Goal: Task Accomplishment & Management: Complete application form

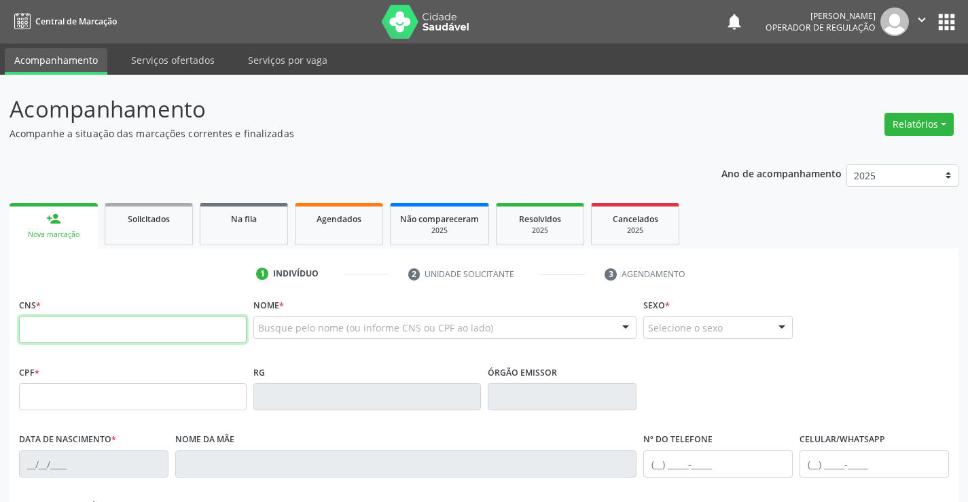
click at [88, 330] on input "text" at bounding box center [133, 329] width 228 height 27
click at [109, 330] on input "text" at bounding box center [133, 329] width 228 height 27
type input "705 8054 5719 3738"
type input "1479362506"
type input "07/06/1991"
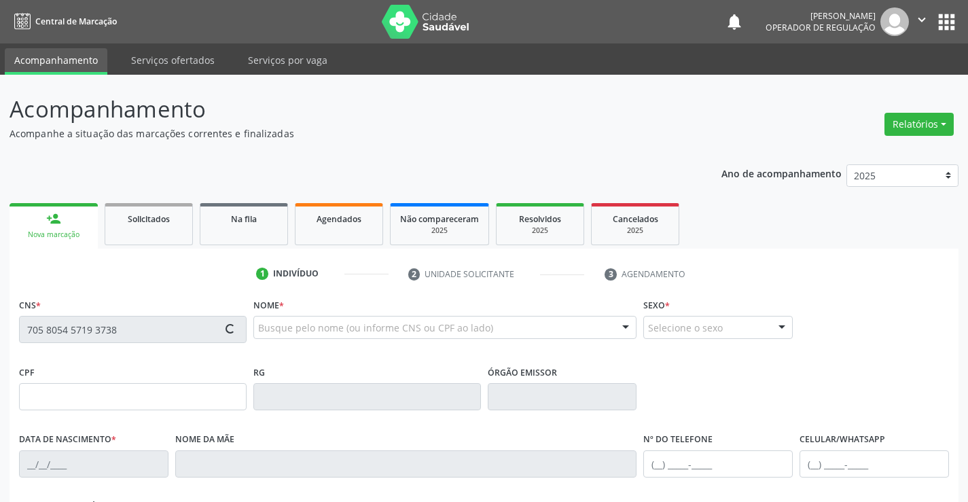
type input "(74) 99124-8934"
type input "S/N"
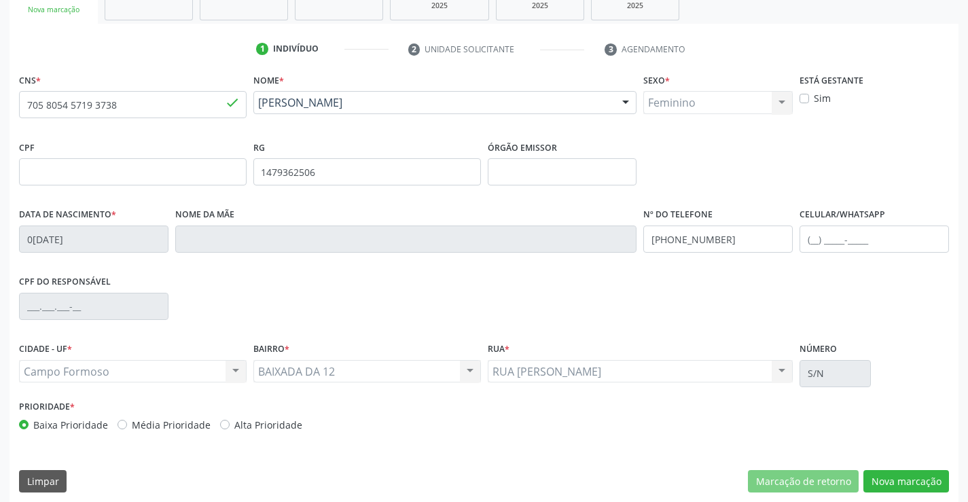
scroll to position [234, 0]
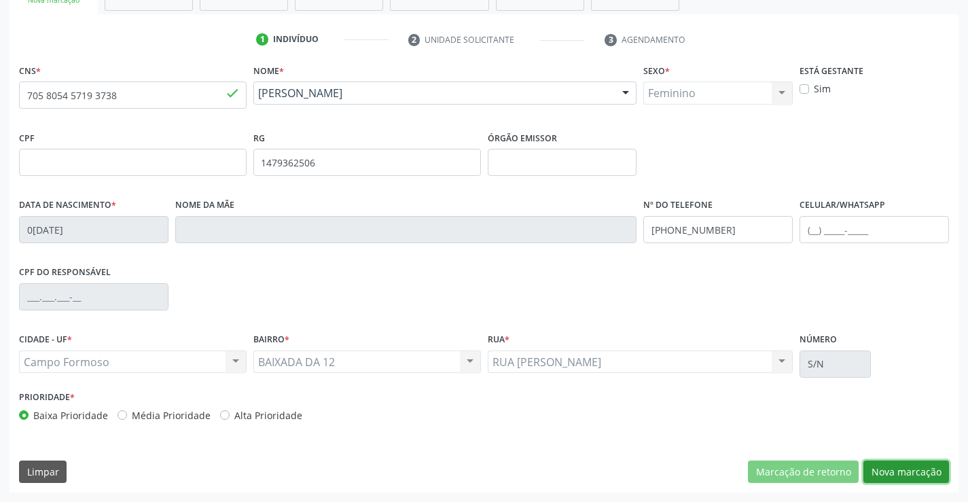
click at [896, 472] on button "Nova marcação" at bounding box center [907, 472] width 86 height 23
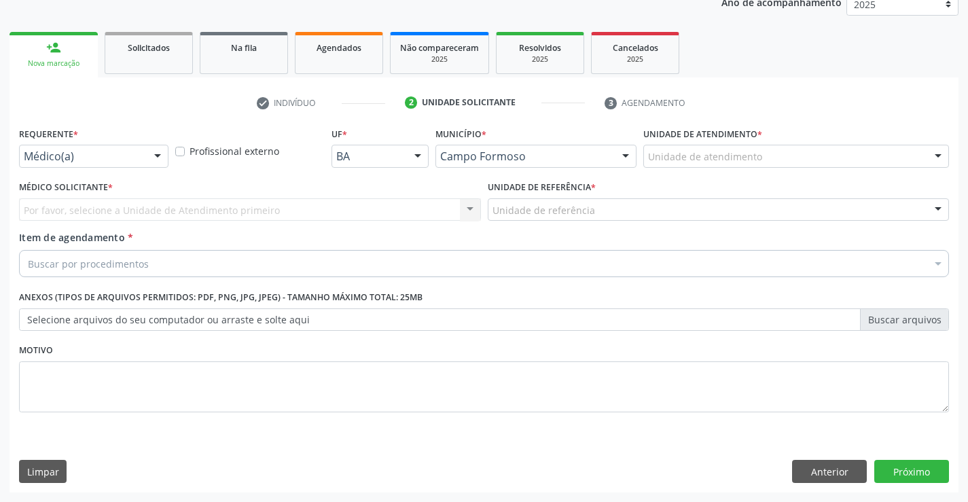
scroll to position [171, 0]
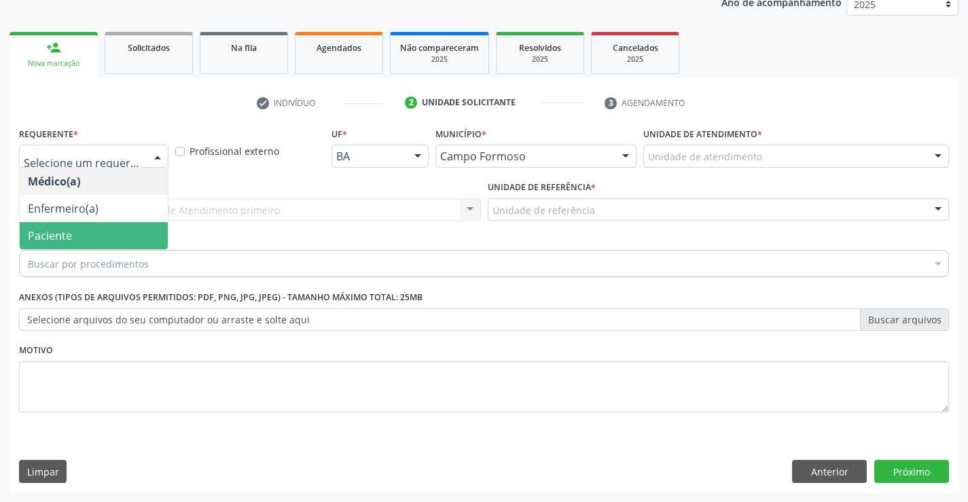
click at [73, 233] on span "Paciente" at bounding box center [94, 235] width 148 height 27
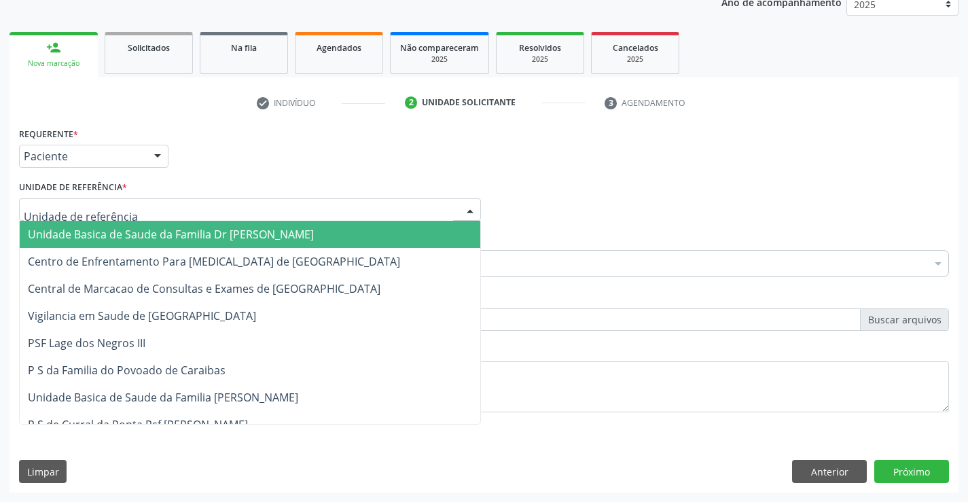
click at [172, 229] on span "Unidade Basica de Saude da Familia Dr Paulo Sudre" at bounding box center [171, 234] width 286 height 15
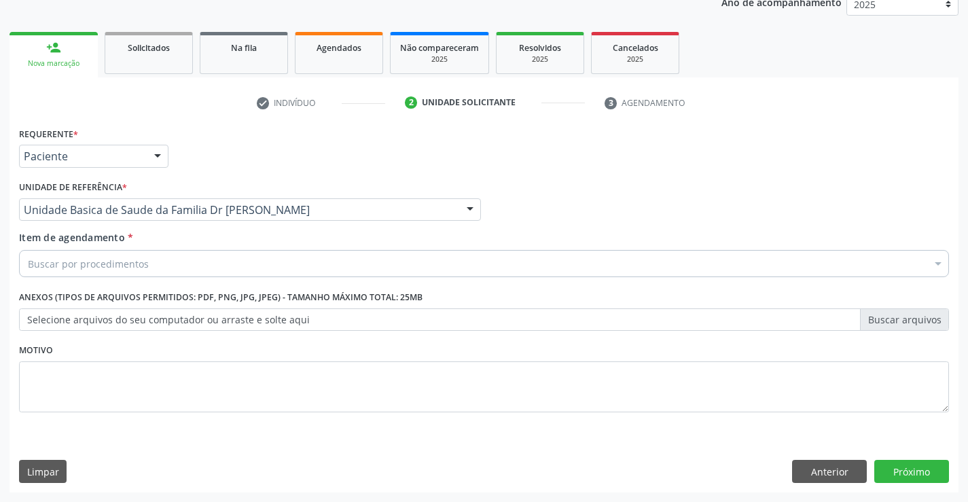
click at [181, 263] on div "Buscar por procedimentos" at bounding box center [484, 263] width 930 height 27
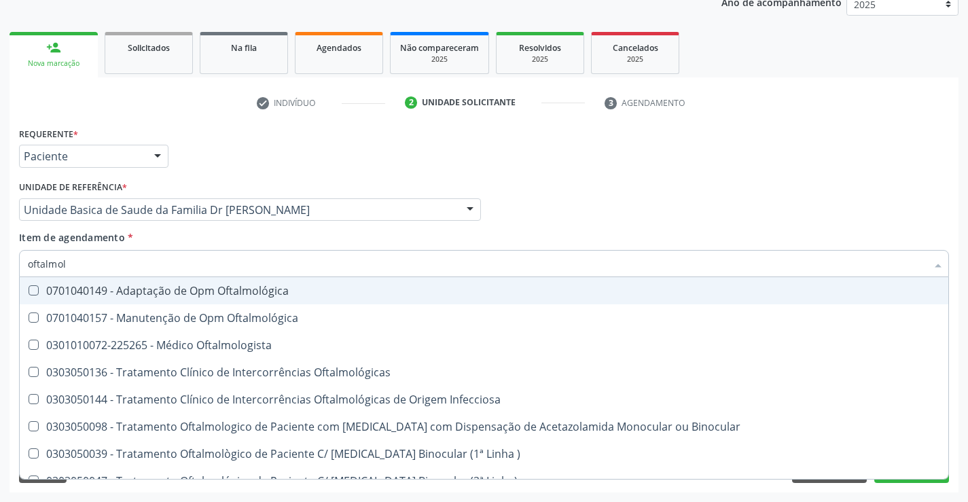
type input "oftalmolo"
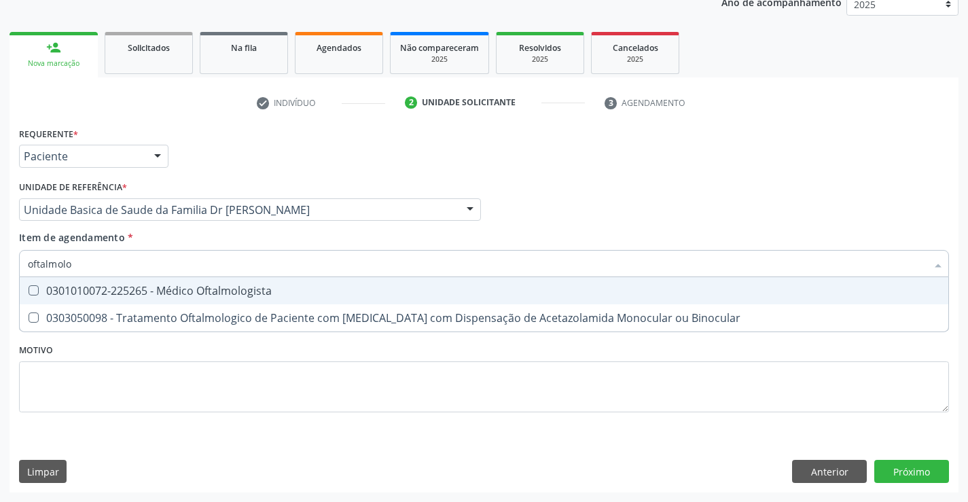
click at [296, 289] on div "0301010072-225265 - Médico Oftalmologista" at bounding box center [484, 290] width 912 height 11
checkbox Oftalmologista "true"
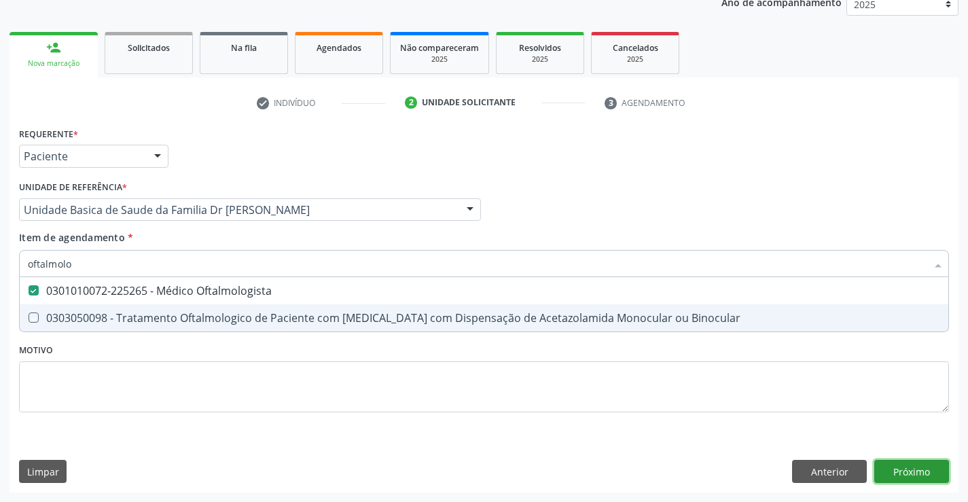
click at [912, 471] on div "Requerente * Paciente Médico(a) Enfermeiro(a) Paciente Nenhum resultado encontr…" at bounding box center [484, 308] width 949 height 369
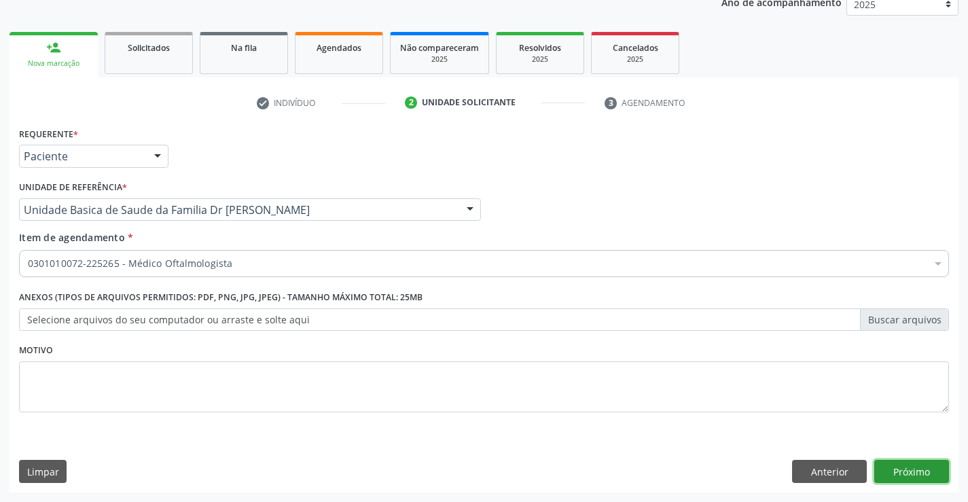
click at [918, 463] on button "Próximo" at bounding box center [911, 471] width 75 height 23
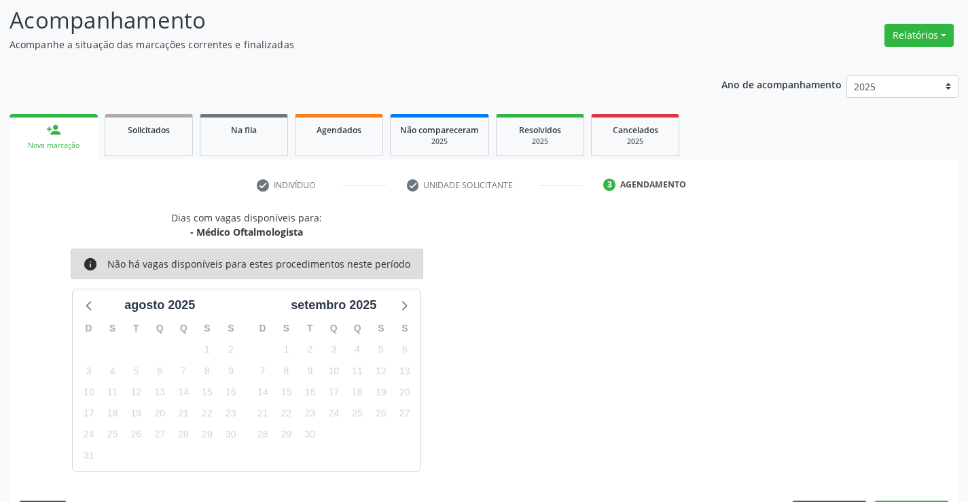
scroll to position [129, 0]
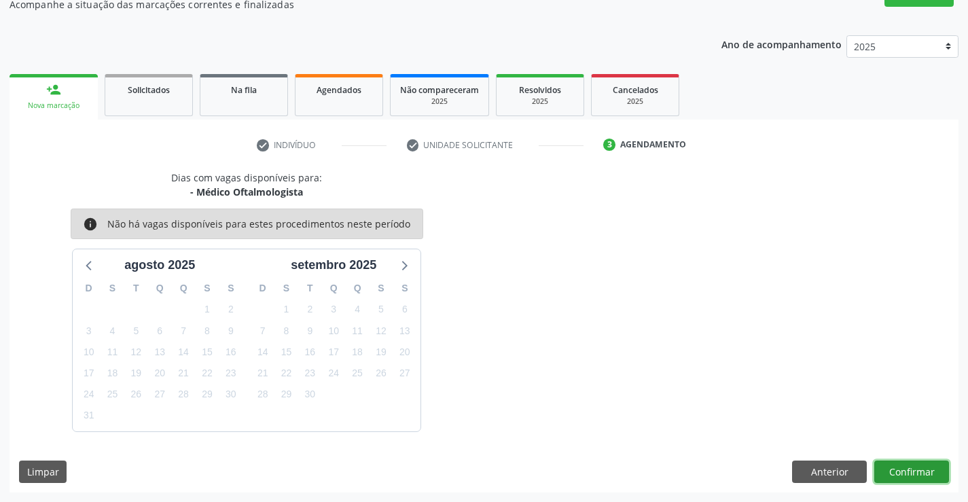
click at [898, 467] on button "Confirmar" at bounding box center [911, 472] width 75 height 23
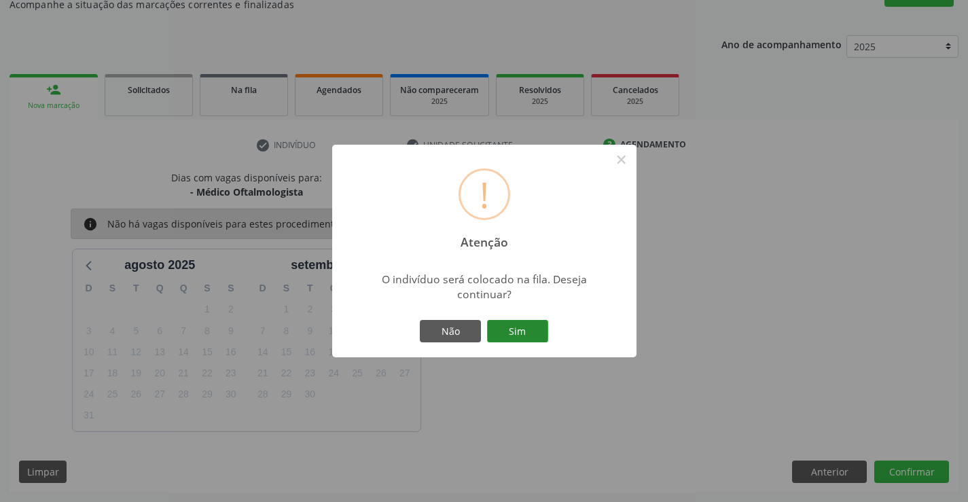
click at [507, 323] on button "Sim" at bounding box center [517, 331] width 61 height 23
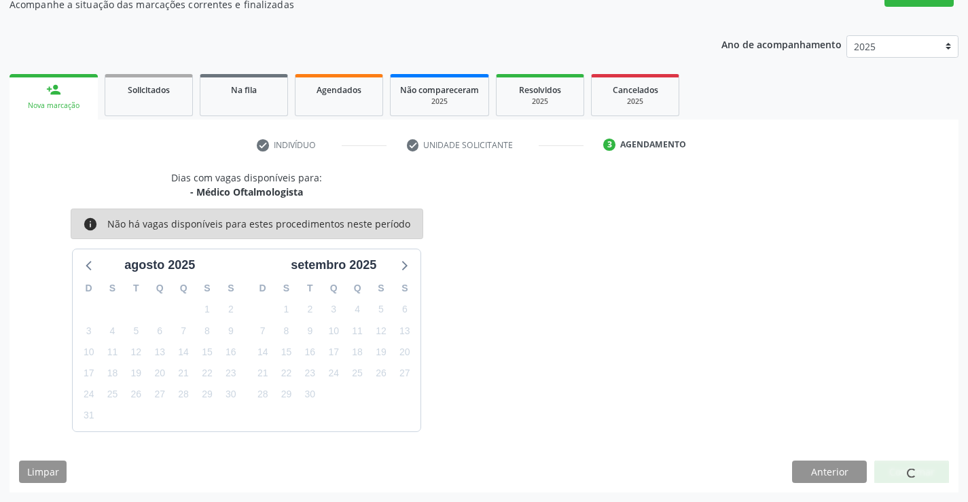
scroll to position [0, 0]
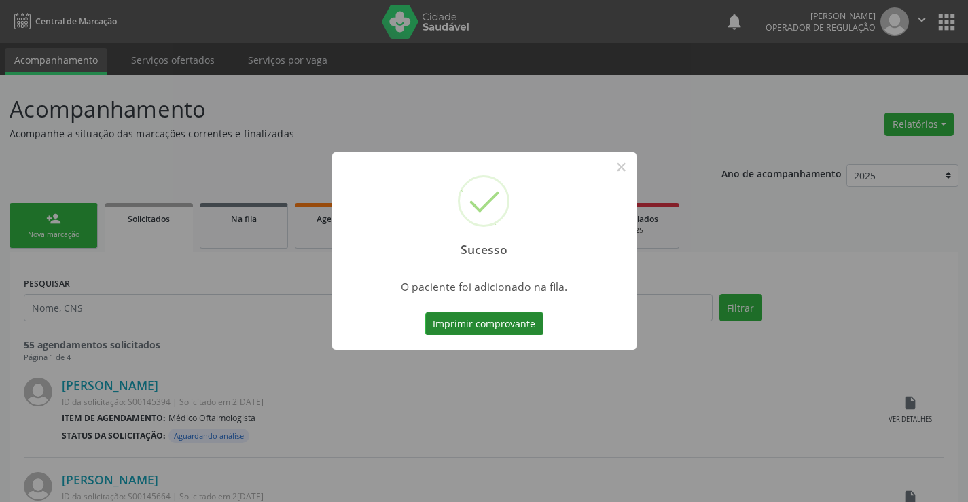
click at [475, 317] on button "Imprimir comprovante" at bounding box center [484, 324] width 118 height 23
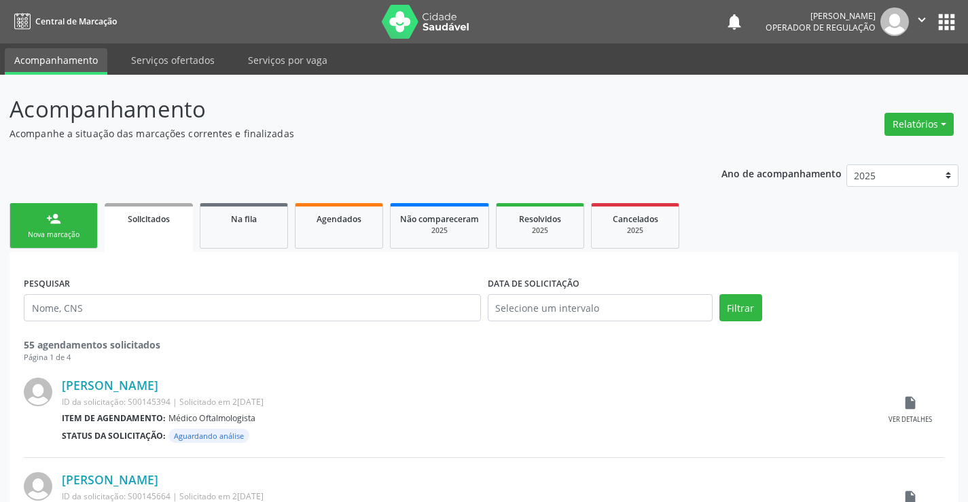
click at [53, 219] on div "person_add" at bounding box center [53, 218] width 15 height 15
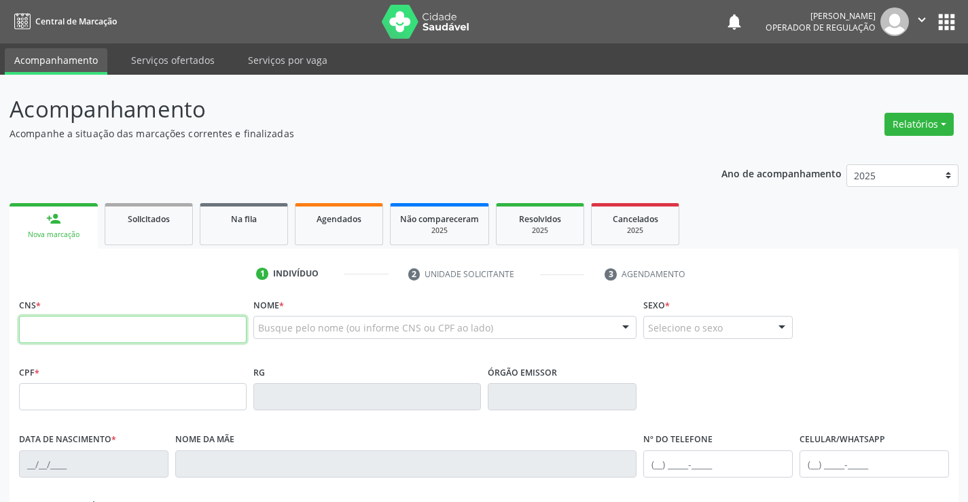
click at [60, 327] on input "text" at bounding box center [133, 329] width 228 height 27
type input "700 0003 7872 5100"
type input "0308089014"
type input "28/10/1959"
type input "(74) 9120-2616"
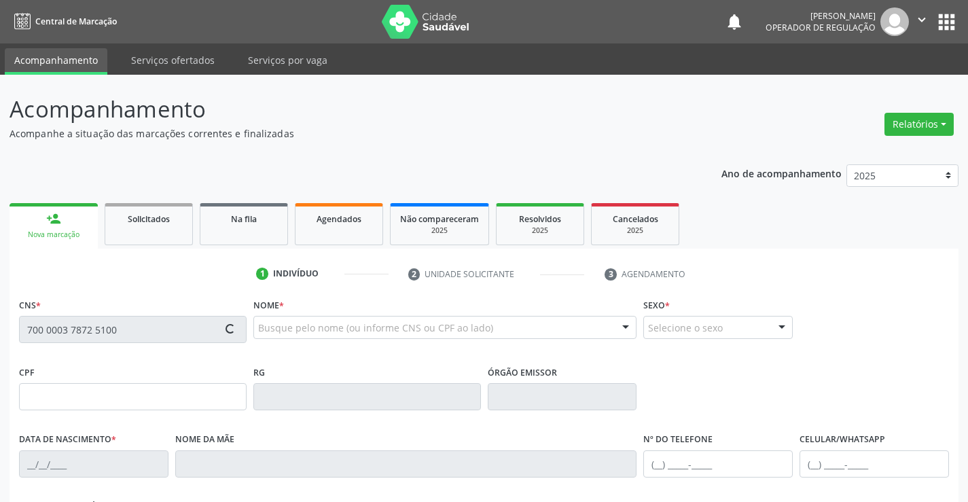
type input "(74) 9120-2616"
type input "272.536.865-00"
type input "14"
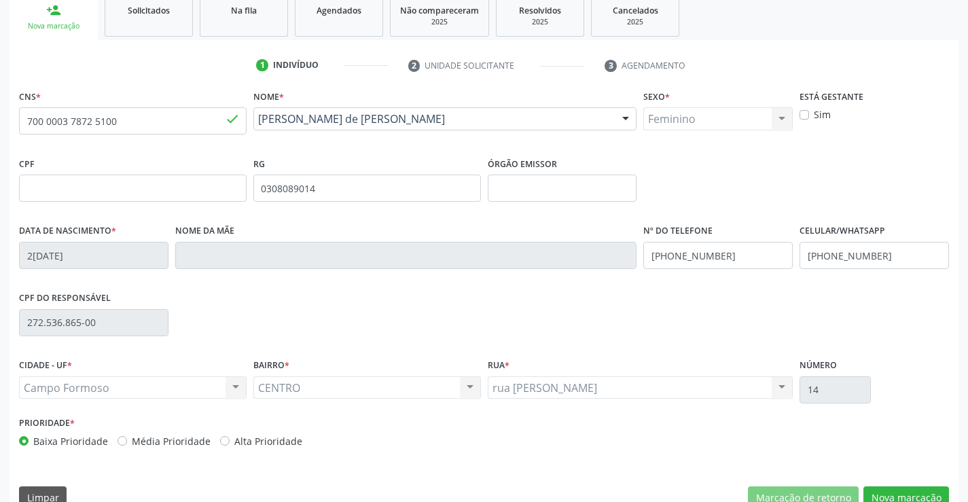
scroll to position [234, 0]
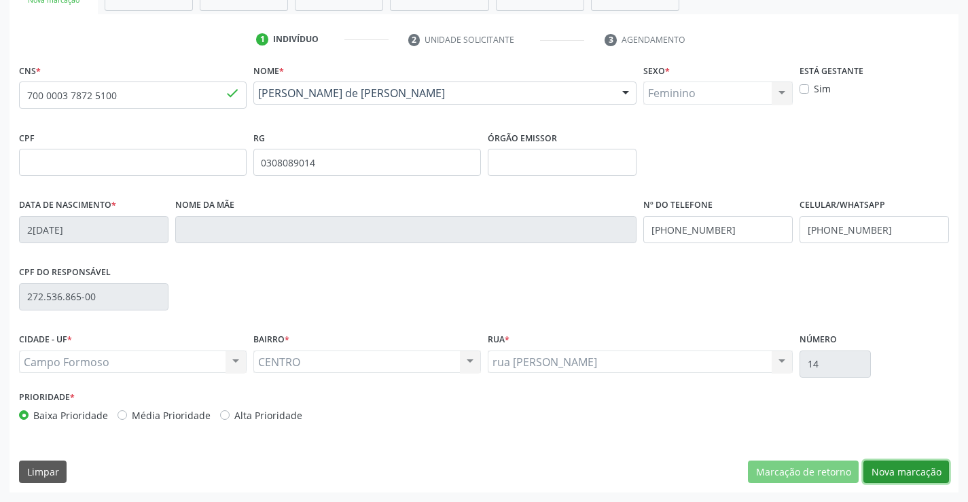
click at [907, 469] on button "Nova marcação" at bounding box center [907, 472] width 86 height 23
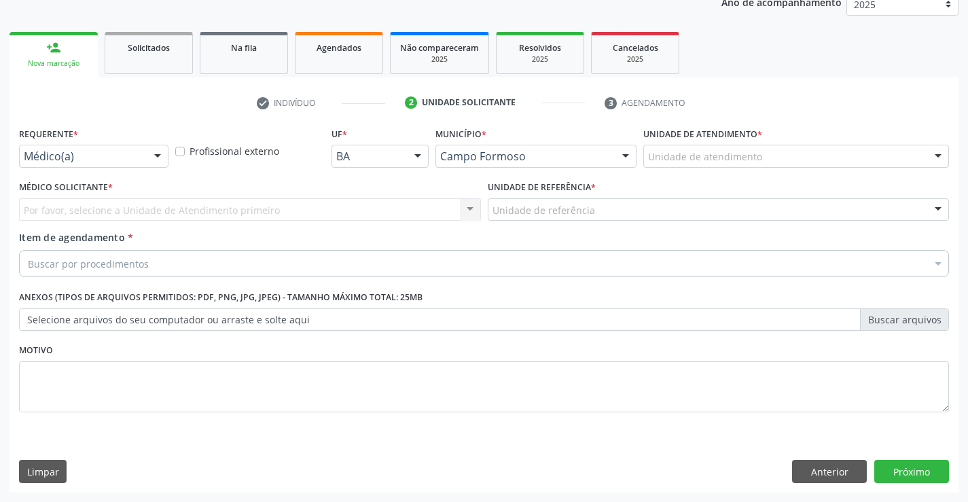
scroll to position [171, 0]
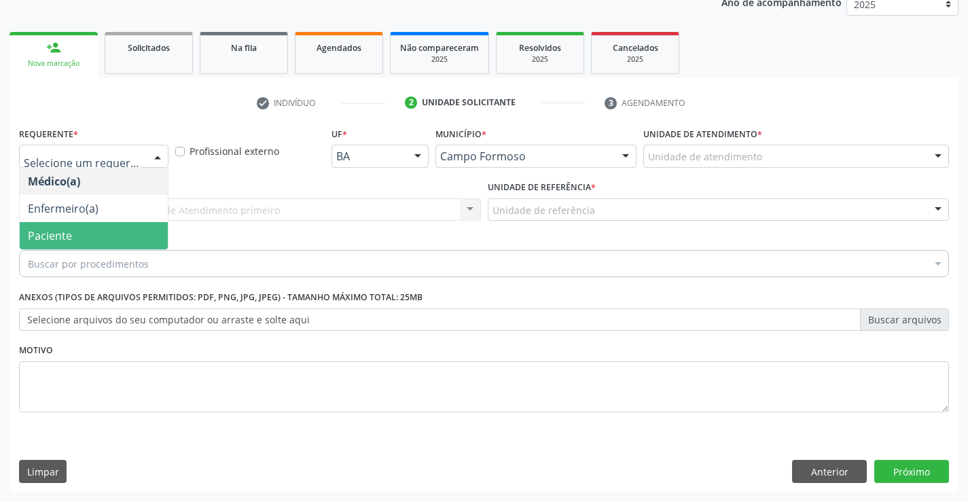
click at [72, 237] on span "Paciente" at bounding box center [94, 235] width 148 height 27
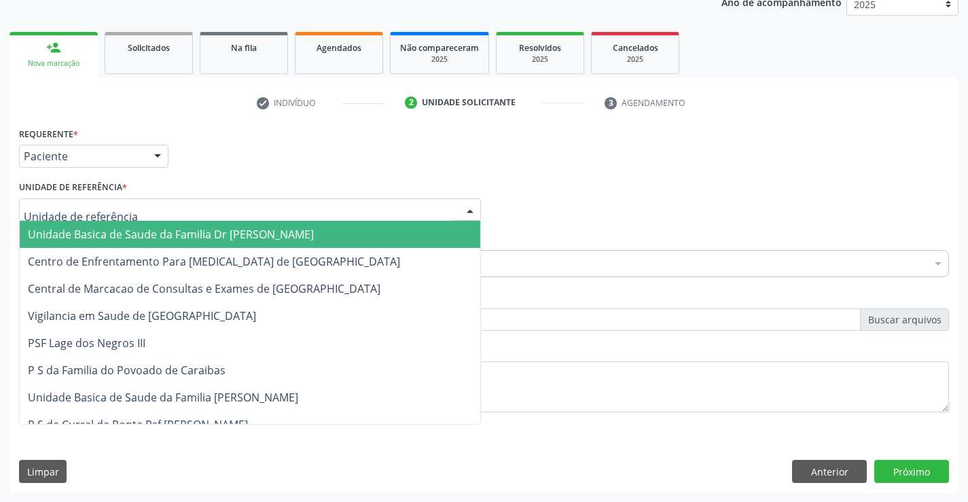
click at [133, 229] on span "Unidade Basica de Saude da Familia Dr [PERSON_NAME]" at bounding box center [171, 234] width 286 height 15
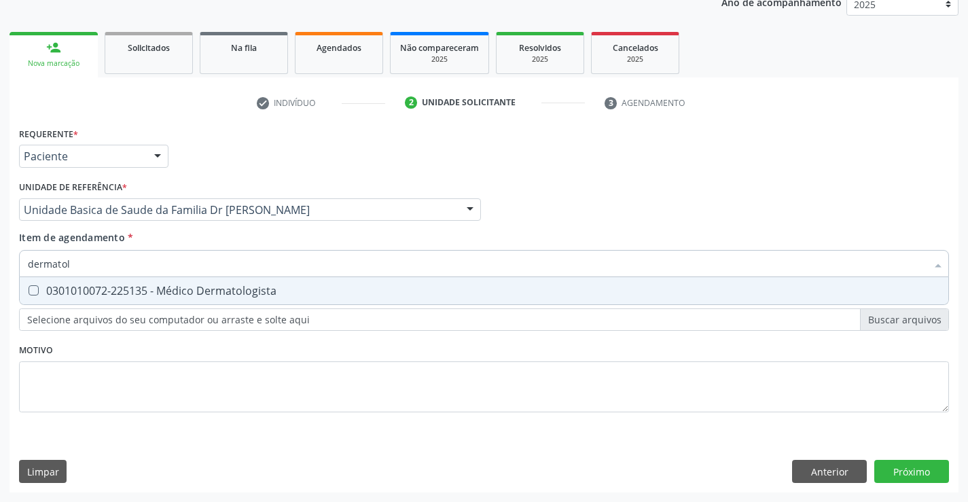
type input "dermatolo"
click at [230, 285] on div "0301010072-225135 - Médico Dermatologista" at bounding box center [484, 290] width 912 height 11
checkbox Dermatologista "true"
click at [911, 469] on div "Requerente * Paciente Médico(a) Enfermeiro(a) Paciente Nenhum resultado encontr…" at bounding box center [484, 308] width 949 height 369
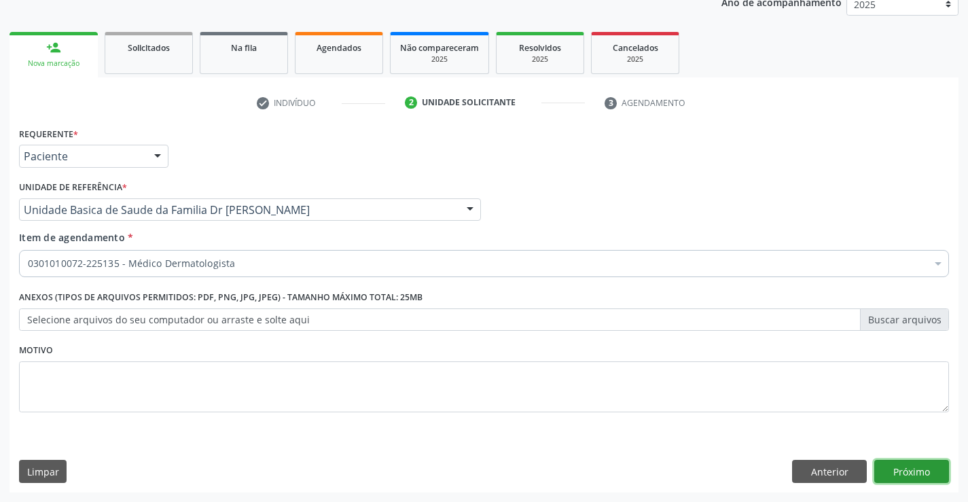
click at [908, 474] on button "Próximo" at bounding box center [911, 471] width 75 height 23
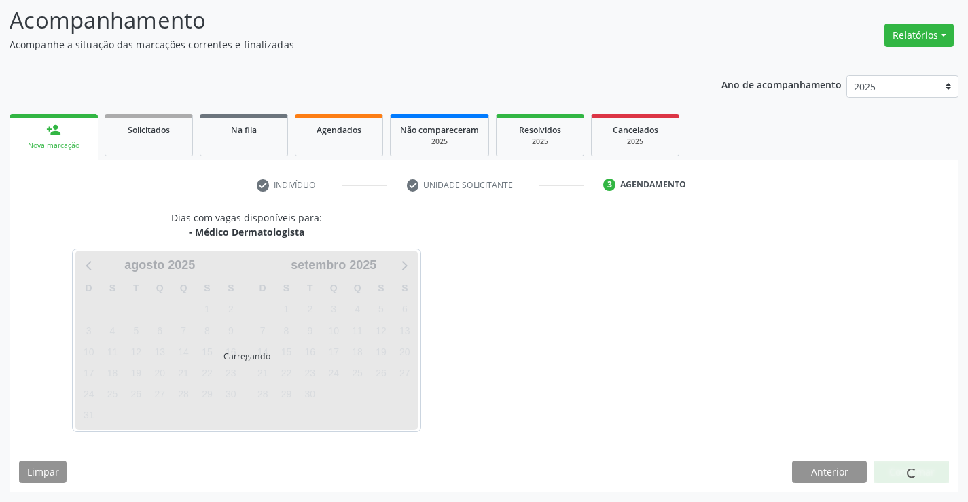
scroll to position [89, 0]
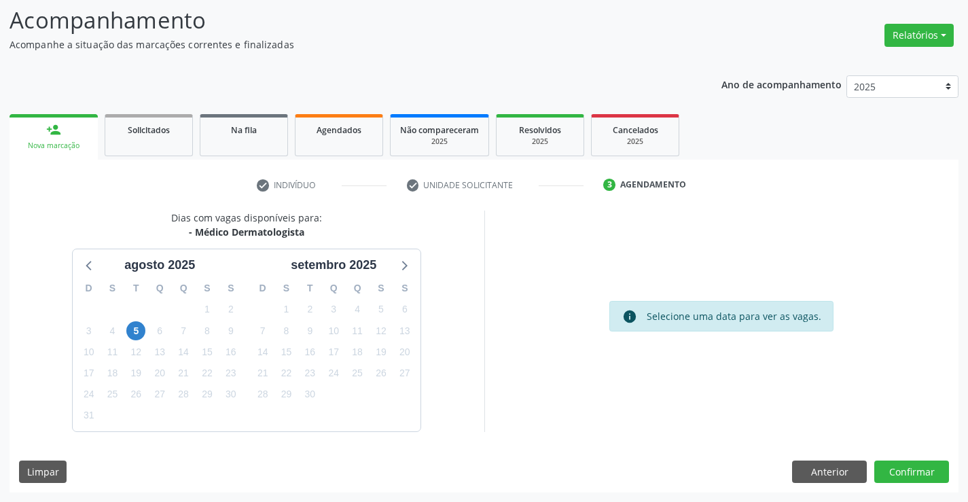
click at [912, 458] on div "Dias com vagas disponíveis para: - Médico Dermatologista agosto 2025 D S T Q Q …" at bounding box center [484, 352] width 949 height 282
click at [912, 465] on button "Confirmar" at bounding box center [911, 472] width 75 height 23
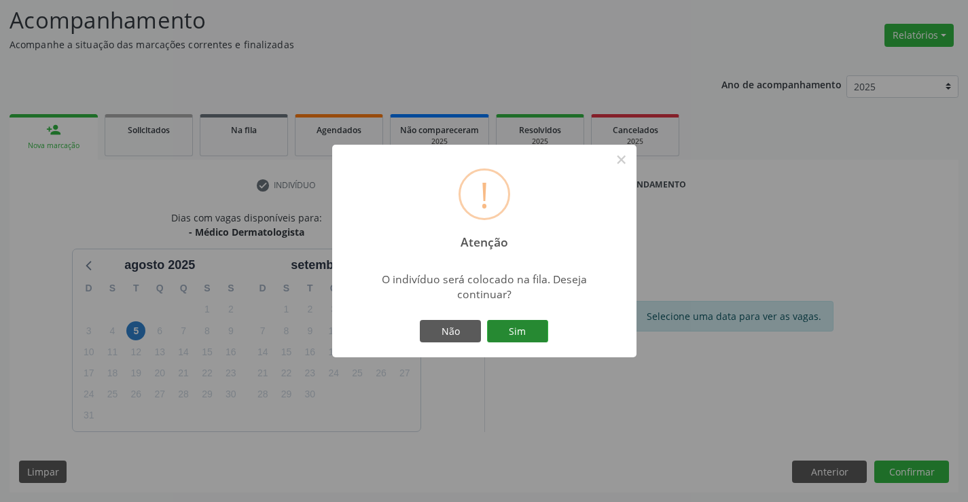
click at [523, 327] on button "Sim" at bounding box center [517, 331] width 61 height 23
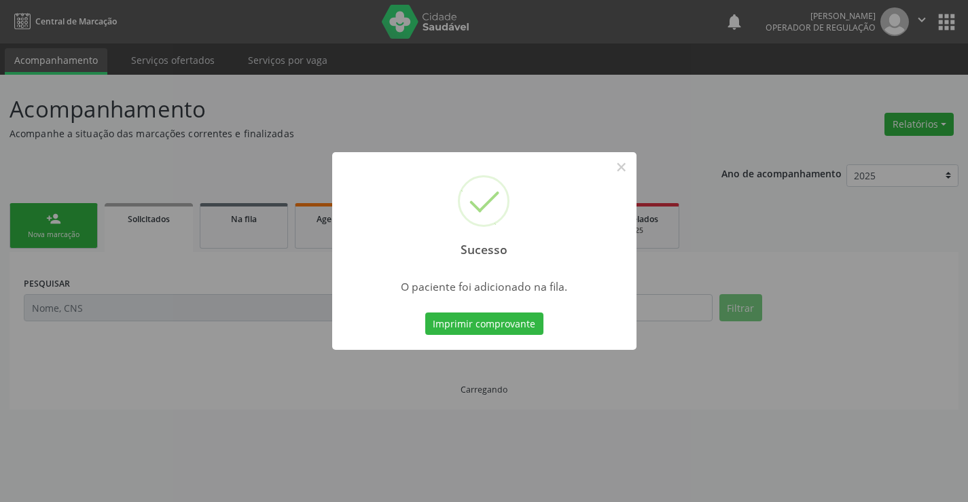
scroll to position [0, 0]
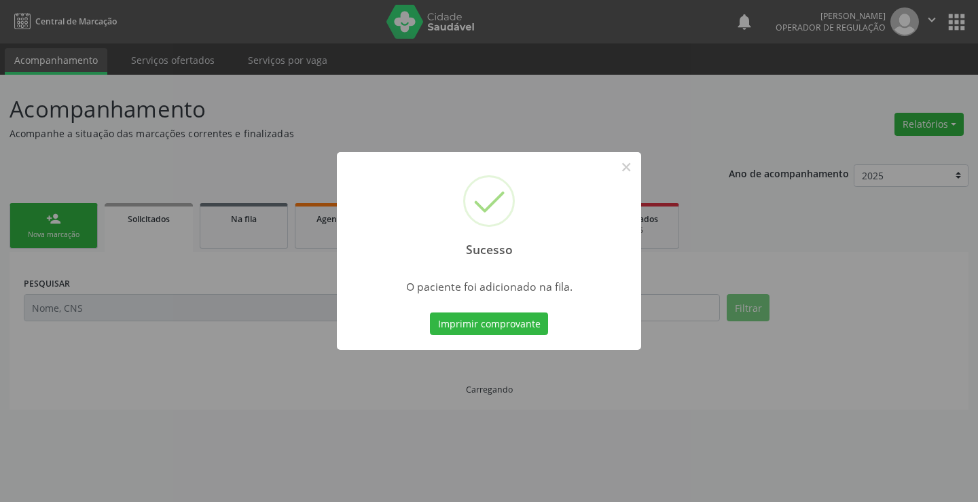
click at [523, 327] on button "Imprimir comprovante" at bounding box center [489, 324] width 118 height 23
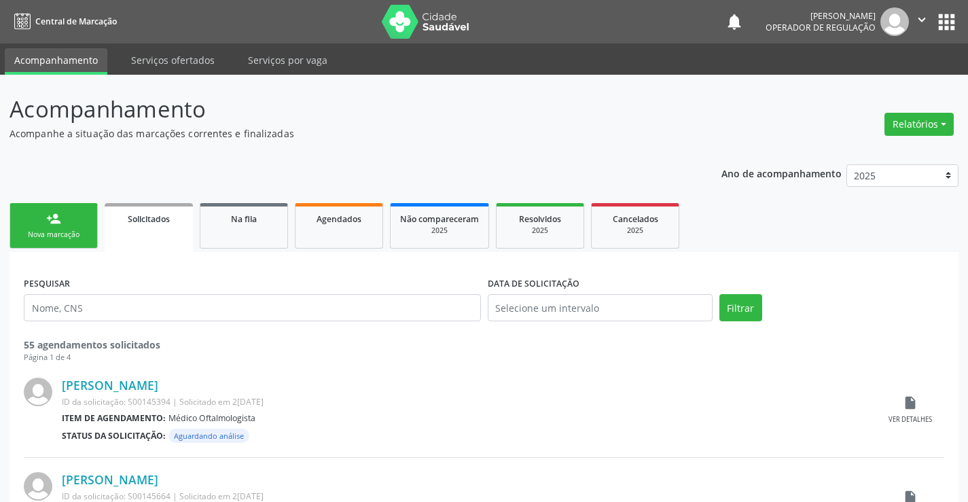
click at [78, 227] on link "person_add Nova marcação" at bounding box center [54, 226] width 88 height 46
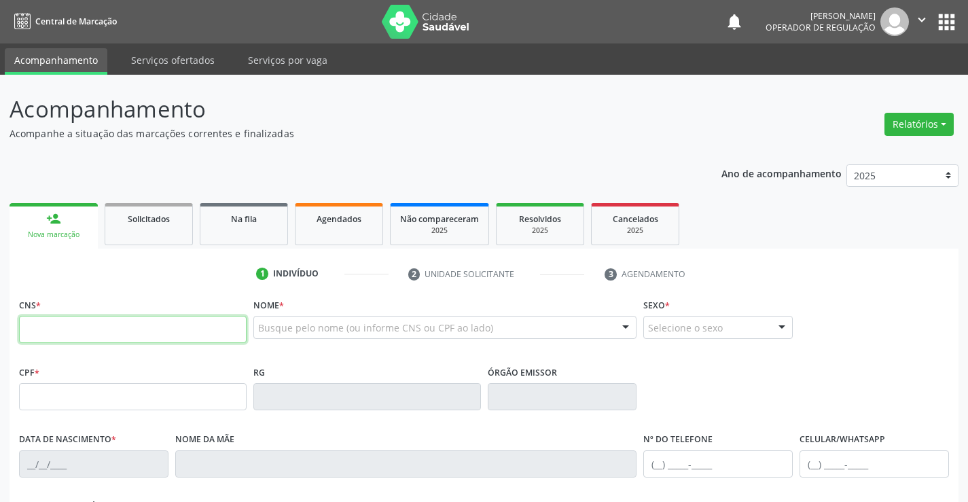
click at [89, 325] on input "text" at bounding box center [133, 329] width 228 height 27
type input "705 4024 7447 0192"
type input "0539112968"
type input "08/01/1954"
type input "(74) 98853-3044"
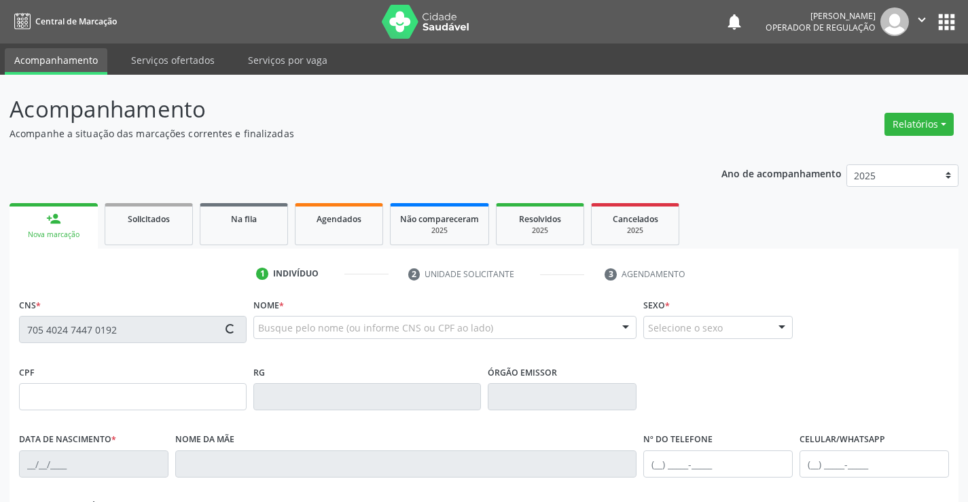
type input "(74) 99139-0395"
type input "SN"
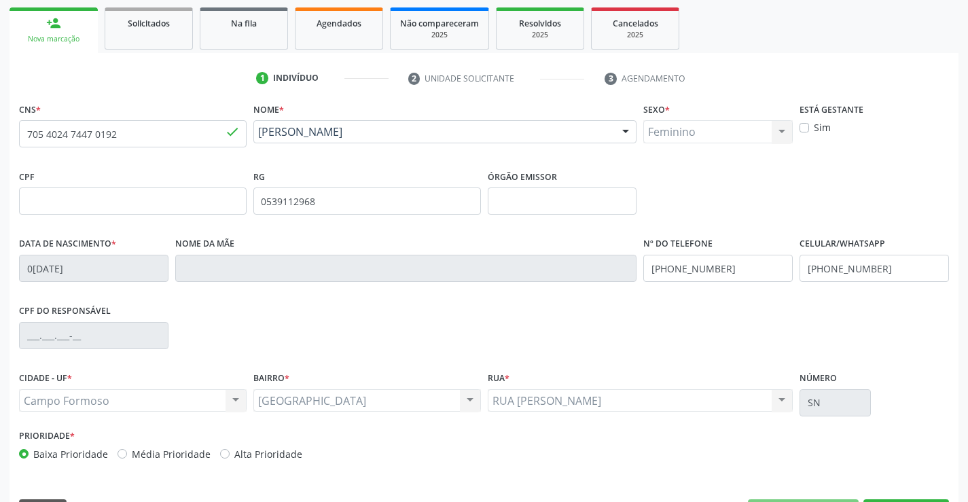
scroll to position [234, 0]
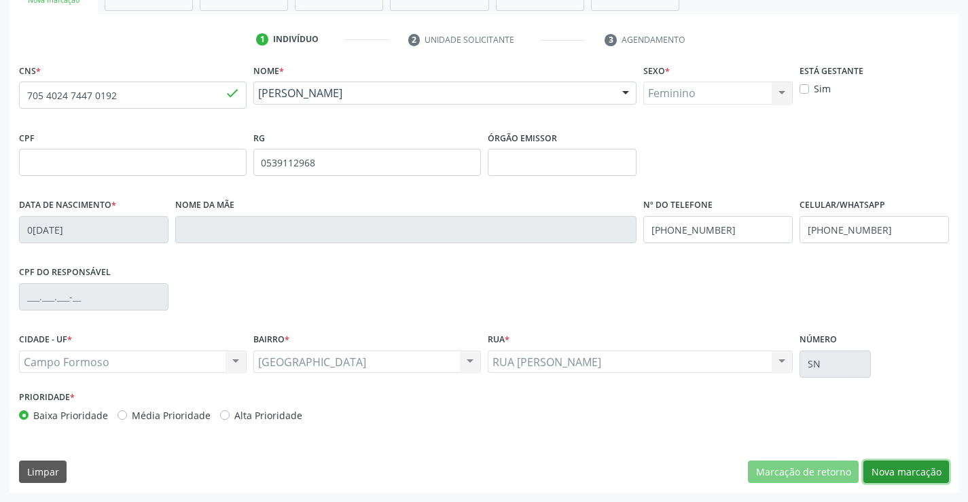
click at [896, 472] on button "Nova marcação" at bounding box center [907, 472] width 86 height 23
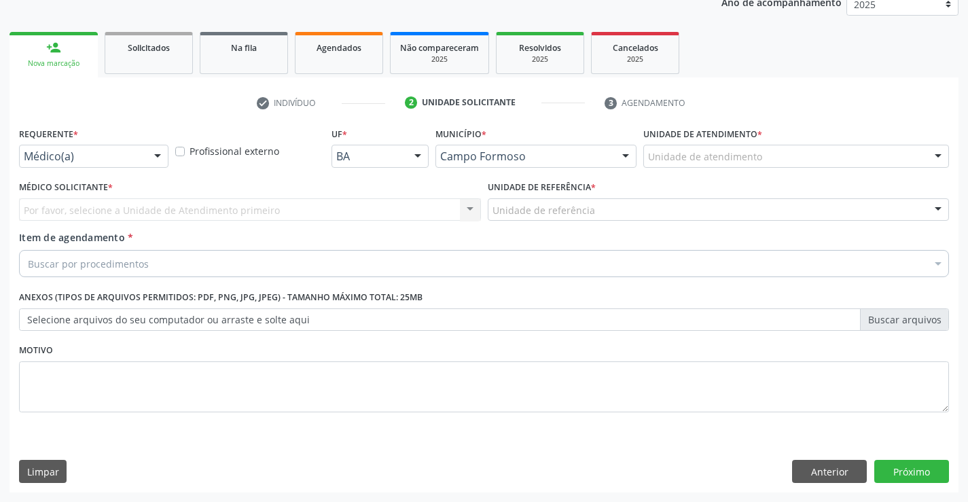
scroll to position [171, 0]
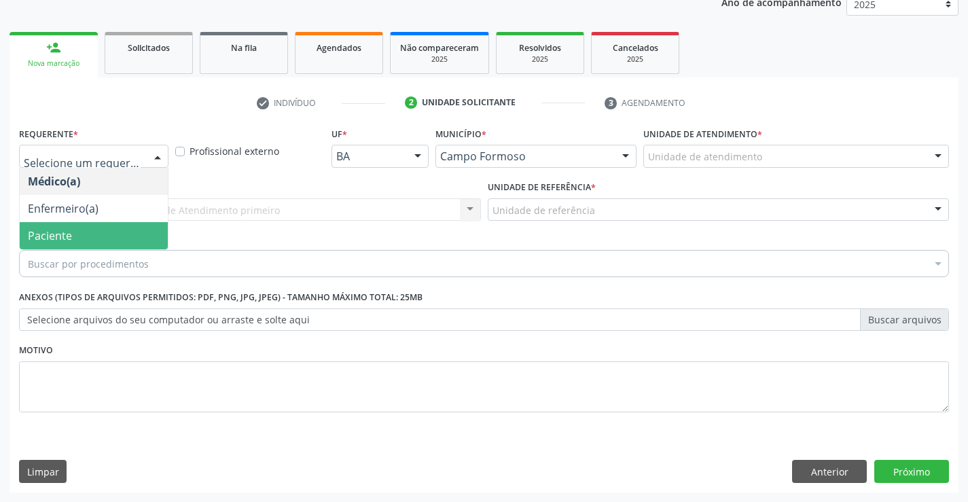
click at [73, 231] on span "Paciente" at bounding box center [94, 235] width 148 height 27
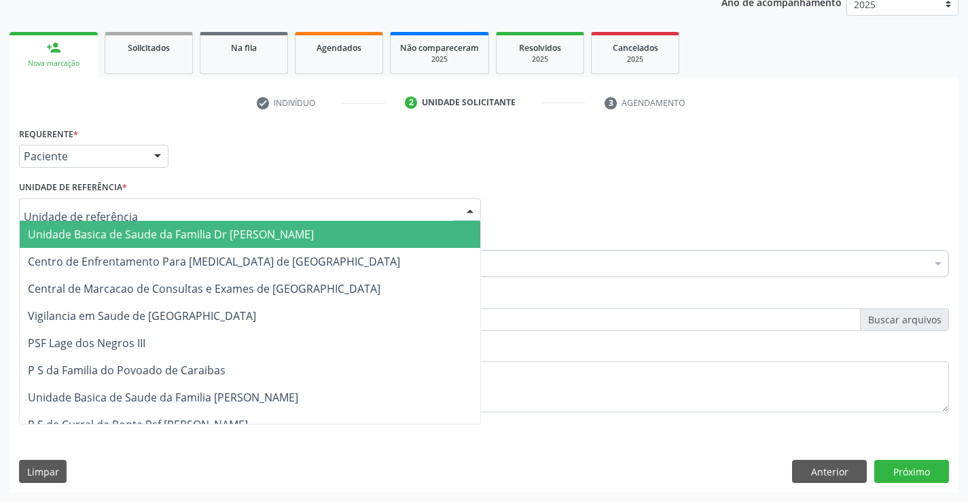
click at [121, 234] on span "Unidade Basica de Saude da Familia Dr [PERSON_NAME]" at bounding box center [171, 234] width 286 height 15
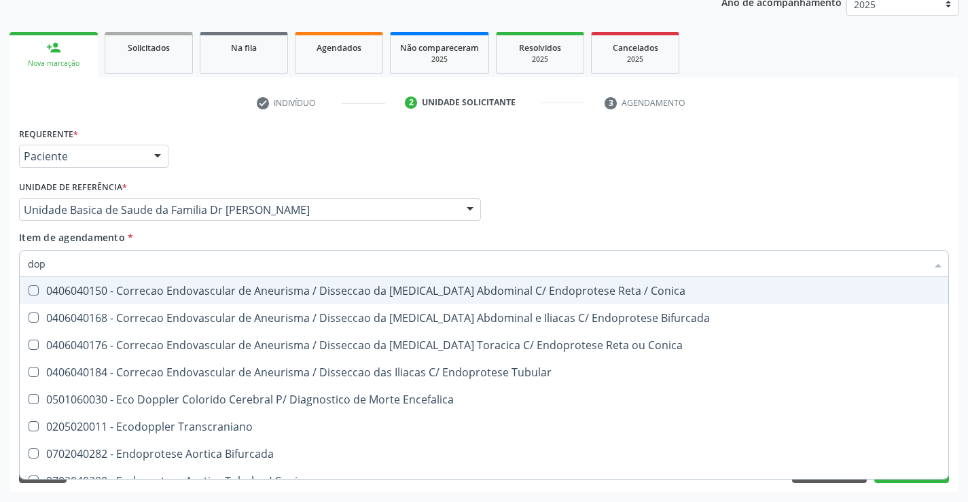
type input "dopp"
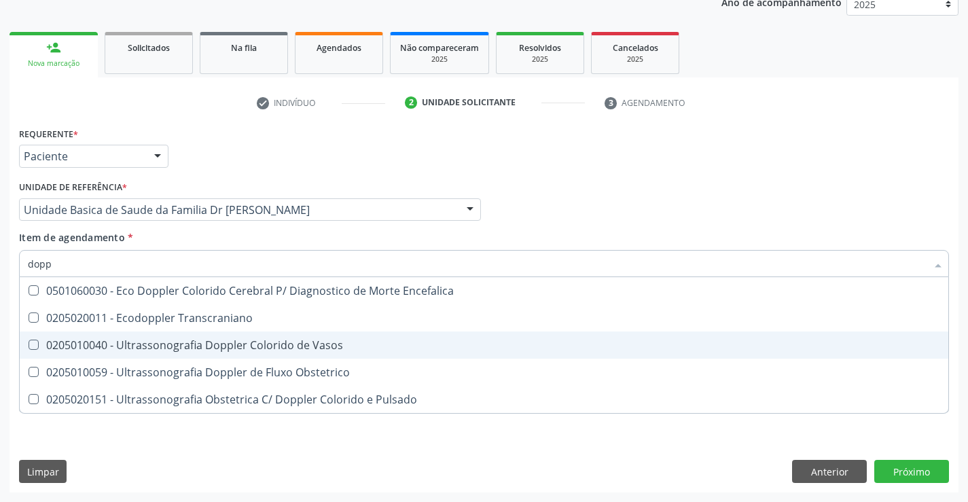
click at [260, 345] on div "0205010040 - Ultrassonografia Doppler Colorido de Vasos" at bounding box center [484, 345] width 912 height 11
checkbox Vasos "true"
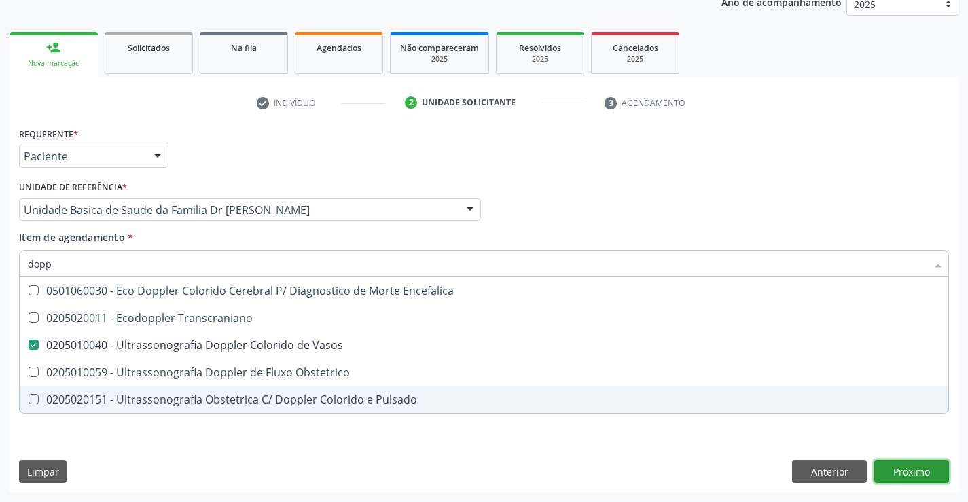
click at [904, 469] on div "Requerente * Paciente Médico(a) Enfermeiro(a) Paciente Nenhum resultado encontr…" at bounding box center [484, 308] width 949 height 369
checkbox Transcraniano "true"
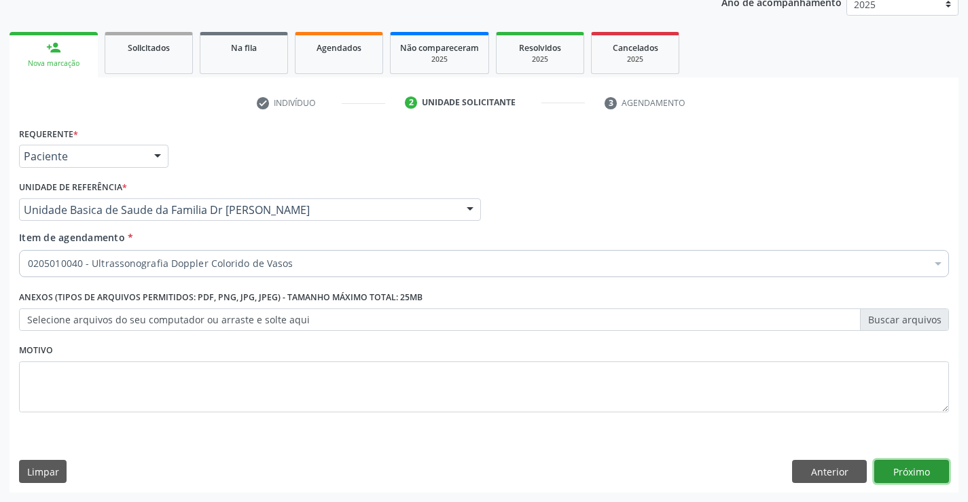
click at [904, 469] on button "Próximo" at bounding box center [911, 471] width 75 height 23
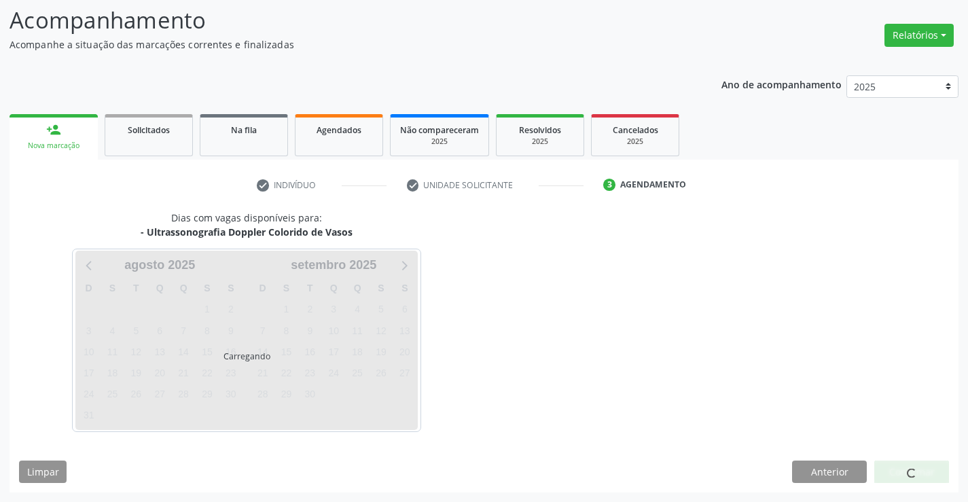
scroll to position [129, 0]
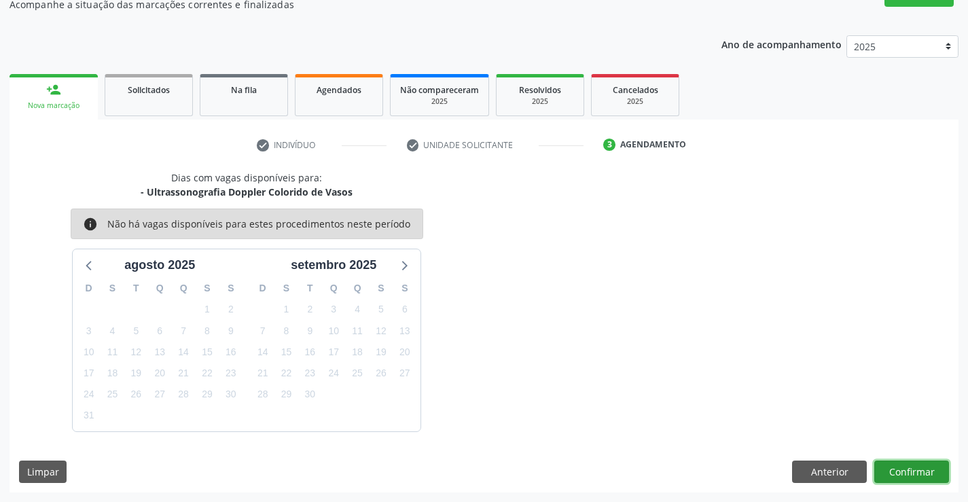
click at [904, 467] on button "Confirmar" at bounding box center [911, 472] width 75 height 23
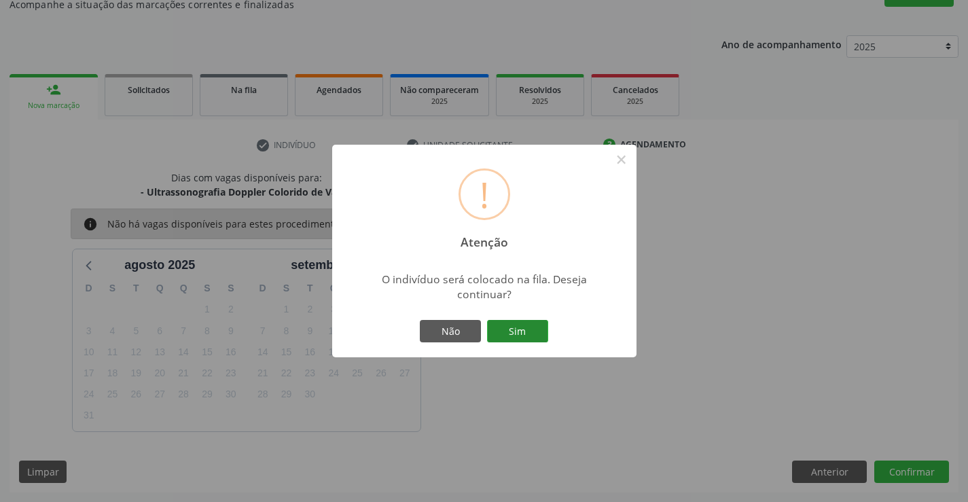
click at [512, 325] on button "Sim" at bounding box center [517, 331] width 61 height 23
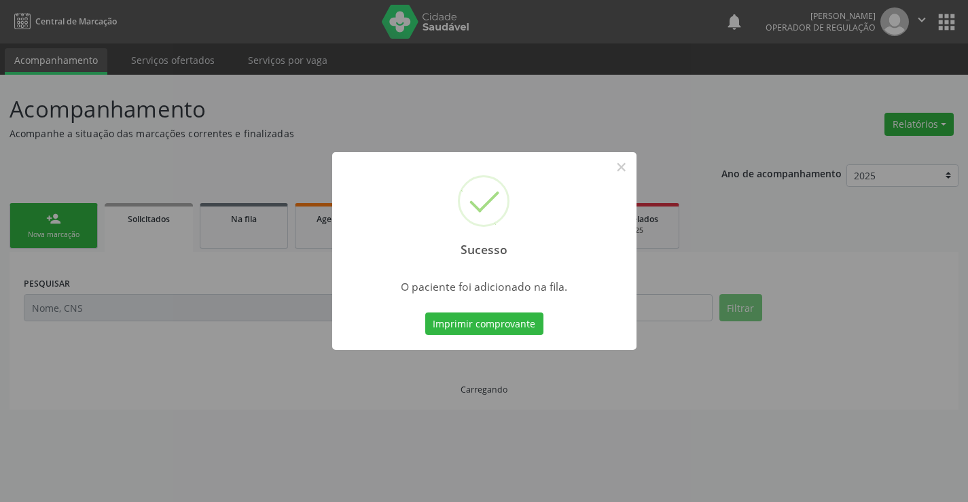
scroll to position [0, 0]
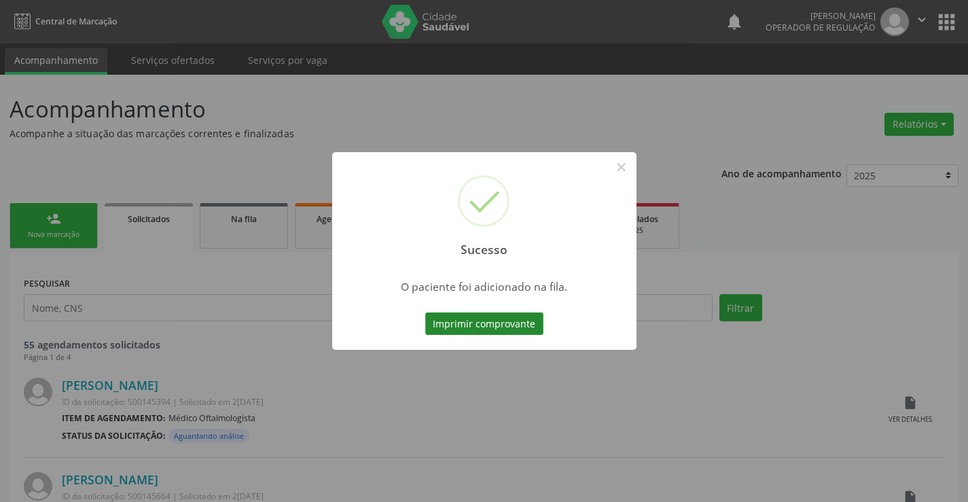
click at [497, 323] on button "Imprimir comprovante" at bounding box center [484, 324] width 118 height 23
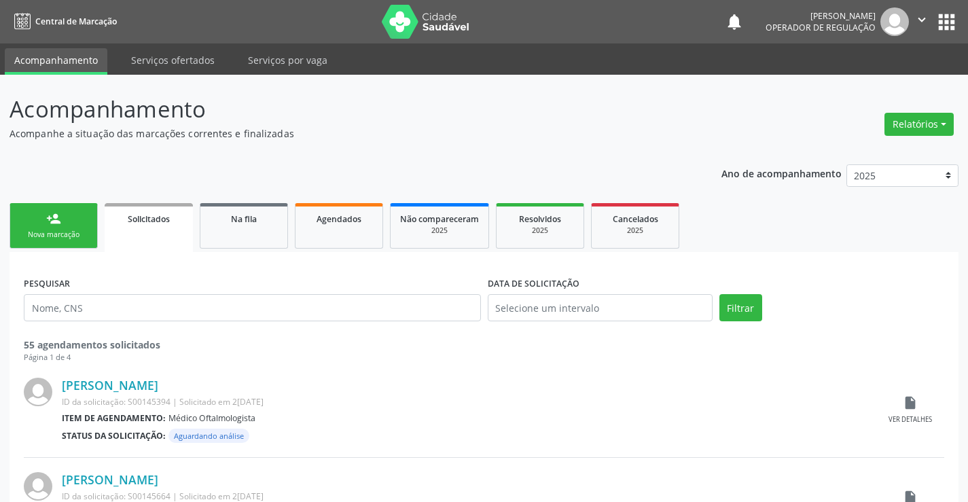
click at [65, 226] on link "person_add Nova marcação" at bounding box center [54, 226] width 88 height 46
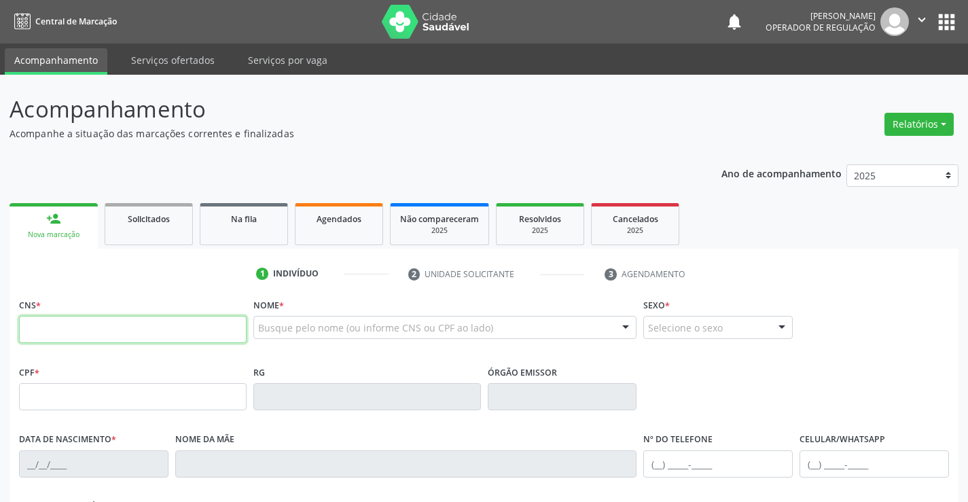
click at [91, 325] on input "text" at bounding box center [133, 329] width 228 height 27
type input "705 4024 7447 0192"
type input "0539112968"
type input "08/01/1954"
type input "(74) 98853-3044"
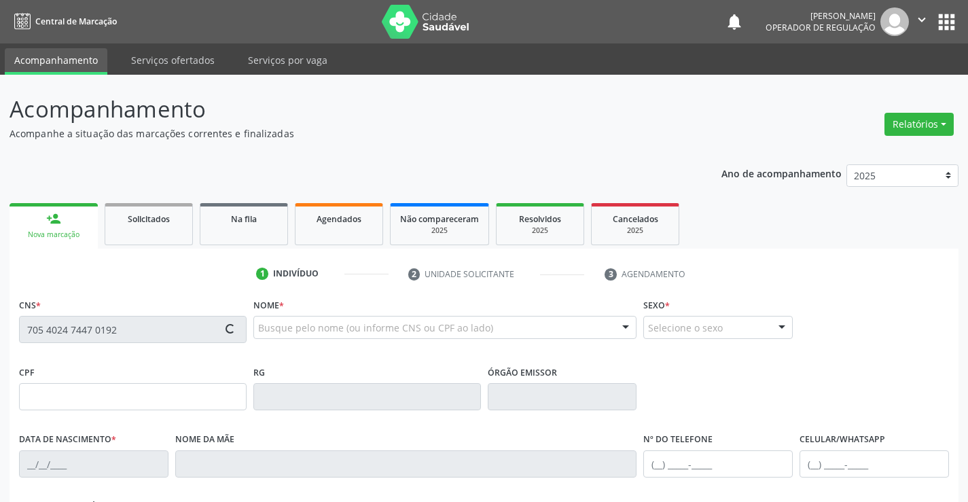
type input "(74) 99139-0395"
type input "445.799.935-00"
type input "SN"
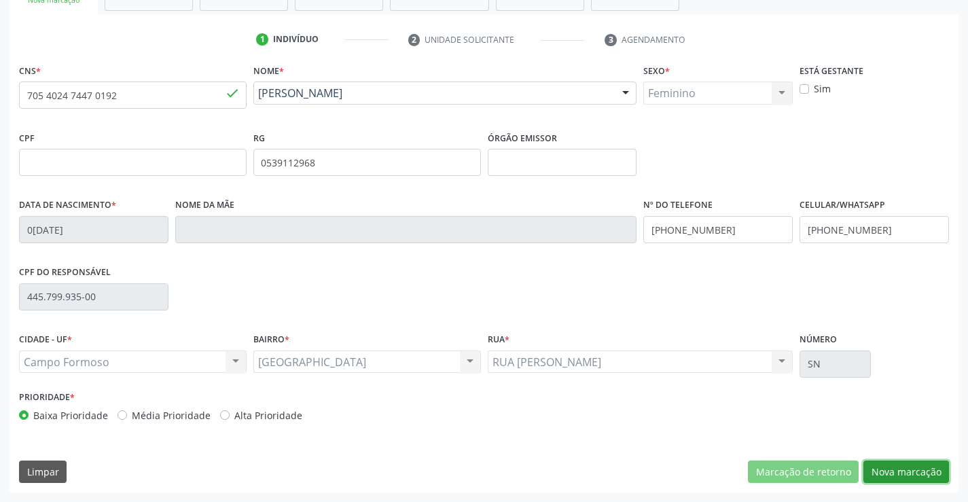
click at [908, 474] on button "Nova marcação" at bounding box center [907, 472] width 86 height 23
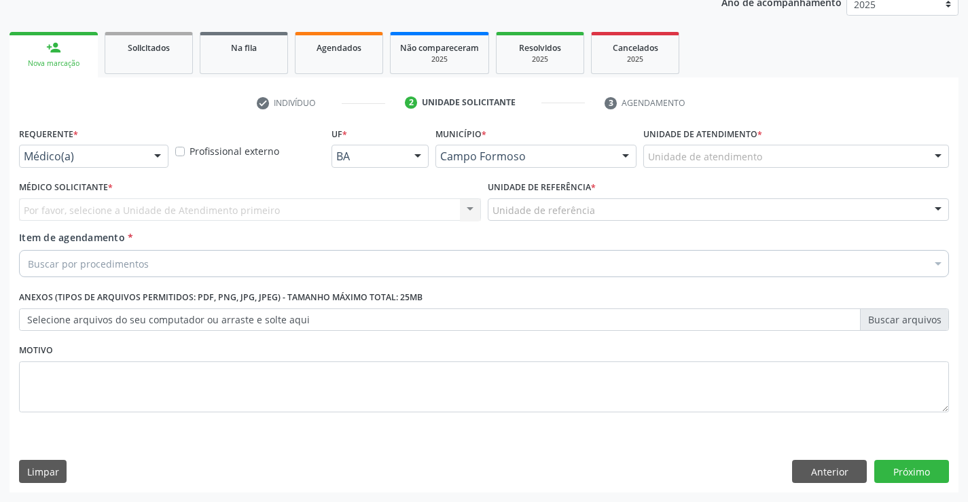
scroll to position [171, 0]
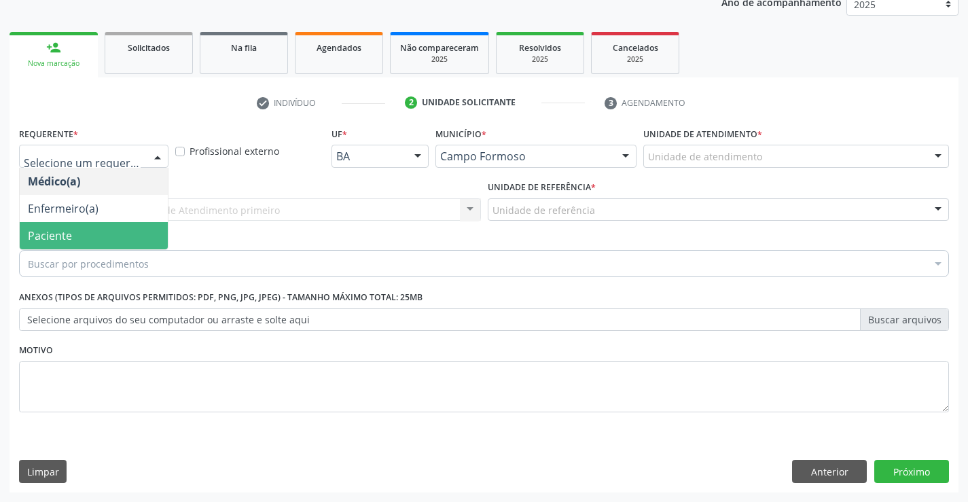
click at [75, 234] on span "Paciente" at bounding box center [94, 235] width 148 height 27
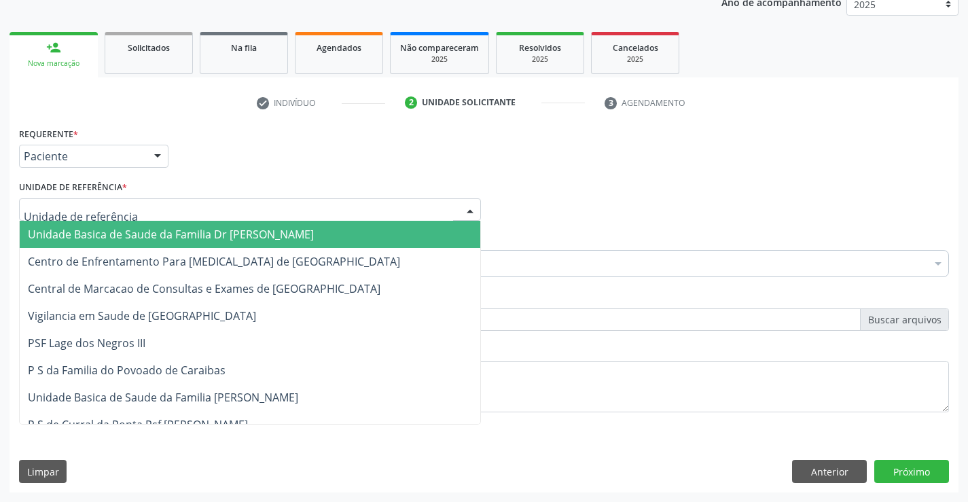
click at [104, 231] on span "Unidade Basica de Saude da Familia Dr [PERSON_NAME]" at bounding box center [171, 234] width 286 height 15
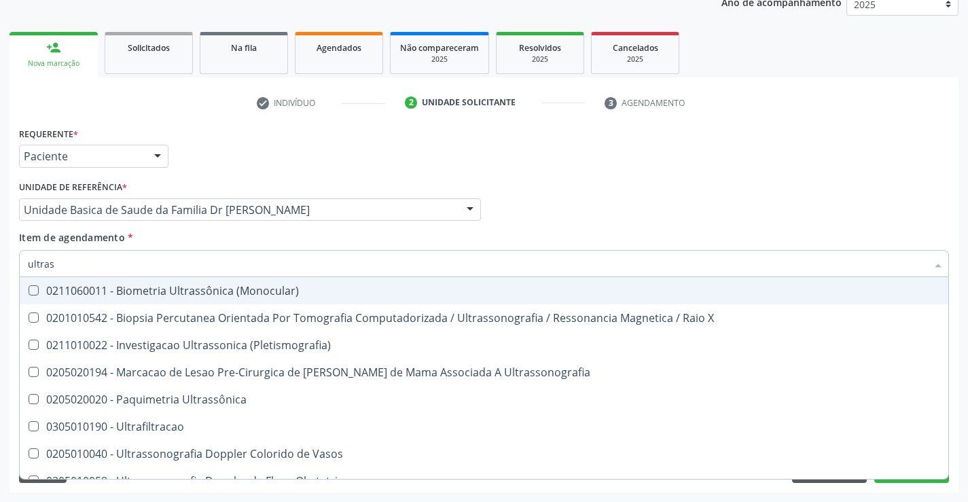
type input "ultrass"
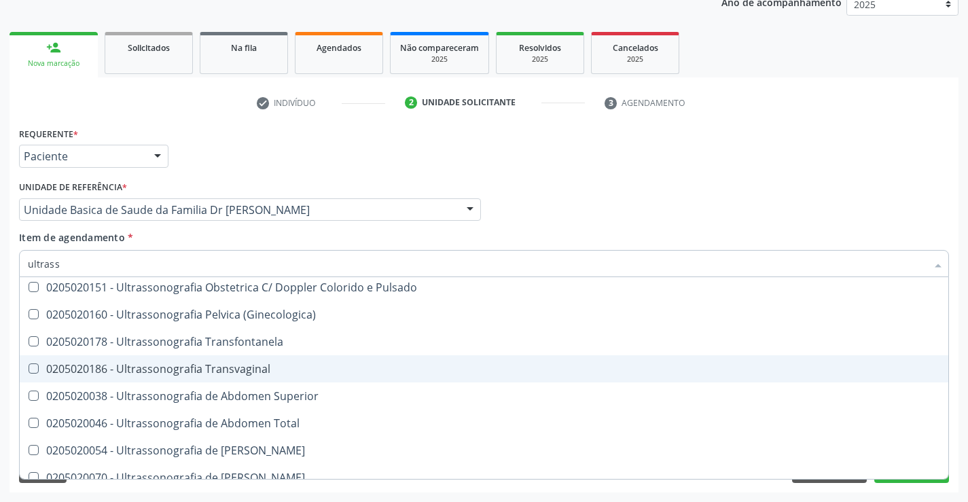
scroll to position [272, 0]
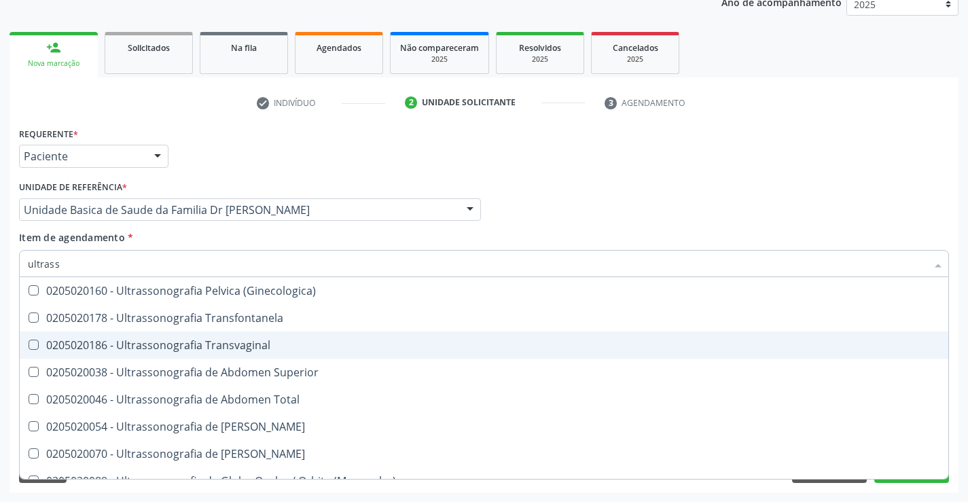
click at [300, 340] on div "0205020186 - Ultrassonografia Transvaginal" at bounding box center [484, 345] width 912 height 11
checkbox Transvaginal "true"
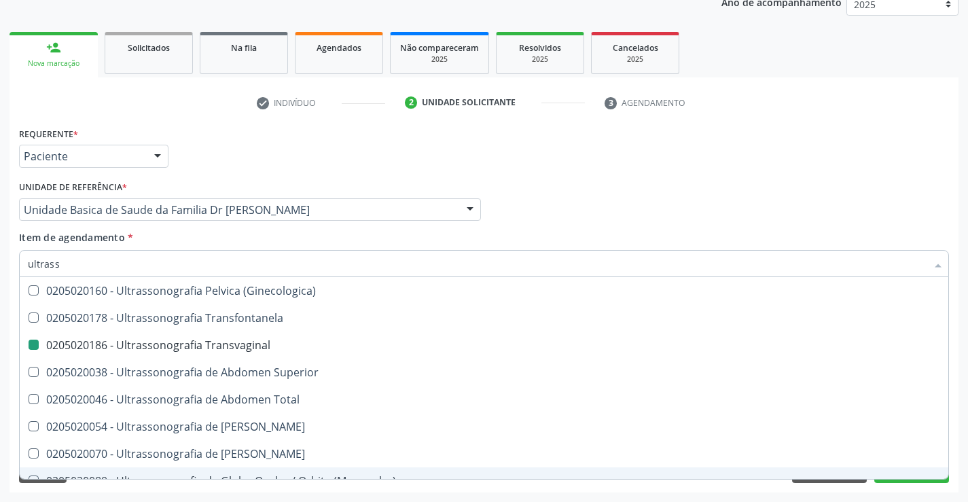
click at [959, 438] on div "Acompanhamento Acompanhe a situação das marcações correntes e finalizadas Relat…" at bounding box center [484, 203] width 968 height 599
checkbox X "true"
checkbox Transvaginal "false"
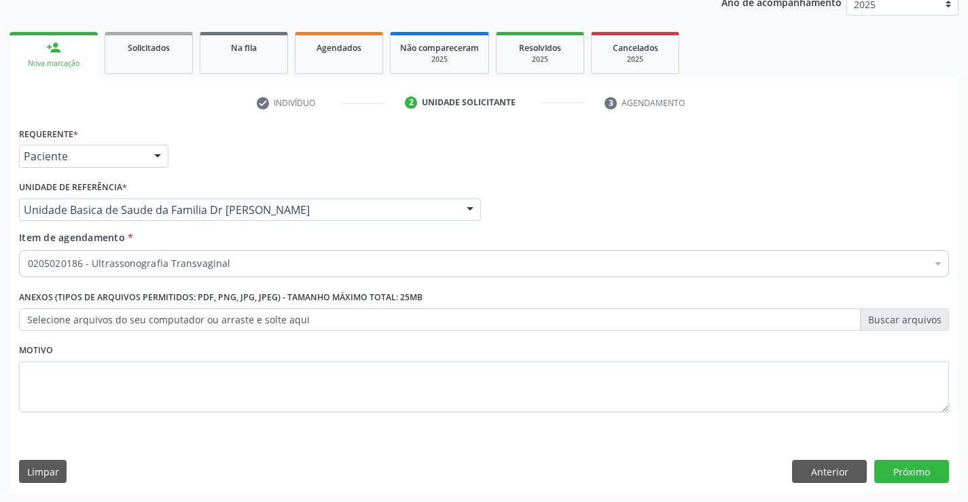
scroll to position [0, 0]
click at [919, 472] on button "Próximo" at bounding box center [911, 471] width 75 height 23
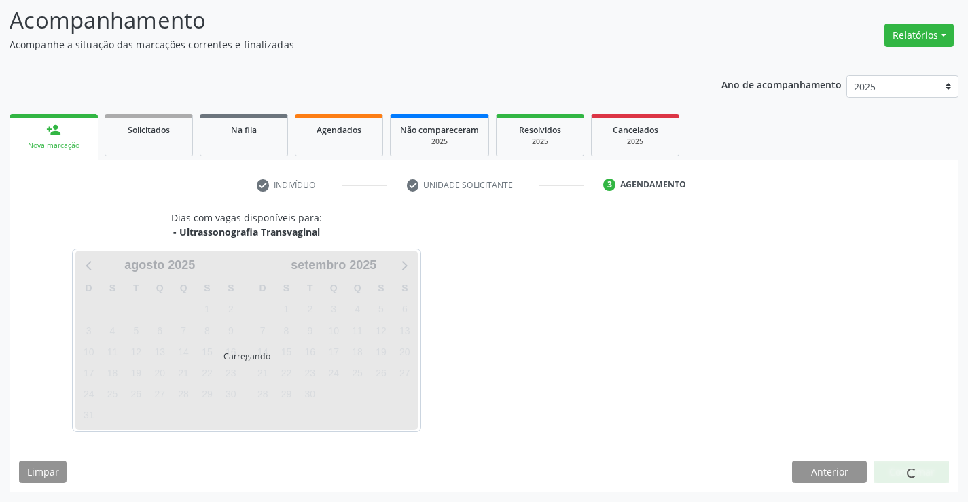
scroll to position [89, 0]
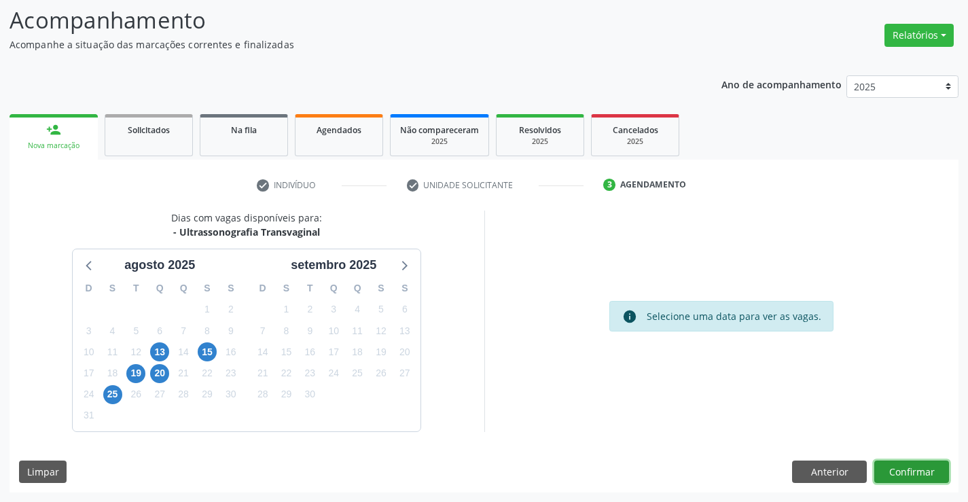
click at [904, 467] on button "Confirmar" at bounding box center [911, 472] width 75 height 23
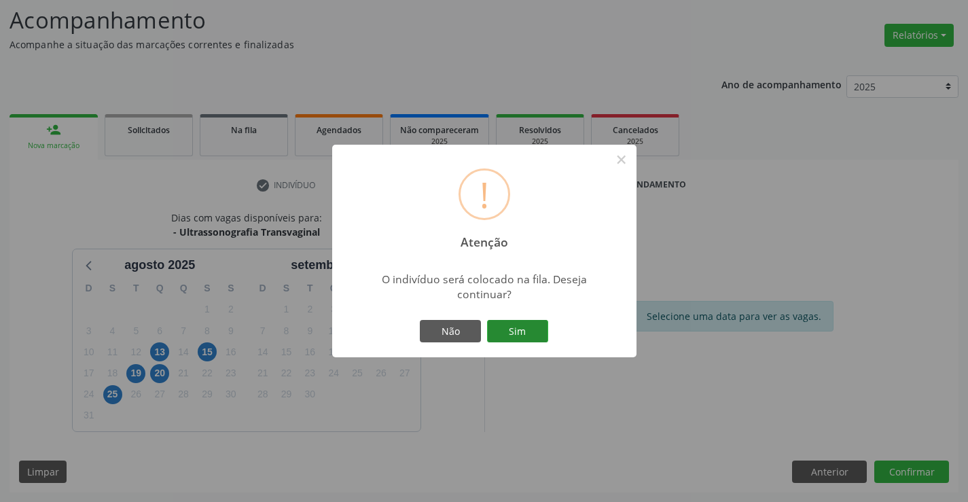
click at [505, 324] on button "Sim" at bounding box center [517, 331] width 61 height 23
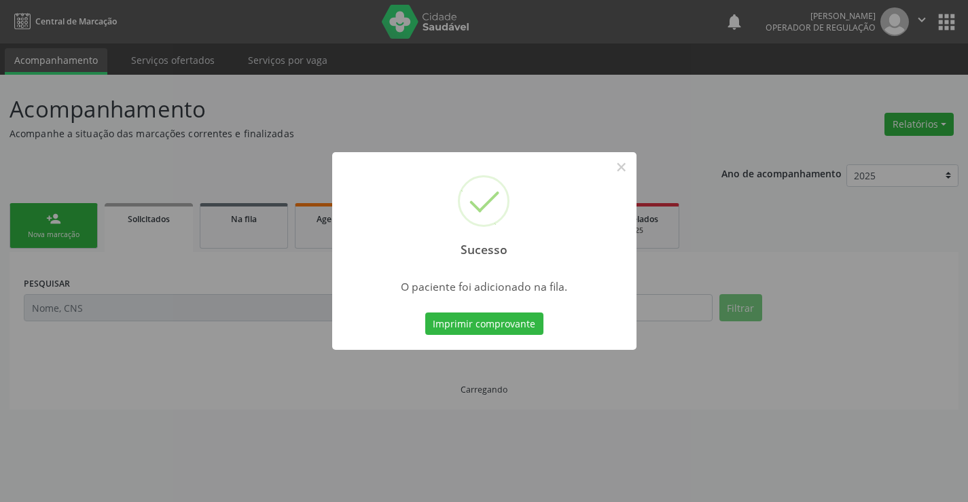
scroll to position [0, 0]
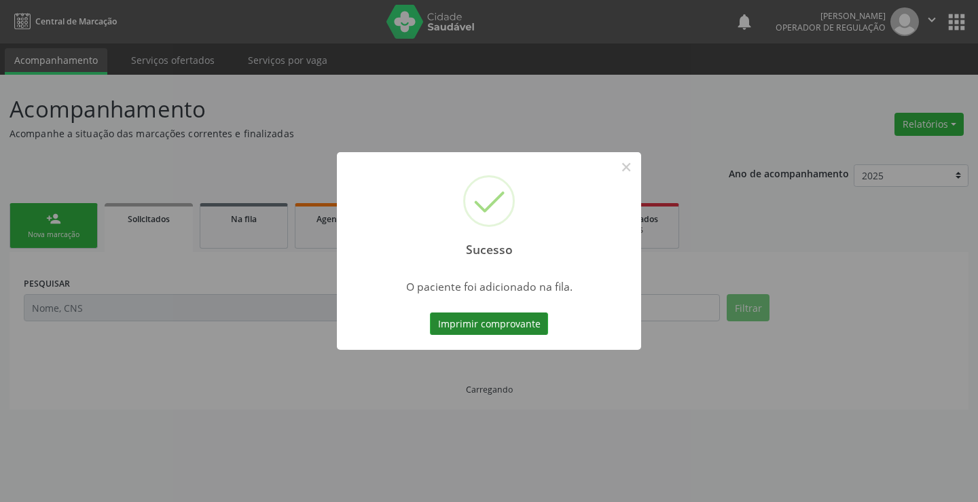
click at [501, 323] on button "Imprimir comprovante" at bounding box center [489, 324] width 118 height 23
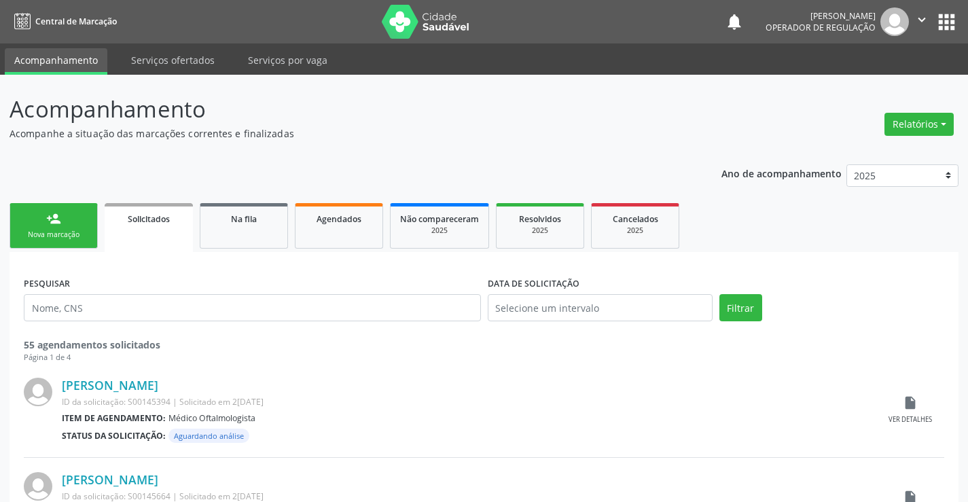
click at [54, 221] on div "person_add" at bounding box center [53, 218] width 15 height 15
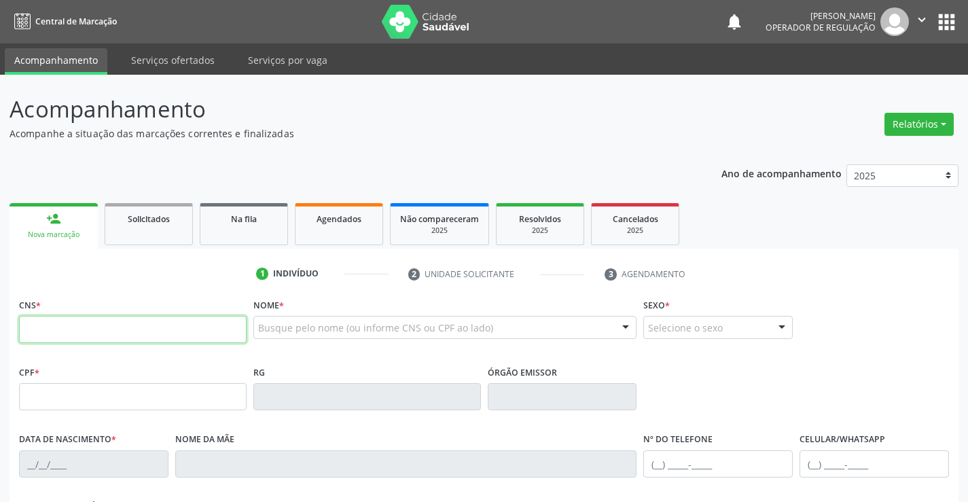
click at [122, 332] on input "text" at bounding box center [133, 329] width 228 height 27
click at [92, 338] on input "text" at bounding box center [133, 329] width 228 height 27
type input "704 7067 9706 1432"
type input "30622974124"
type input "10/11/2013"
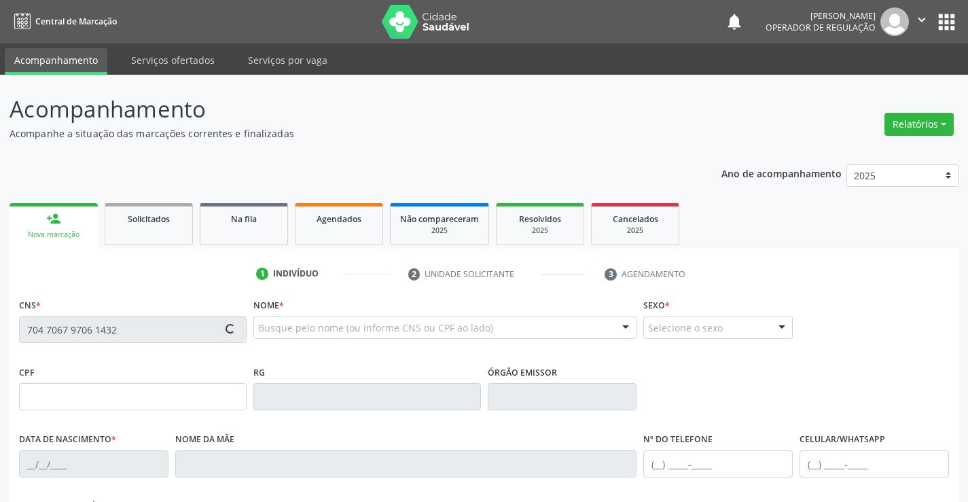
type input "S/N"
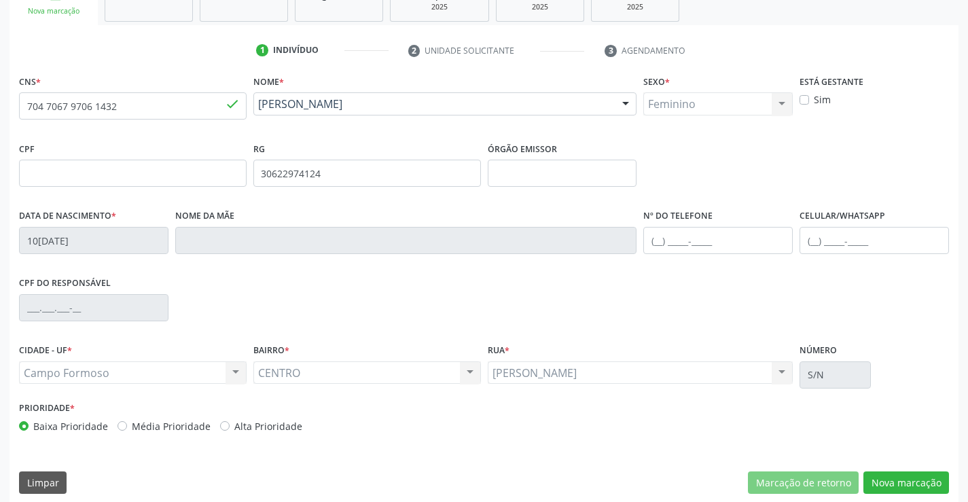
scroll to position [234, 0]
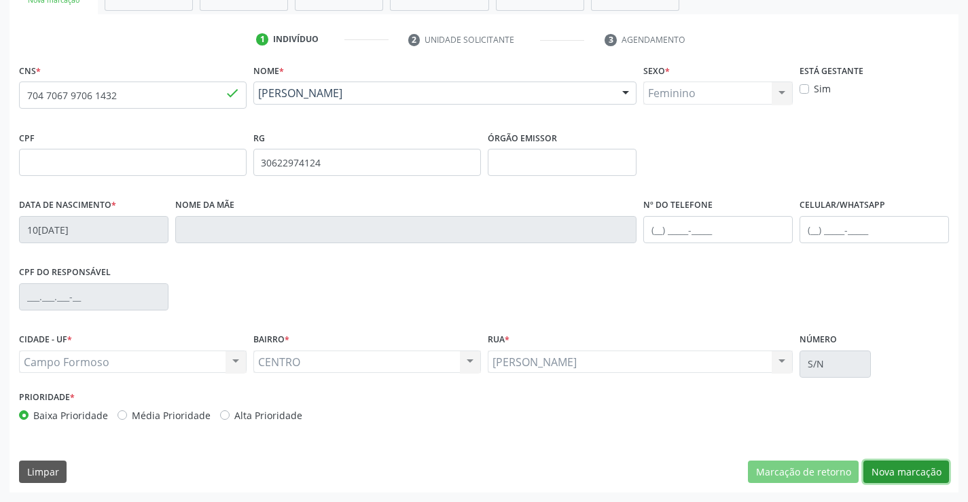
click at [902, 470] on button "Nova marcação" at bounding box center [907, 472] width 86 height 23
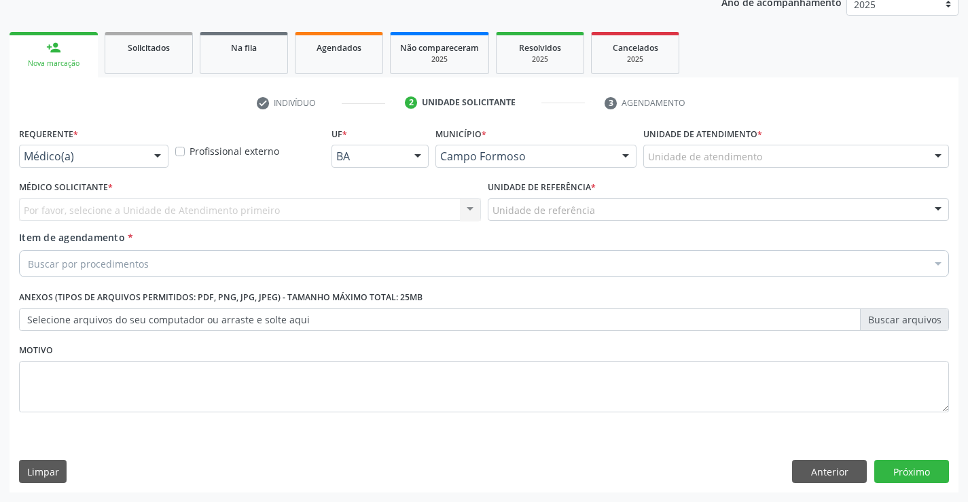
scroll to position [171, 0]
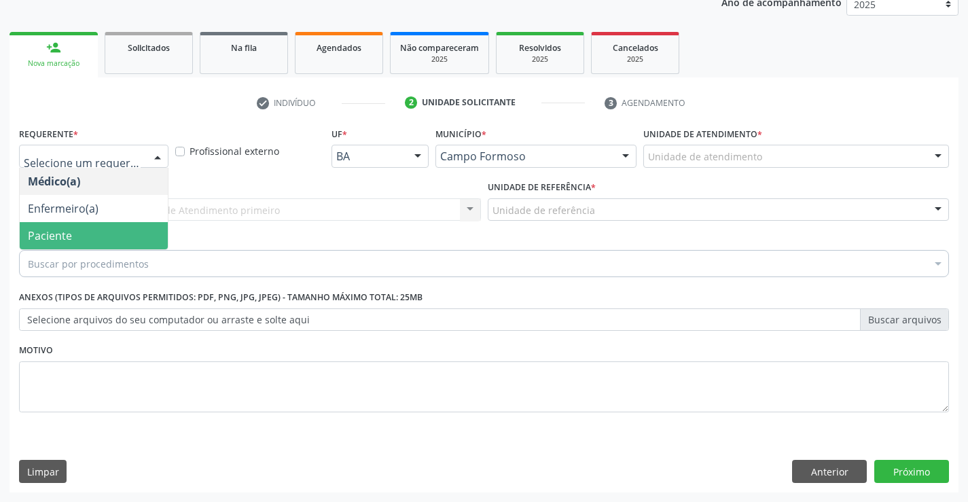
click at [65, 235] on span "Paciente" at bounding box center [50, 235] width 44 height 15
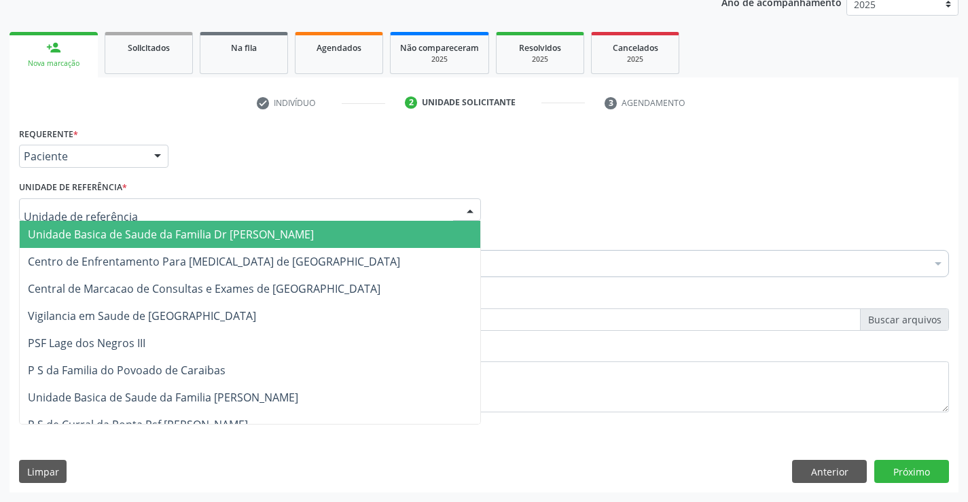
click at [122, 226] on span "Unidade Basica de Saude da Familia Dr [PERSON_NAME]" at bounding box center [250, 234] width 461 height 27
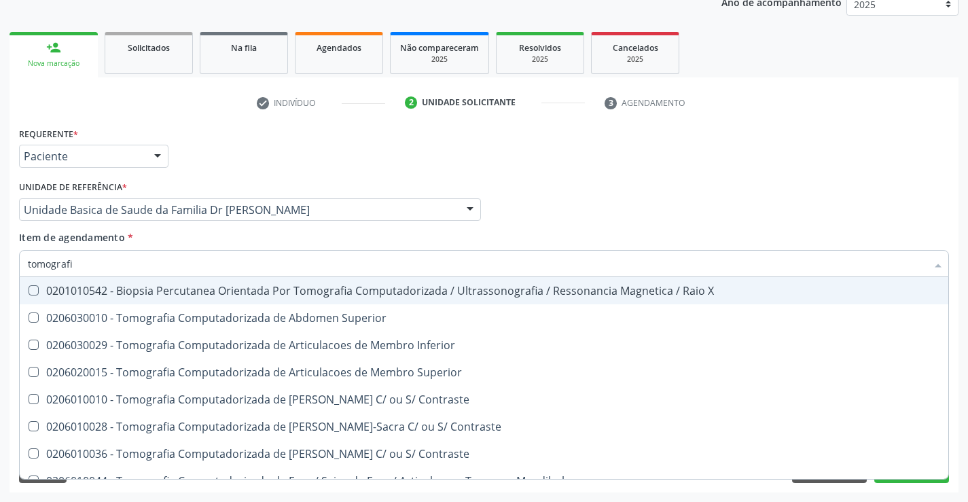
type input "tomografia"
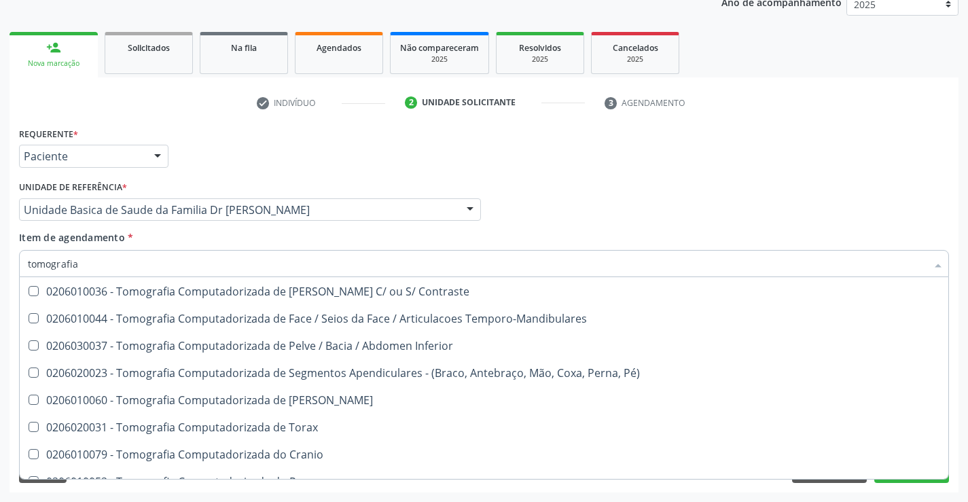
scroll to position [204, 0]
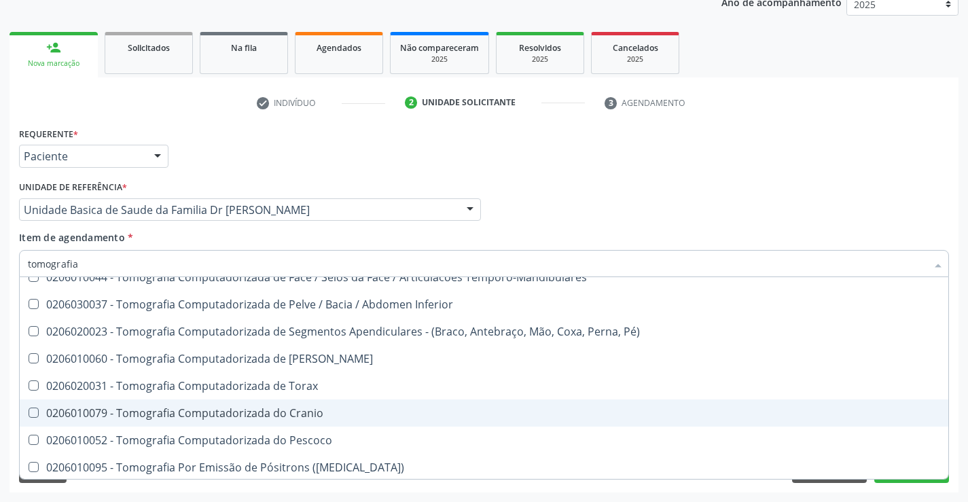
click at [345, 414] on div "0206010079 - Tomografia Computadorizada do Cranio" at bounding box center [484, 413] width 912 height 11
checkbox Cranio "true"
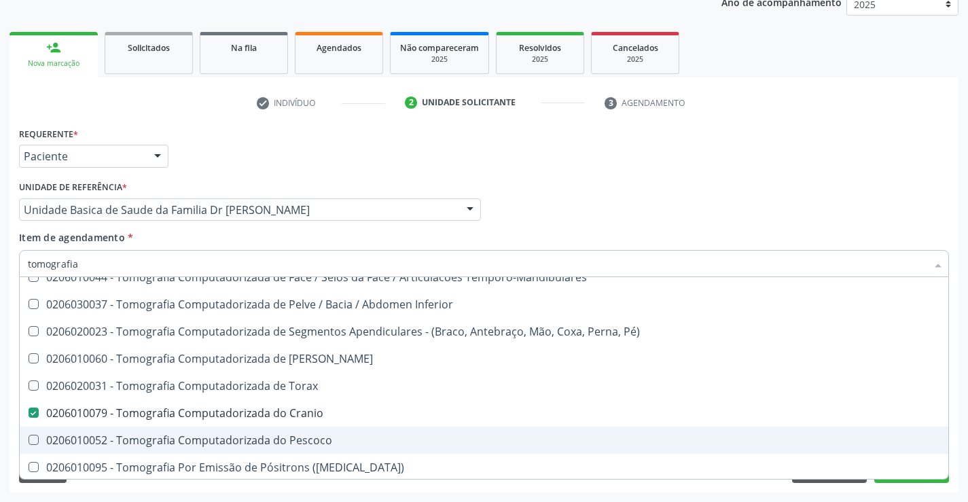
type input "tomografia"
click at [957, 456] on div "Requerente * Paciente Médico(a) Enfermeiro(a) Paciente Nenhum resultado encontr…" at bounding box center [484, 308] width 949 height 369
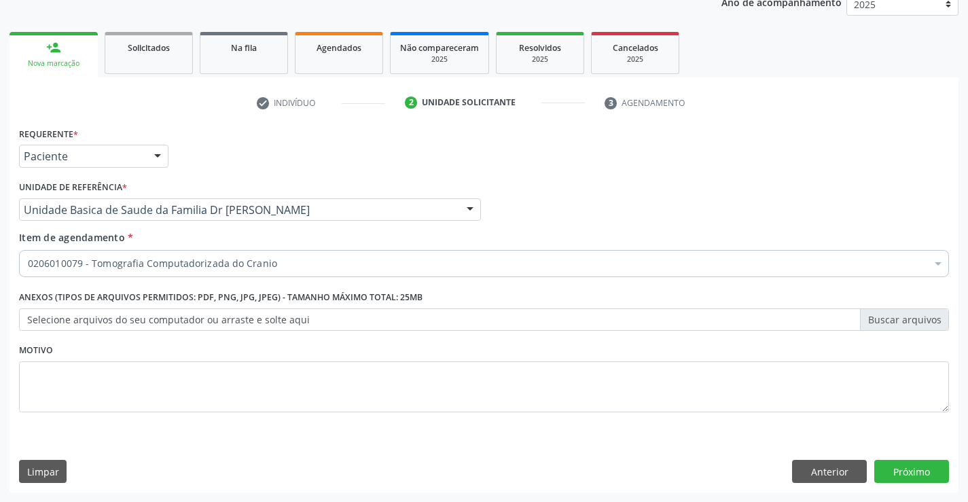
checkbox Cranio "true"
checkbox Paciente\) "false"
click at [112, 256] on div "0206010079 - Tomografia Computadorizada do Cranio" at bounding box center [484, 263] width 930 height 27
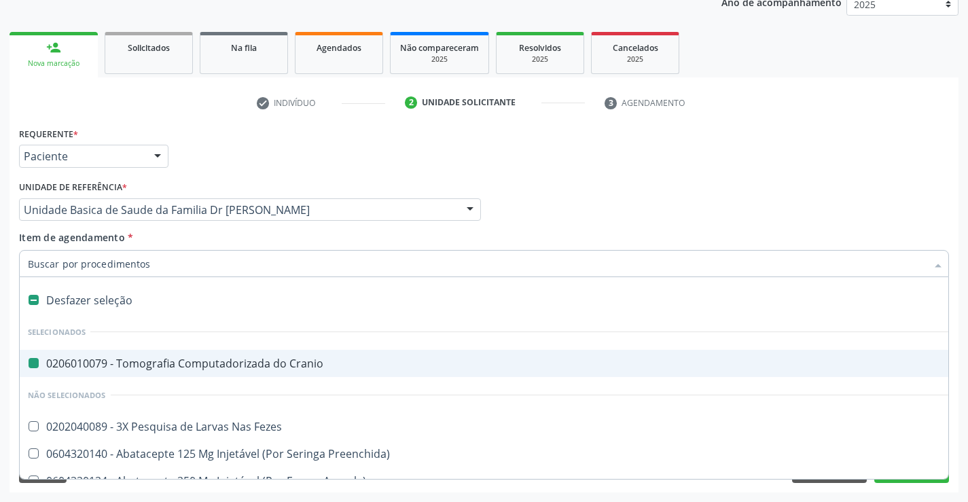
type input "e"
checkbox Cranio "false"
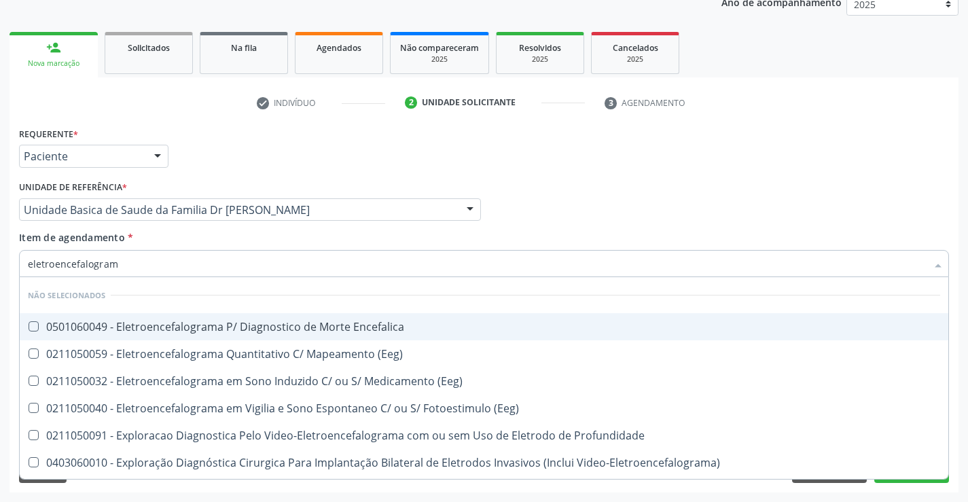
type input "eletroencefalograma"
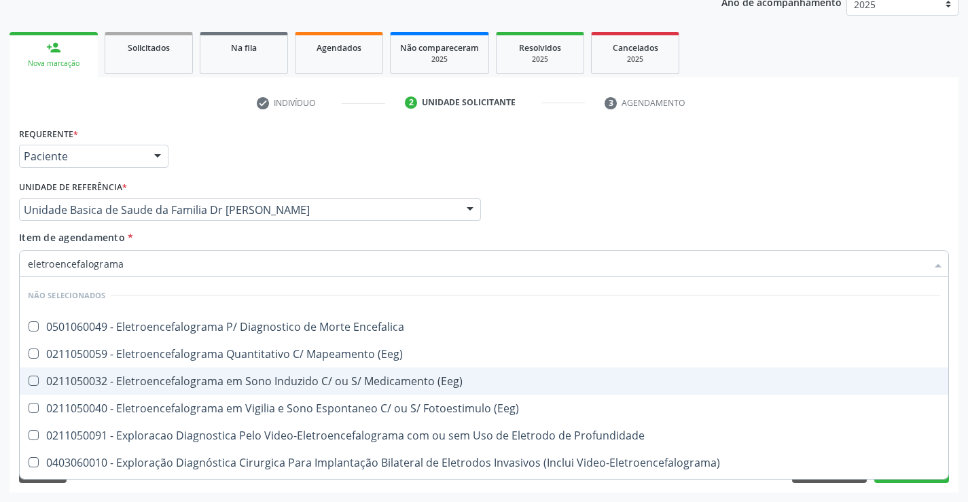
click at [31, 378] on \(Eeg\) at bounding box center [34, 381] width 10 height 10
click at [29, 378] on \(Eeg\) "checkbox" at bounding box center [24, 380] width 9 height 9
checkbox \(Eeg\) "true"
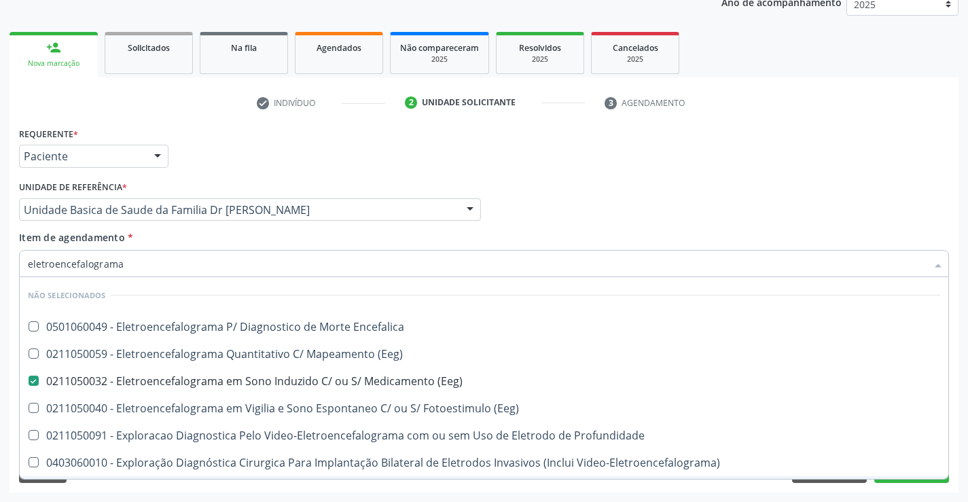
click at [955, 434] on div "Requerente * Paciente Médico(a) Enfermeiro(a) Paciente Nenhum resultado encontr…" at bounding box center [484, 308] width 949 height 369
checkbox Encefalica "true"
checkbox \(Eeg\) "true"
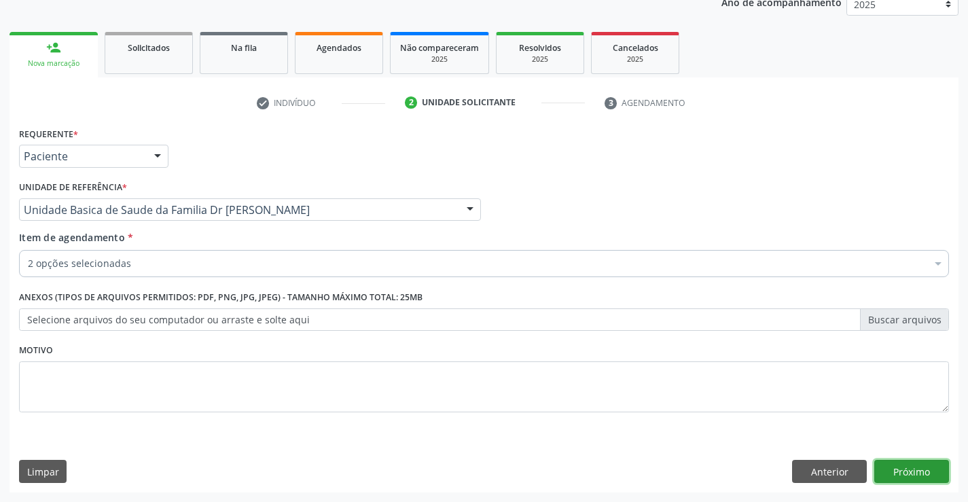
click at [923, 467] on button "Próximo" at bounding box center [911, 471] width 75 height 23
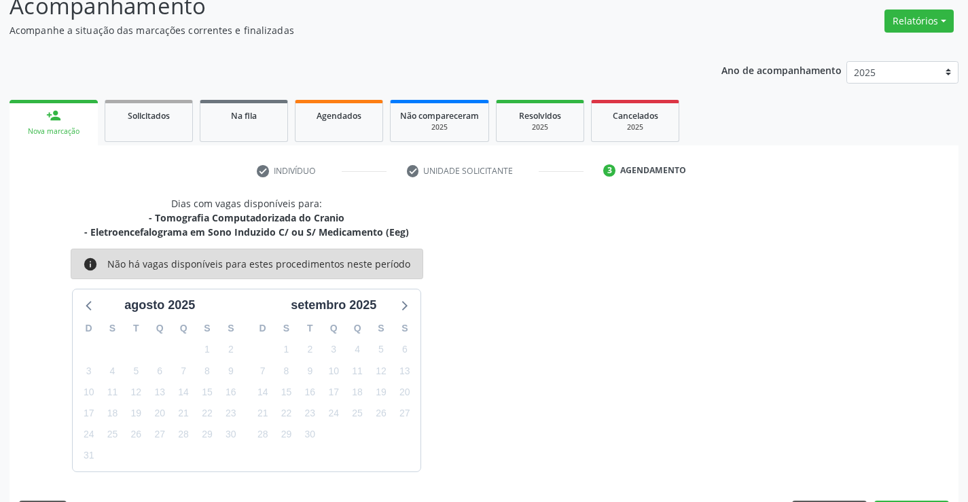
scroll to position [143, 0]
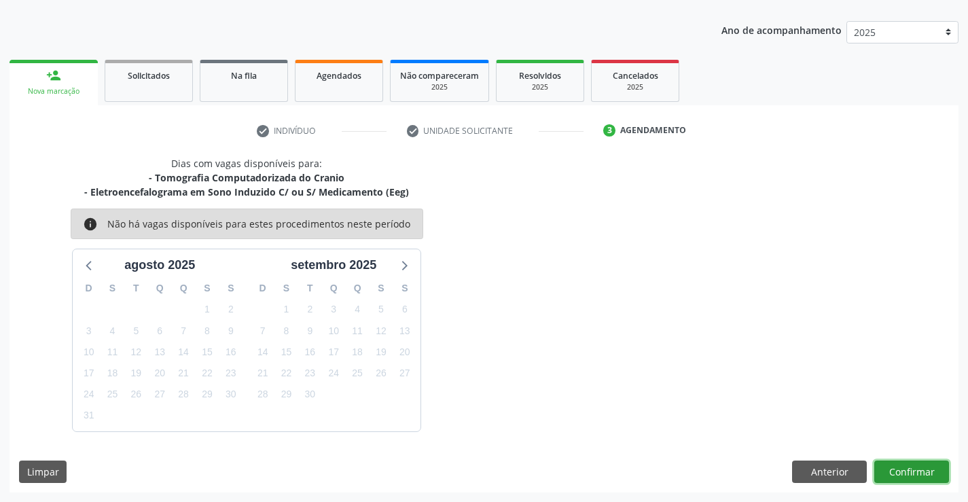
click at [915, 467] on button "Confirmar" at bounding box center [911, 472] width 75 height 23
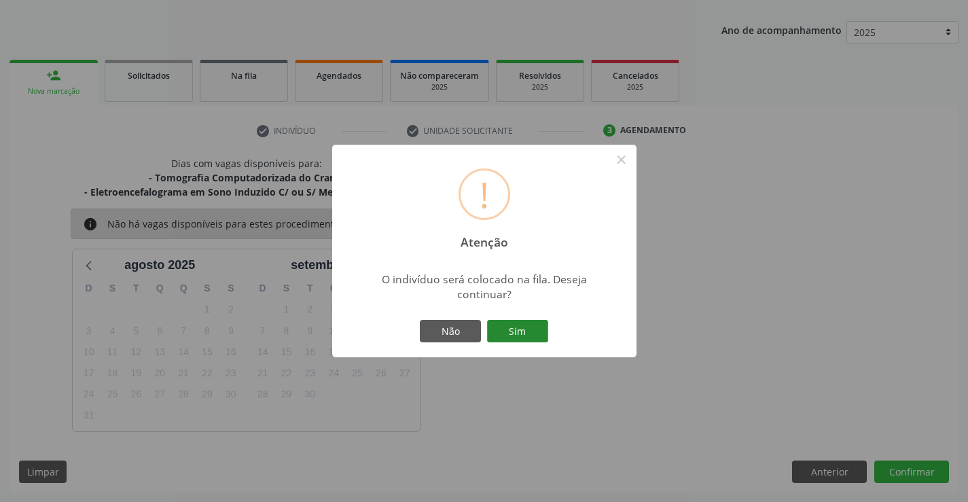
click at [512, 332] on button "Sim" at bounding box center [517, 331] width 61 height 23
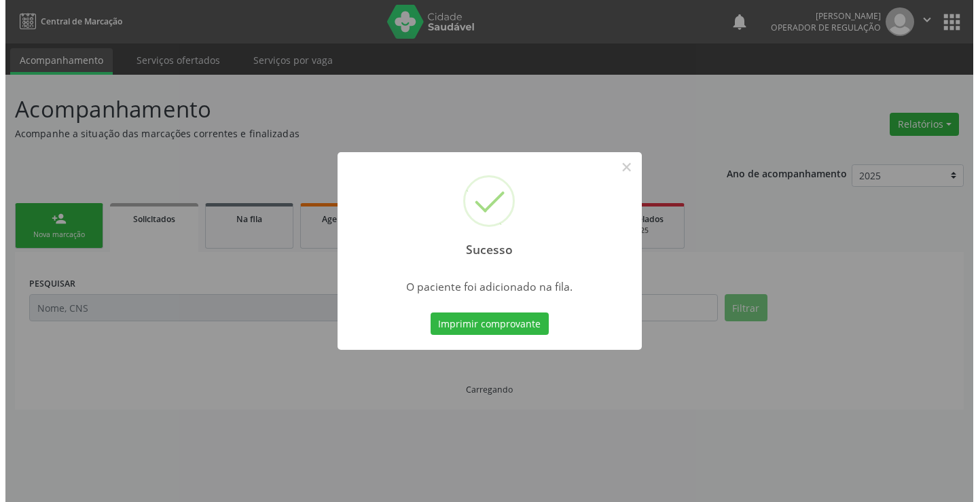
scroll to position [0, 0]
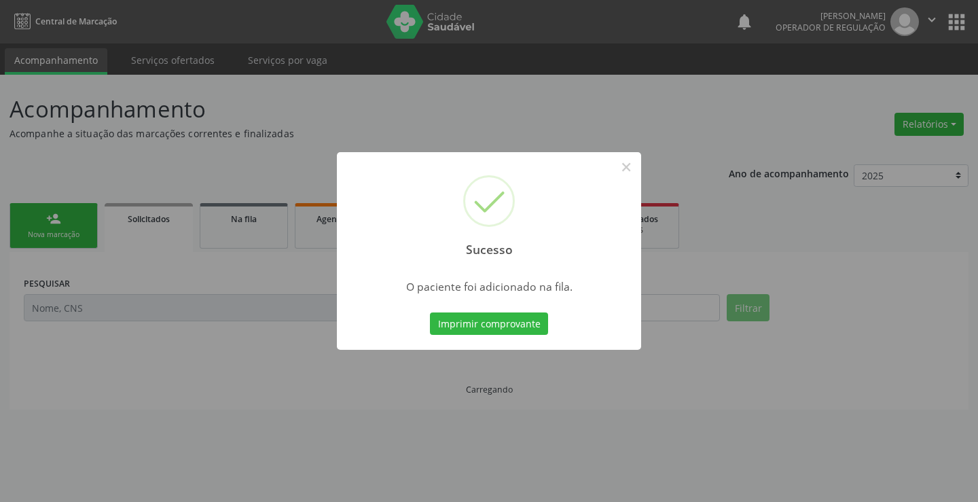
click at [512, 332] on button "Imprimir comprovante" at bounding box center [489, 324] width 118 height 23
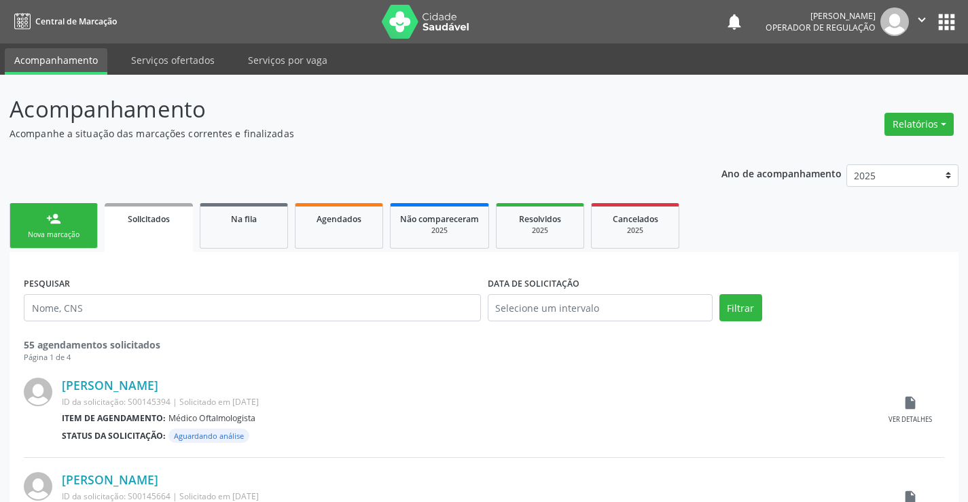
click at [56, 221] on div "person_add" at bounding box center [53, 218] width 15 height 15
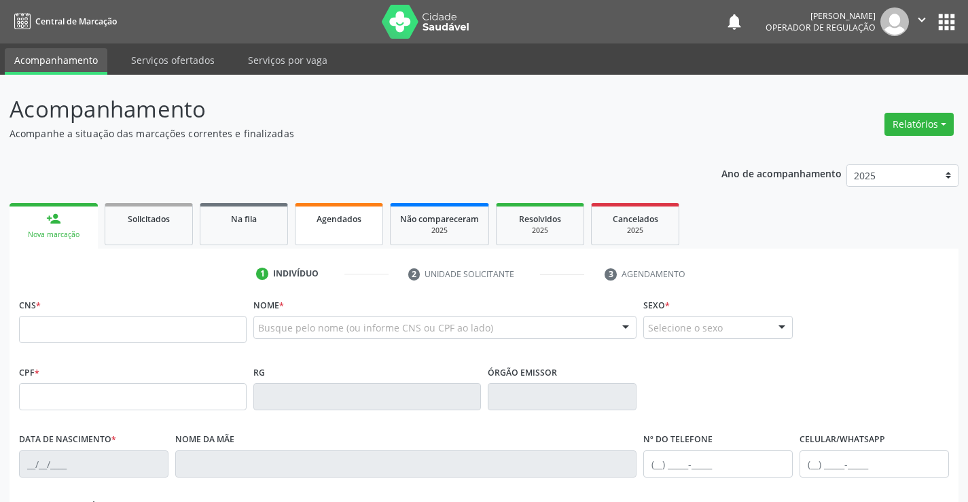
click at [344, 231] on link "Agendados" at bounding box center [339, 224] width 88 height 42
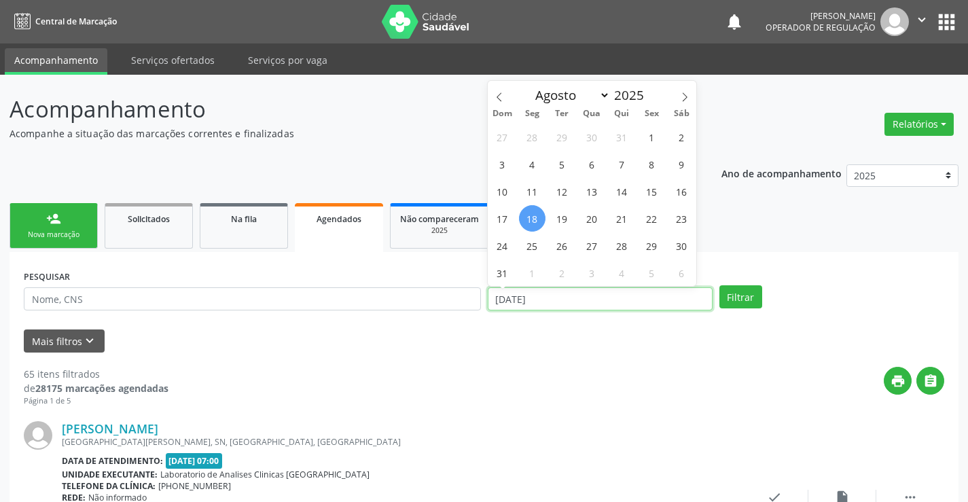
drag, startPoint x: 553, startPoint y: 300, endPoint x: 498, endPoint y: 310, distance: 55.9
click at [498, 310] on input "18/08/2025" at bounding box center [600, 298] width 225 height 23
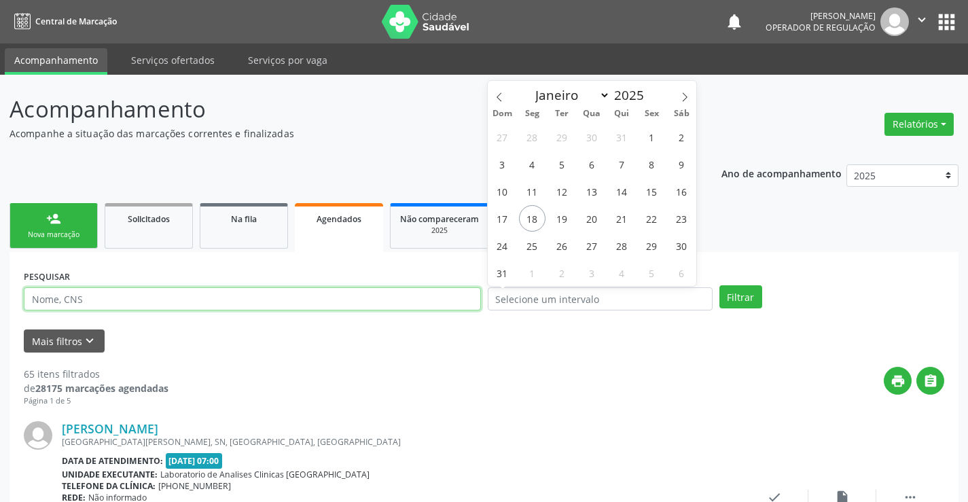
click at [69, 301] on input "text" at bounding box center [252, 298] width 457 height 23
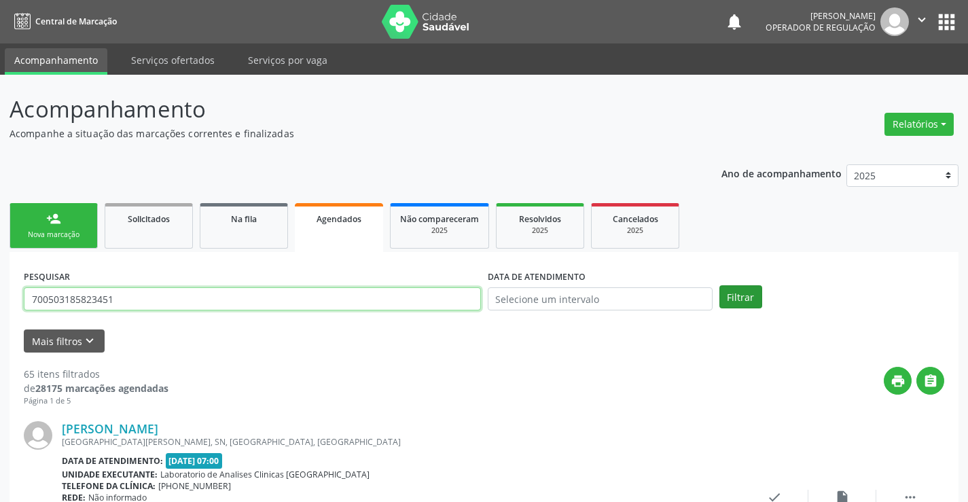
type input "700503185823451"
click at [749, 296] on button "Filtrar" at bounding box center [741, 296] width 43 height 23
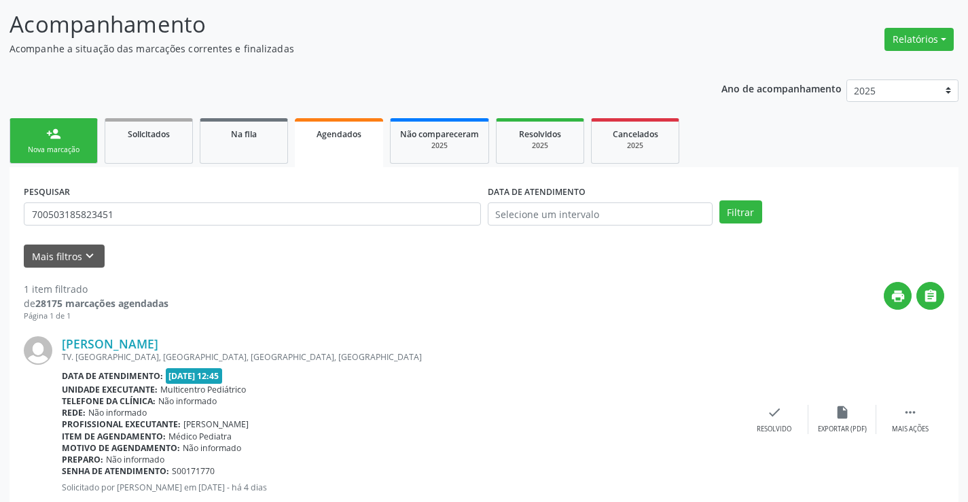
scroll to position [124, 0]
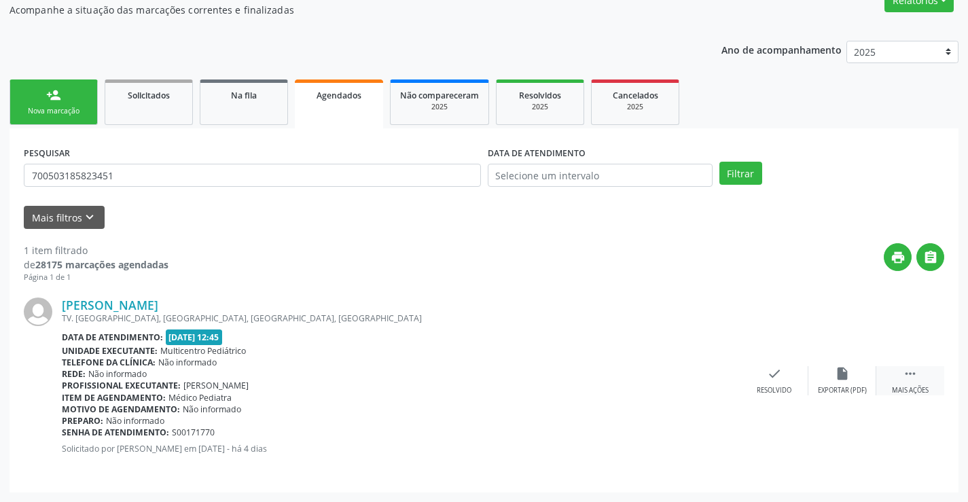
click at [910, 375] on icon "" at bounding box center [910, 373] width 15 height 15
click at [639, 380] on icon "print" at bounding box center [638, 373] width 15 height 15
click at [57, 96] on div "person_add" at bounding box center [53, 95] width 15 height 15
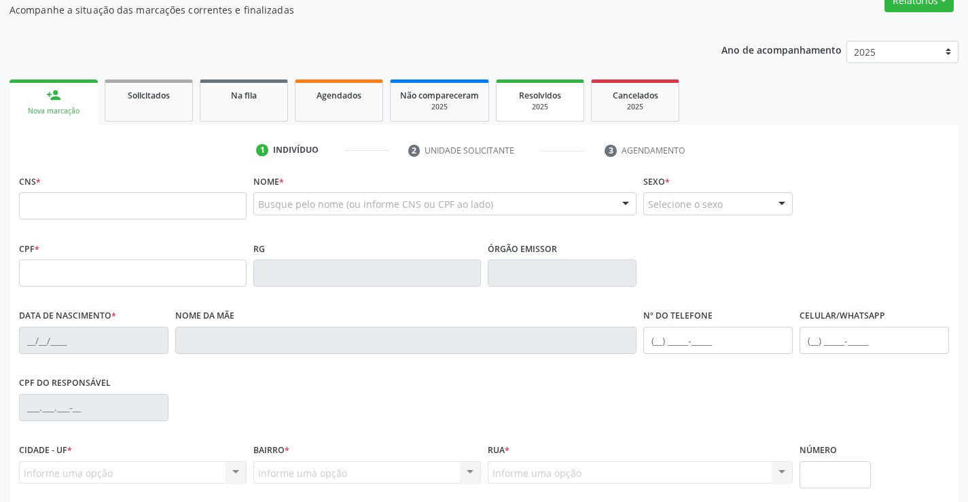
click at [551, 98] on span "Resolvidos" at bounding box center [540, 96] width 42 height 12
select select "7"
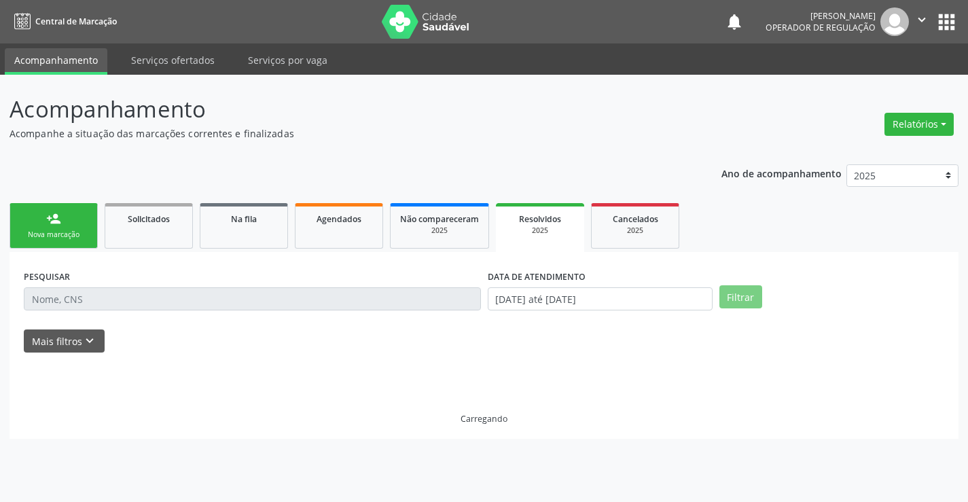
scroll to position [0, 0]
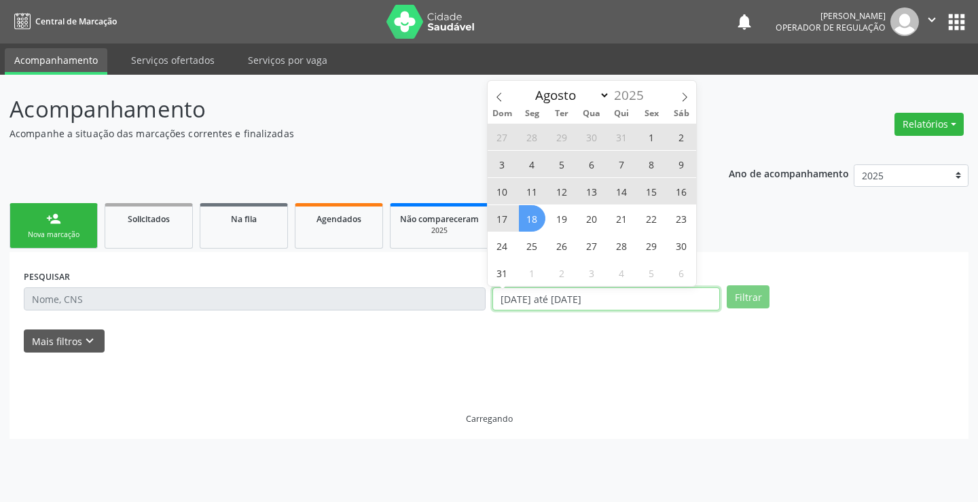
click at [457, 299] on div "PESQUISAR DATA DE ATENDIMENTO 01/01/2025 até 18/08/2025 Filtrar" at bounding box center [489, 292] width 938 height 53
select select "0"
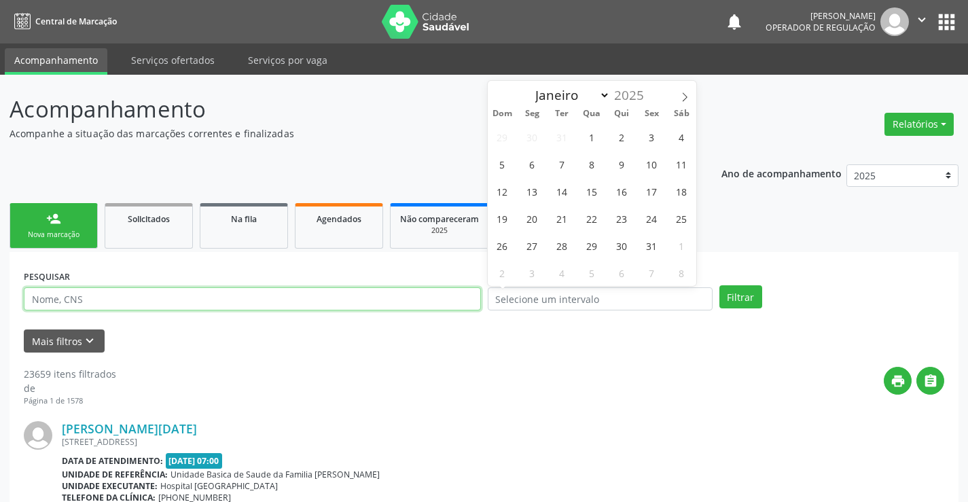
click at [153, 300] on input "text" at bounding box center [252, 298] width 457 height 23
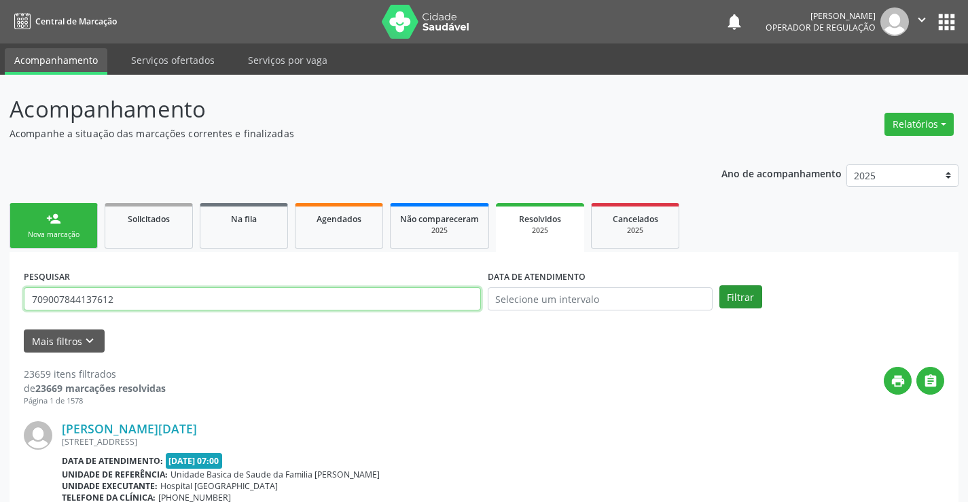
type input "709007844137612"
click at [746, 295] on button "Filtrar" at bounding box center [741, 296] width 43 height 23
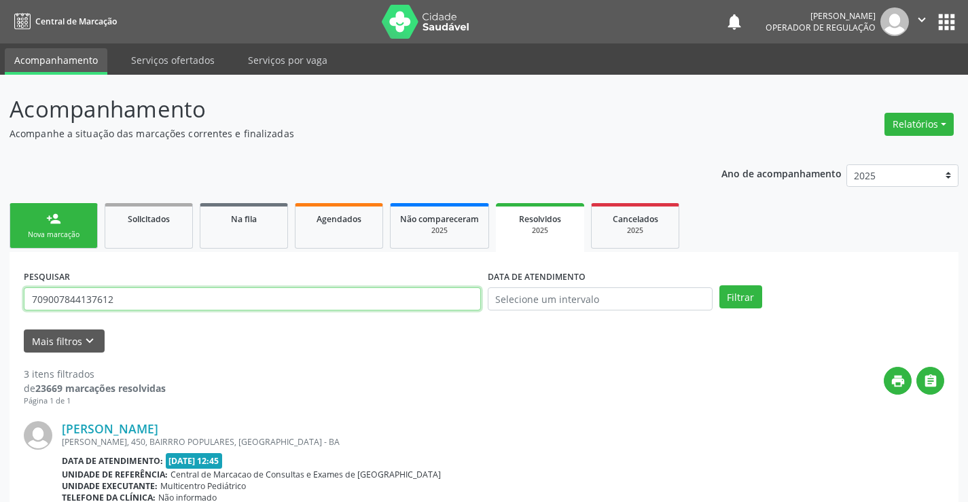
drag, startPoint x: 29, startPoint y: 300, endPoint x: 147, endPoint y: 306, distance: 118.4
click at [147, 306] on input "709007844137612" at bounding box center [252, 298] width 457 height 23
click at [345, 223] on span "Agendados" at bounding box center [339, 219] width 45 height 12
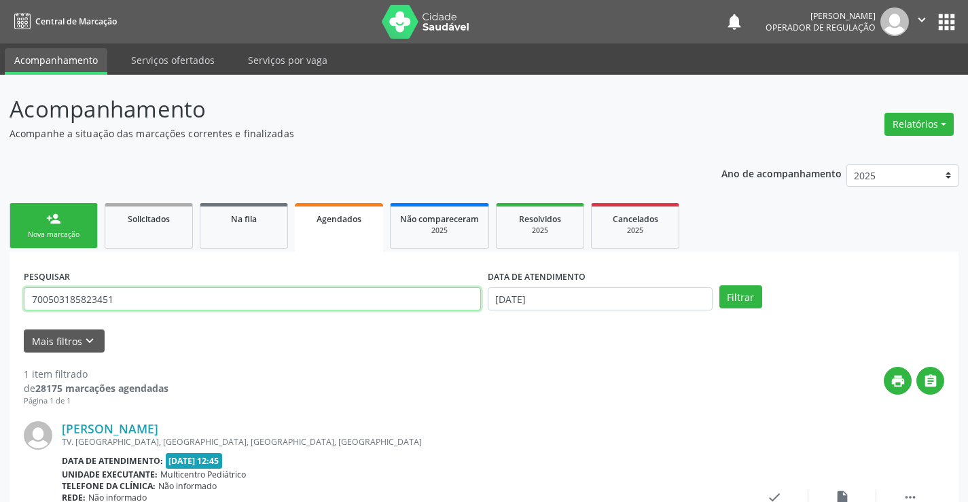
drag, startPoint x: 124, startPoint y: 301, endPoint x: 0, endPoint y: 300, distance: 124.3
click at [0, 300] on div "Acompanhamento Acompanhe a situação das marcações correntes e finalizadas Relat…" at bounding box center [484, 350] width 968 height 551
paste input "709007844137612"
type input "709007844137612"
click at [749, 291] on button "Filtrar" at bounding box center [741, 296] width 43 height 23
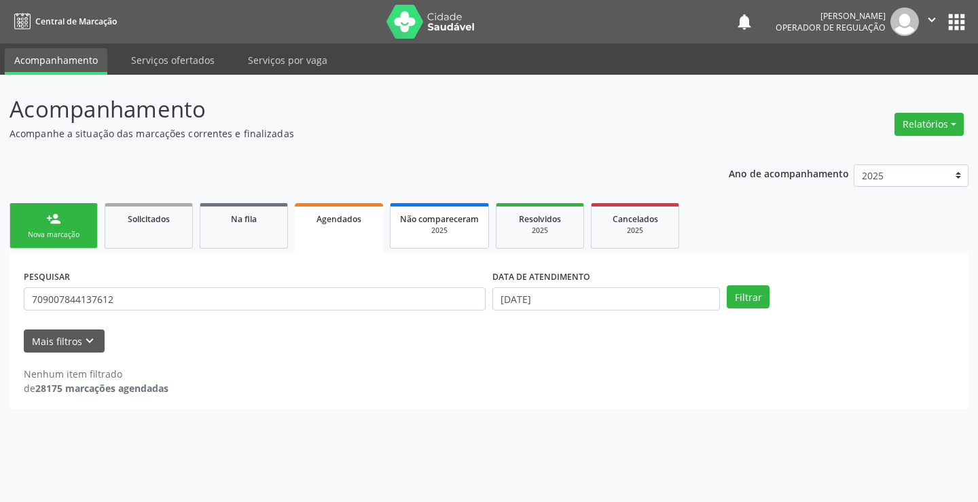
click at [453, 223] on span "Não compareceram" at bounding box center [439, 219] width 79 height 12
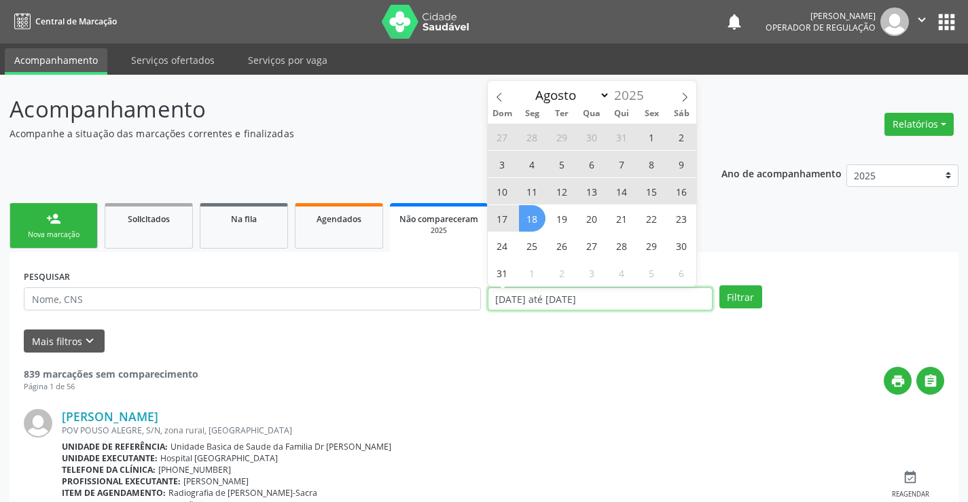
drag, startPoint x: 626, startPoint y: 298, endPoint x: 446, endPoint y: 306, distance: 179.6
click at [446, 306] on div "PESQUISAR DATA DE ATENDIMENTO 01/01/2025 até 18/08/2025 Filtrar" at bounding box center [483, 292] width 927 height 53
select select "0"
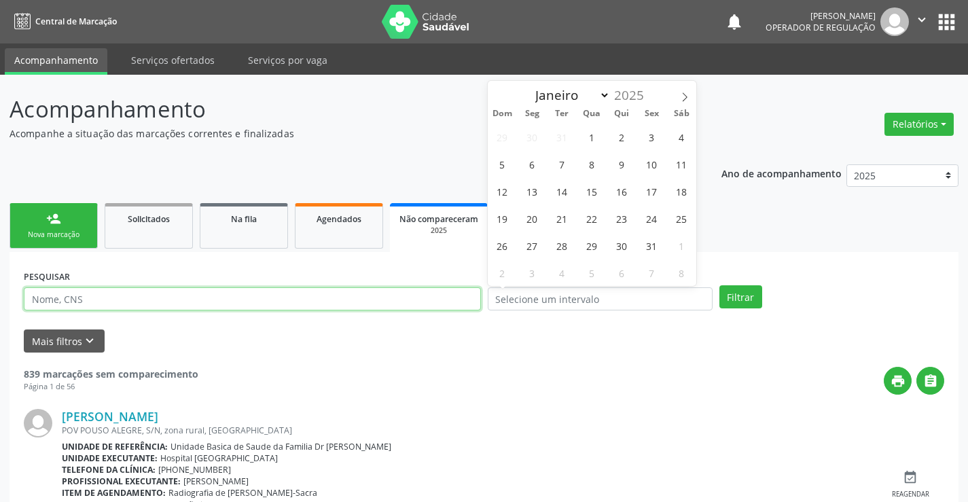
click at [158, 300] on input "text" at bounding box center [252, 298] width 457 height 23
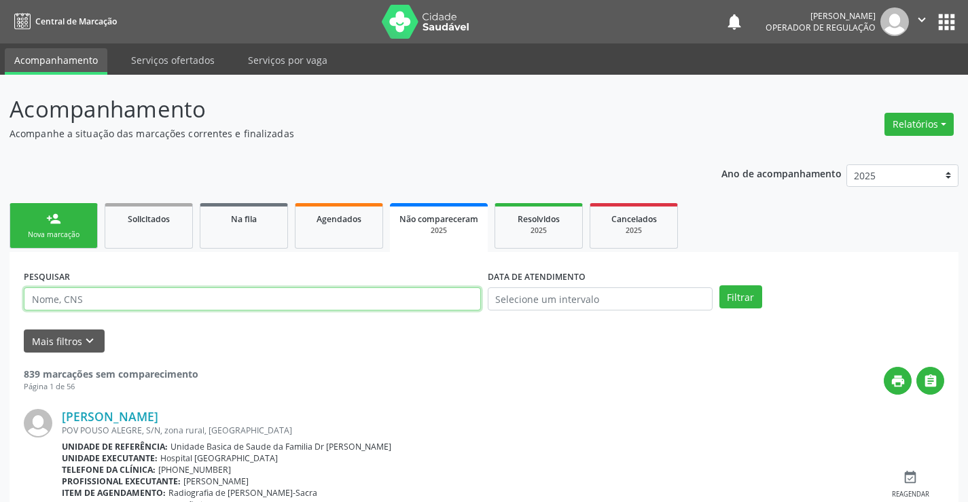
paste input "709007844137612"
type input "709007844137612"
click at [745, 294] on button "Filtrar" at bounding box center [741, 296] width 43 height 23
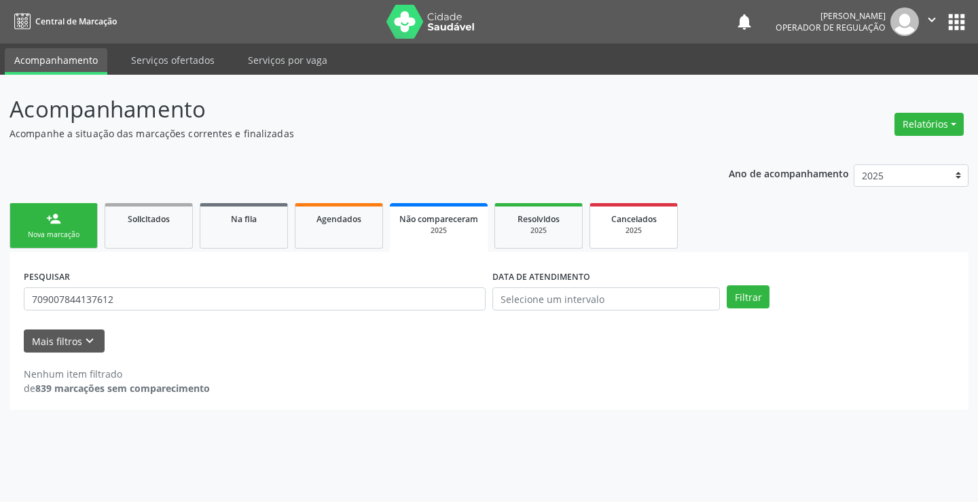
click at [647, 226] on div "2025" at bounding box center [634, 231] width 68 height 10
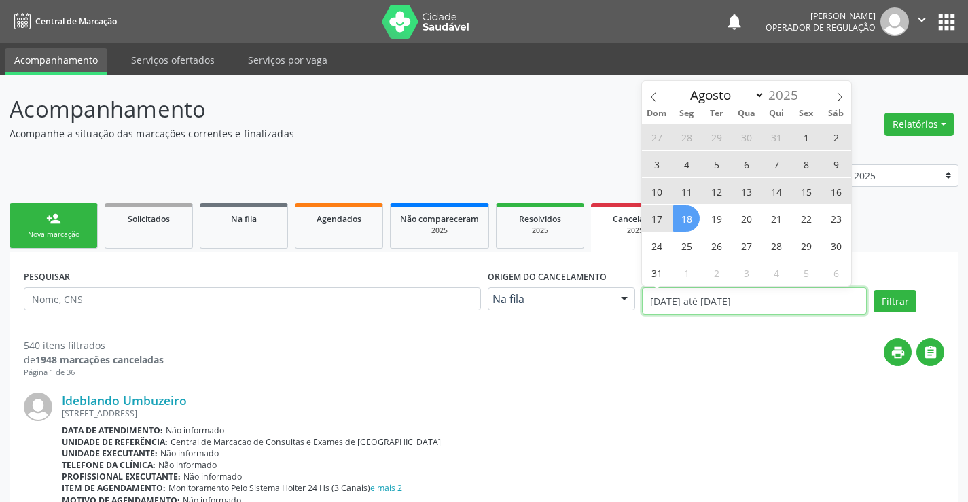
drag, startPoint x: 771, startPoint y: 302, endPoint x: 633, endPoint y: 302, distance: 138.6
click at [633, 302] on div "PESQUISAR Origem do cancelamento Na fila Na fila Agendados Solicitados Nenhum r…" at bounding box center [483, 295] width 927 height 58
select select "0"
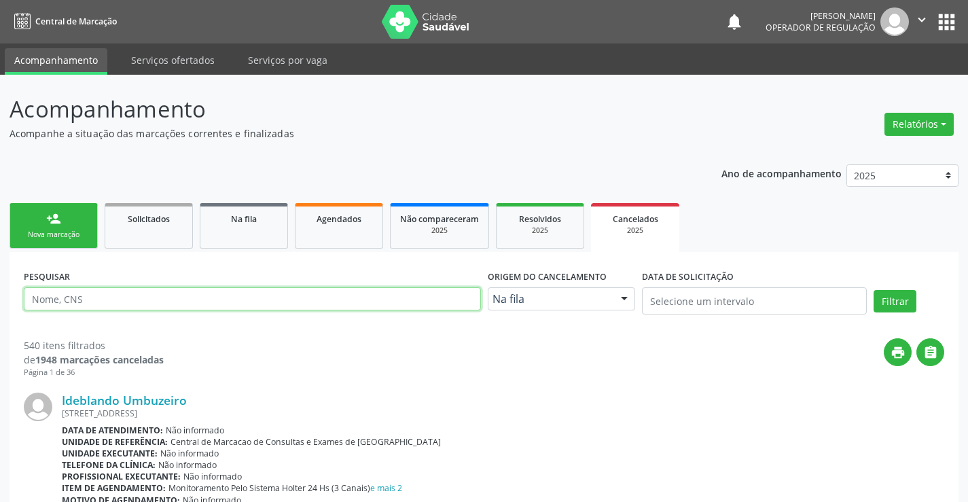
click at [149, 291] on input "text" at bounding box center [252, 298] width 457 height 23
paste input "709007844137612"
type input "709007844137612"
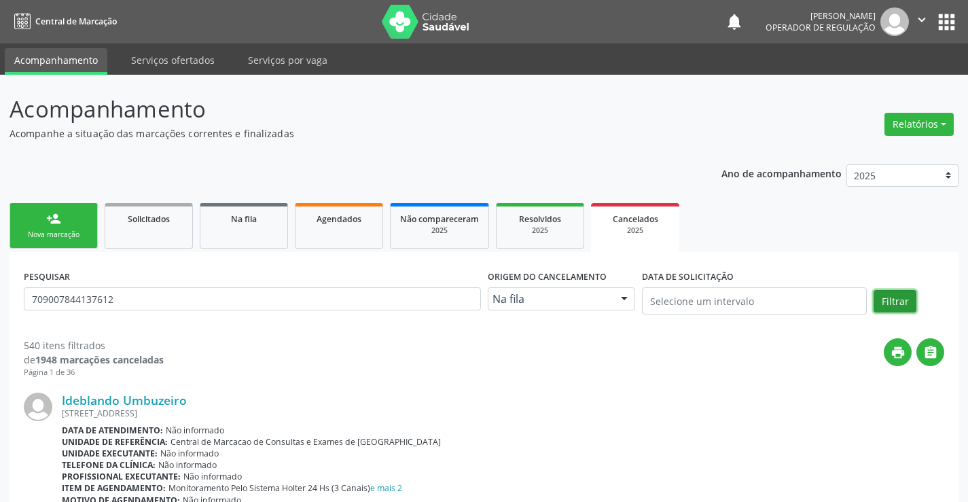
click at [896, 300] on button "Filtrar" at bounding box center [895, 301] width 43 height 23
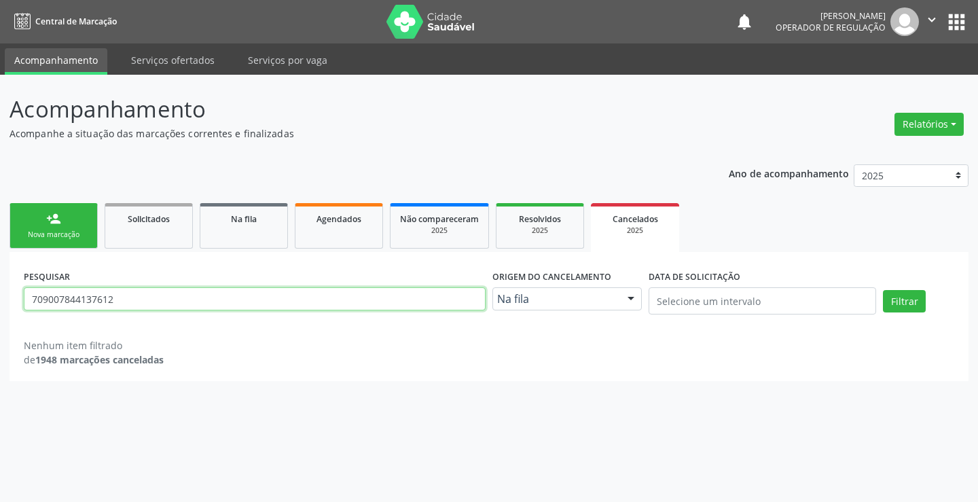
drag, startPoint x: 134, startPoint y: 299, endPoint x: 0, endPoint y: 317, distance: 135.1
click at [0, 317] on div "Acompanhamento Acompanhe a situação das marcações correntes e finalizadas Relat…" at bounding box center [489, 288] width 978 height 427
click at [247, 224] on span "Na fila" at bounding box center [244, 219] width 26 height 12
select select "7"
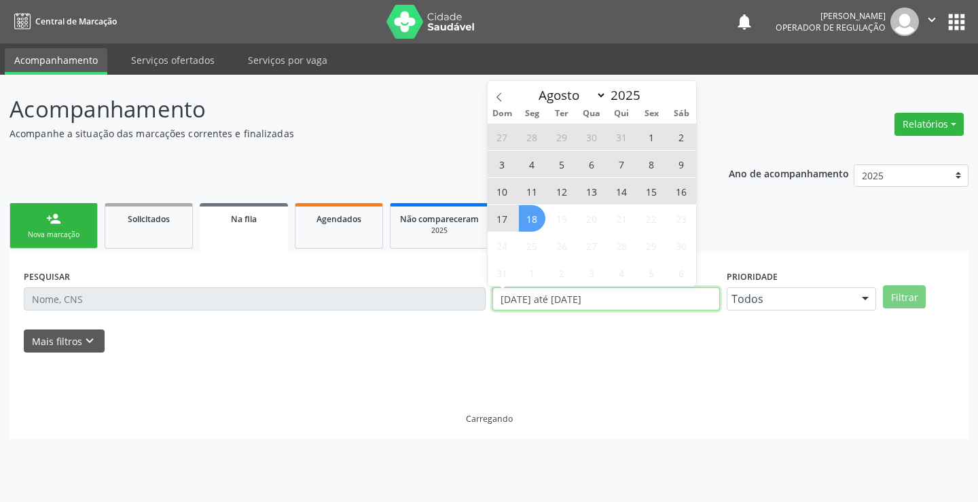
drag, startPoint x: 628, startPoint y: 303, endPoint x: 495, endPoint y: 308, distance: 133.9
click at [495, 308] on input "01/01/2023 até 18/08/2025" at bounding box center [607, 298] width 228 height 23
type input "2023"
select select "0"
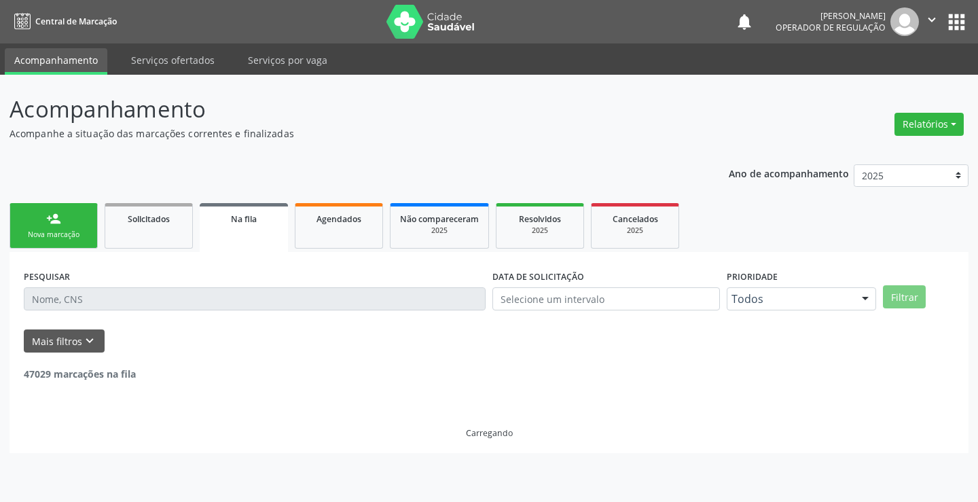
click at [123, 298] on input "text" at bounding box center [255, 298] width 462 height 23
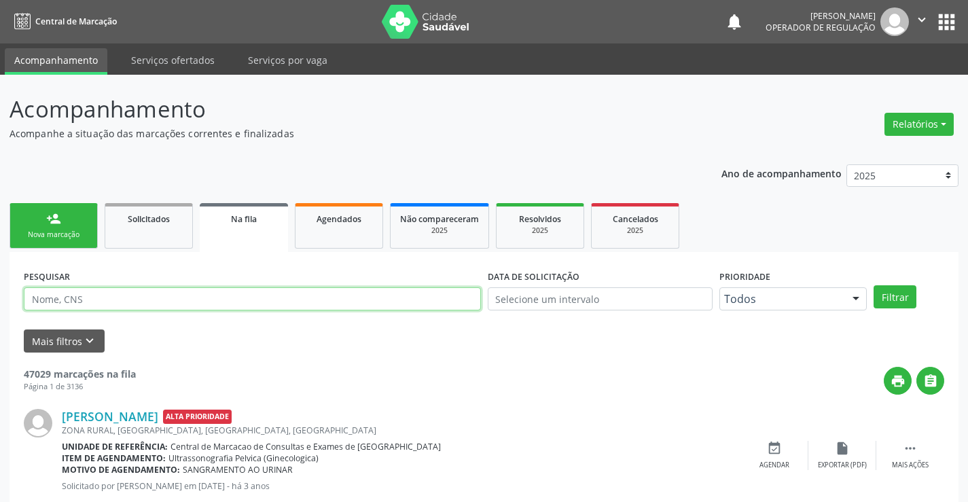
click at [123, 298] on input "text" at bounding box center [252, 298] width 457 height 23
paste input "709007844137612"
type input "709007844137612"
click at [891, 294] on button "Filtrar" at bounding box center [895, 296] width 43 height 23
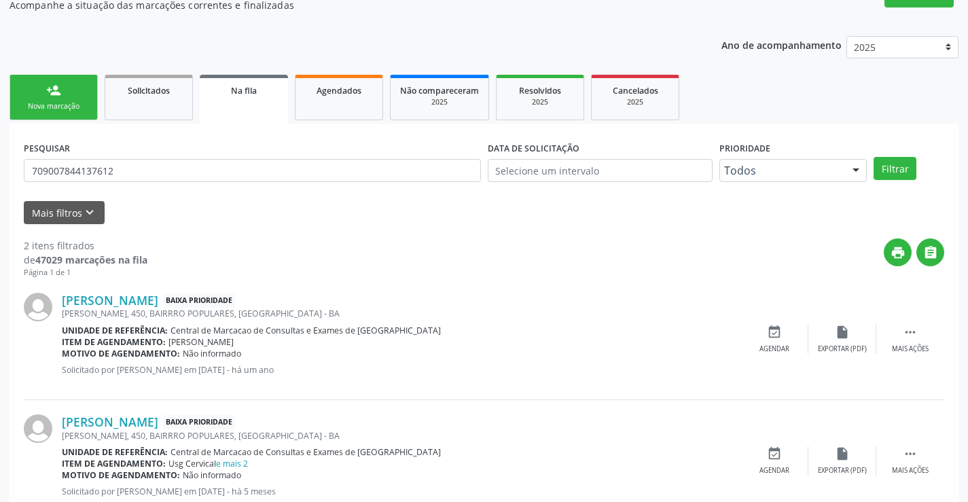
scroll to position [171, 0]
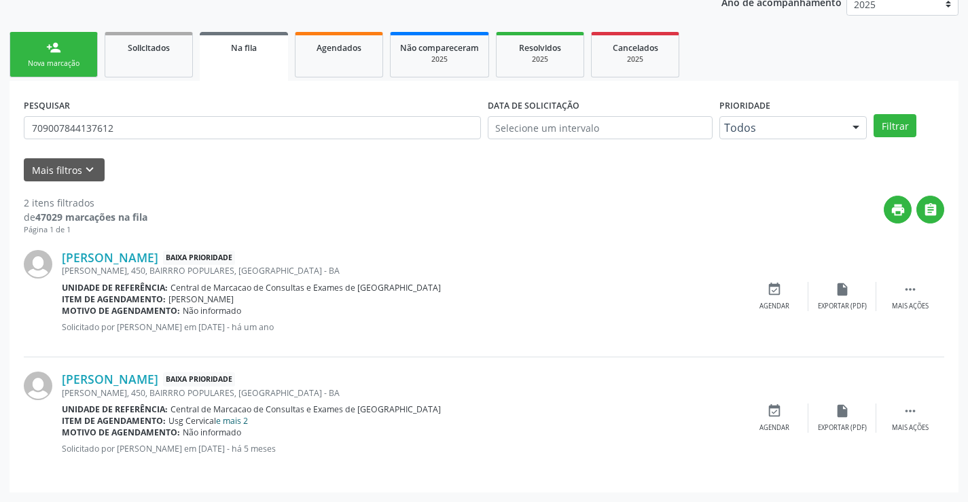
click at [241, 423] on link "e mais 2" at bounding box center [232, 421] width 32 height 12
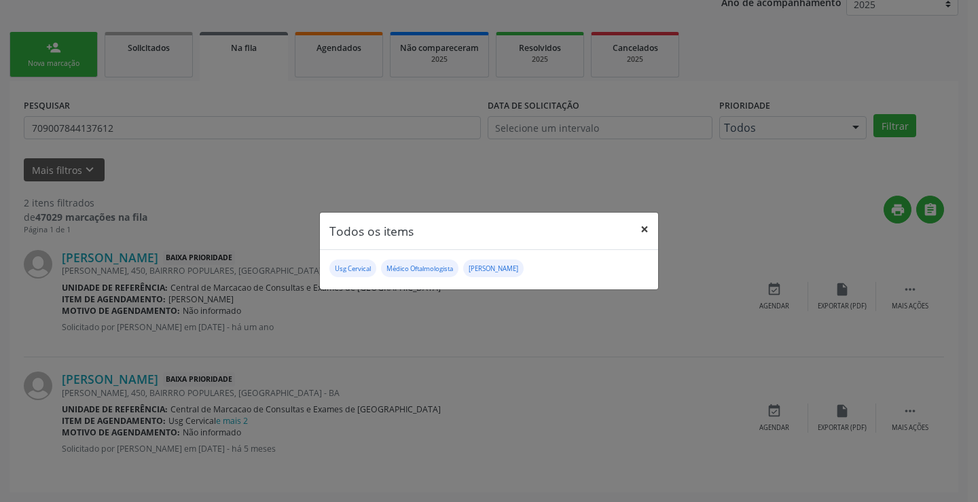
click at [642, 226] on button "×" at bounding box center [644, 229] width 27 height 33
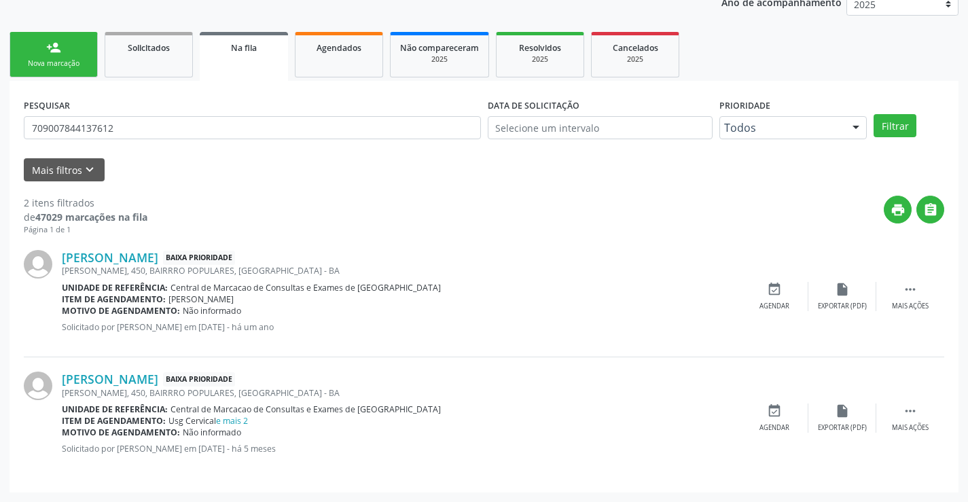
click at [57, 54] on div "person_add" at bounding box center [53, 47] width 15 height 15
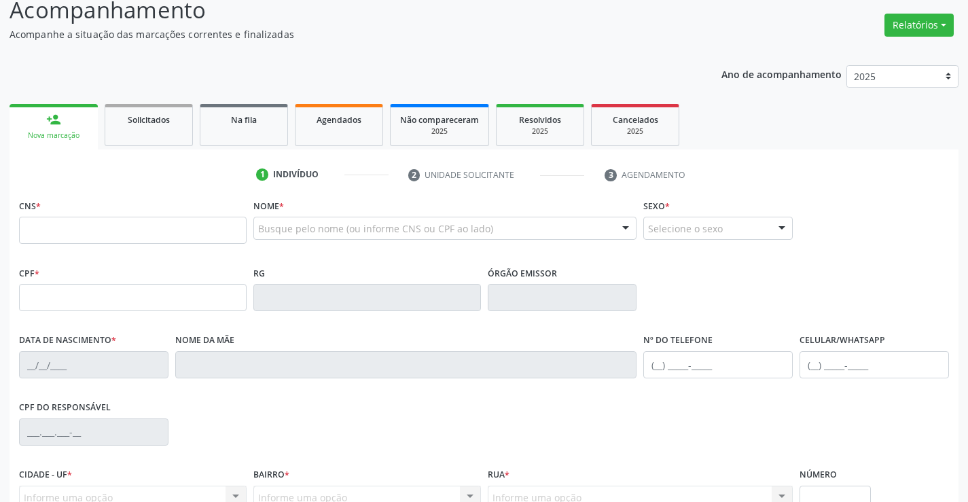
scroll to position [0, 0]
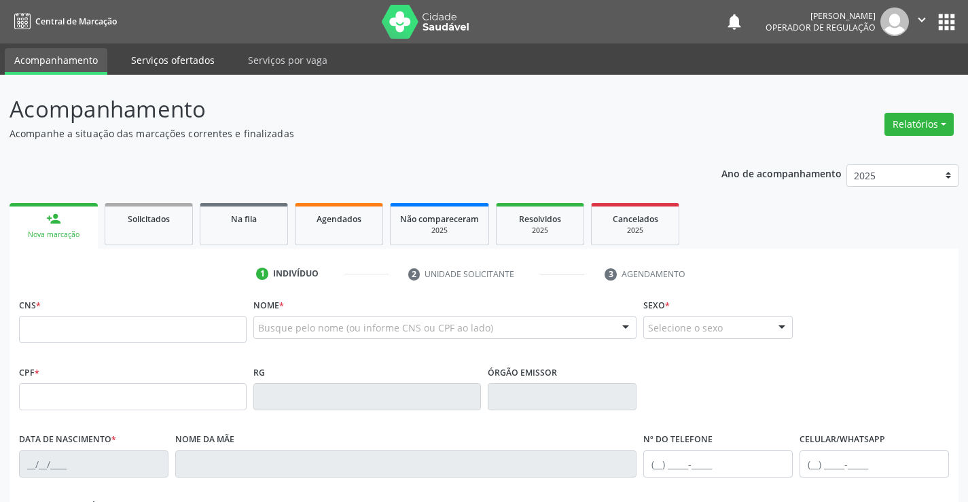
click at [157, 51] on link "Serviços ofertados" at bounding box center [173, 60] width 103 height 24
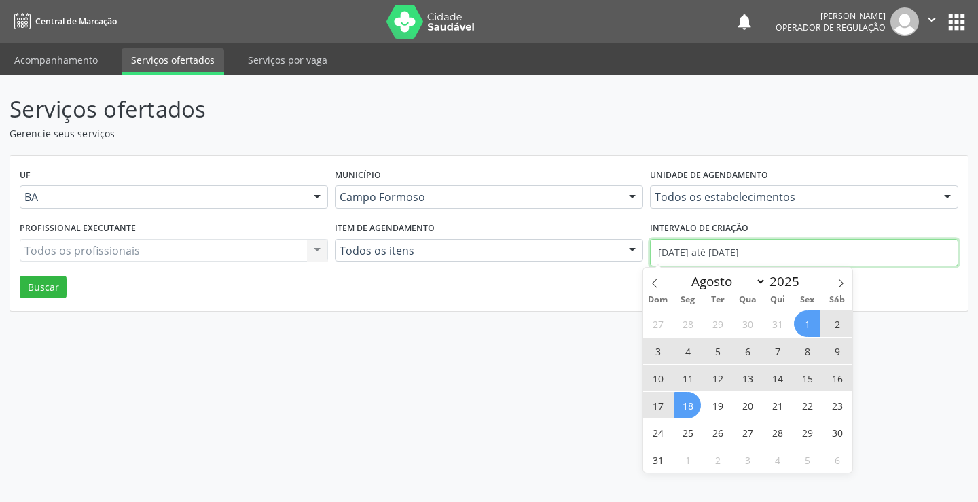
drag, startPoint x: 792, startPoint y: 251, endPoint x: 635, endPoint y: 251, distance: 157.0
click at [635, 251] on div "Profissional executante Todos os profissionais Todos os profissionais Nenhum re…" at bounding box center [489, 247] width 946 height 58
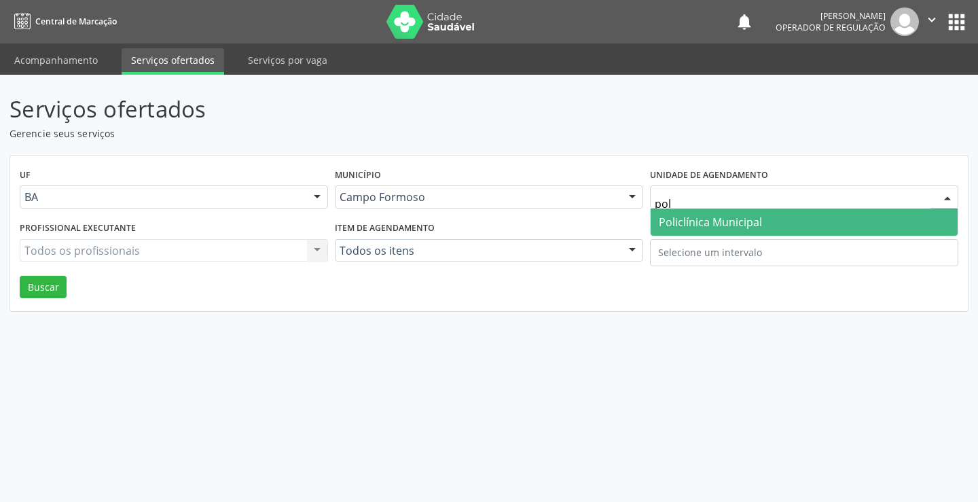
type input "poli"
click at [741, 219] on span "Policlínica Municipal" at bounding box center [710, 222] width 103 height 15
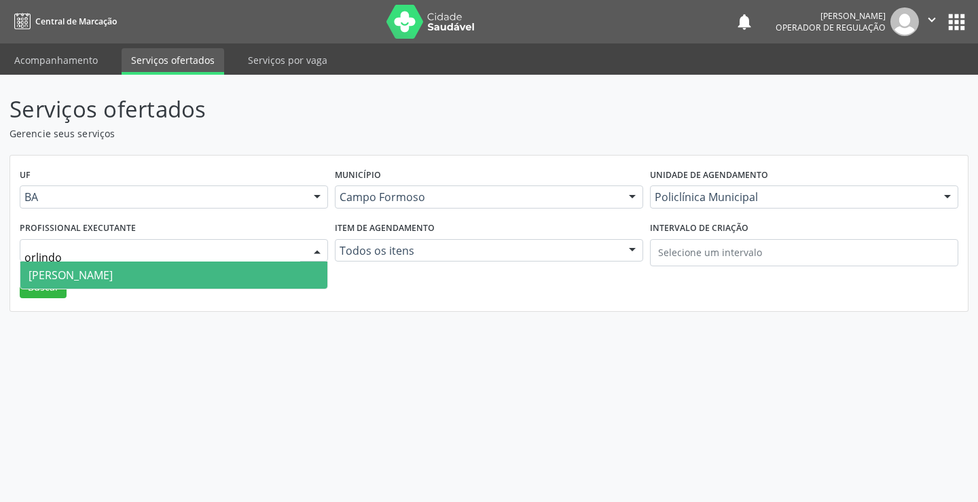
click at [113, 270] on span "Orlindo Carvalho dos Santos" at bounding box center [71, 275] width 84 height 15
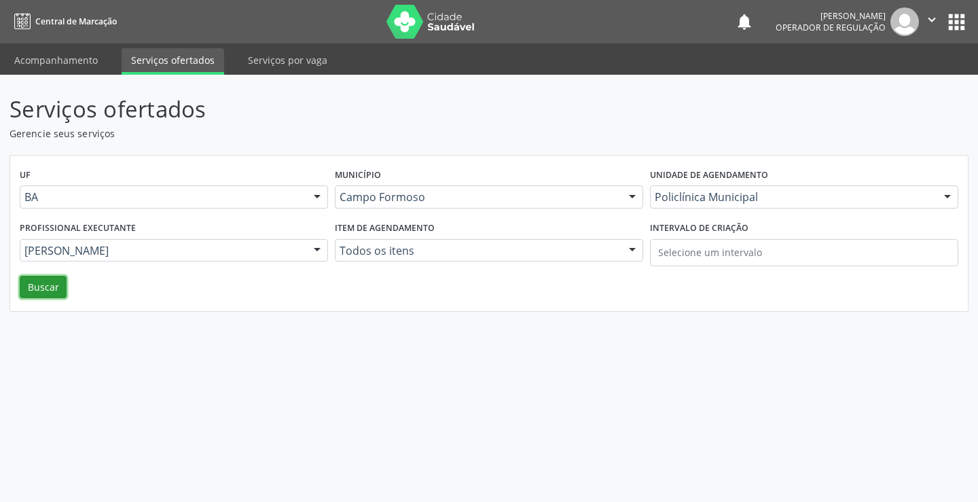
click at [41, 281] on button "Buscar" at bounding box center [43, 287] width 47 height 23
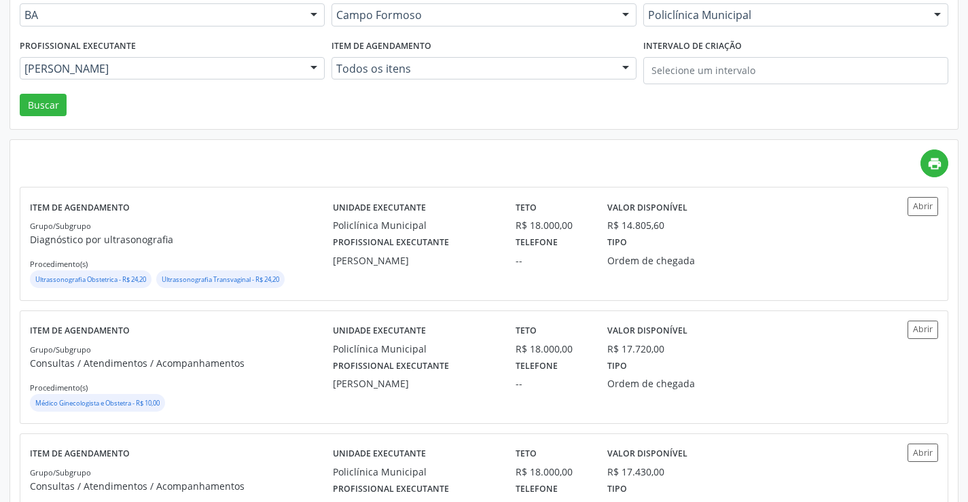
scroll to position [204, 0]
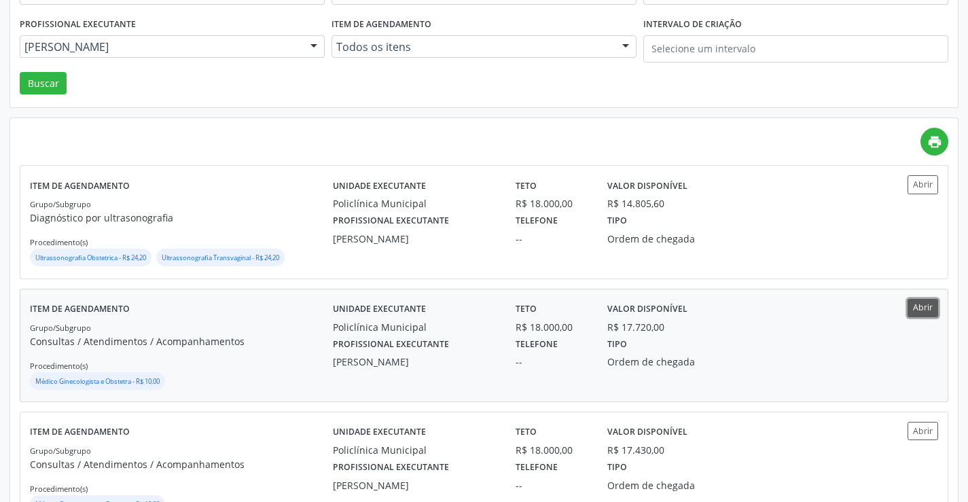
click at [928, 305] on button "Abrir" at bounding box center [923, 308] width 31 height 18
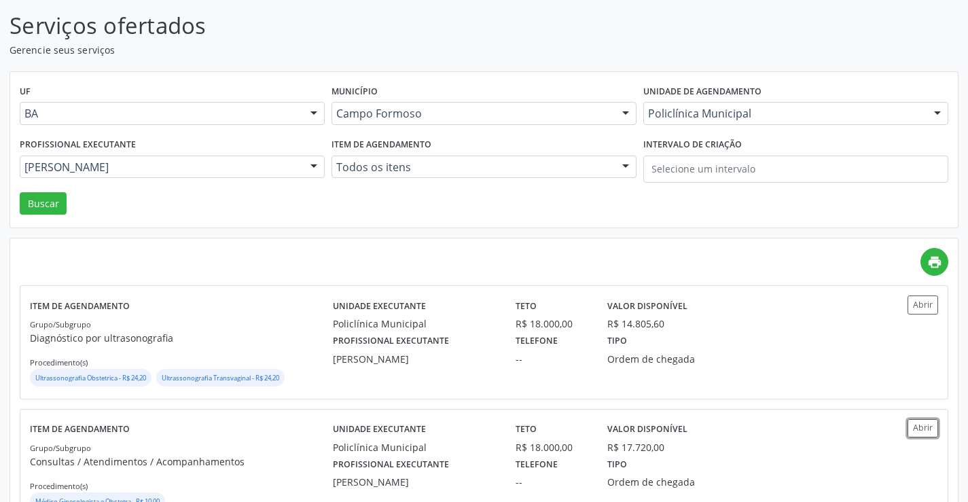
scroll to position [68, 0]
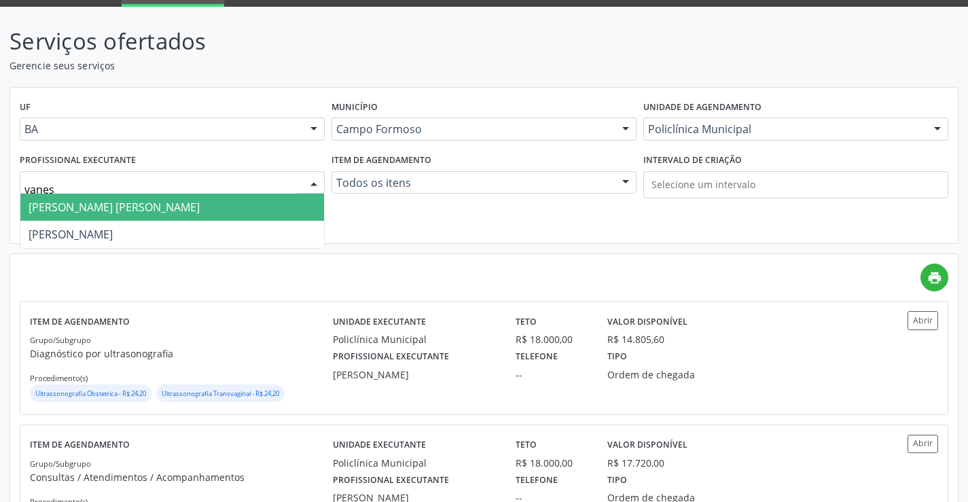
type input "vaness"
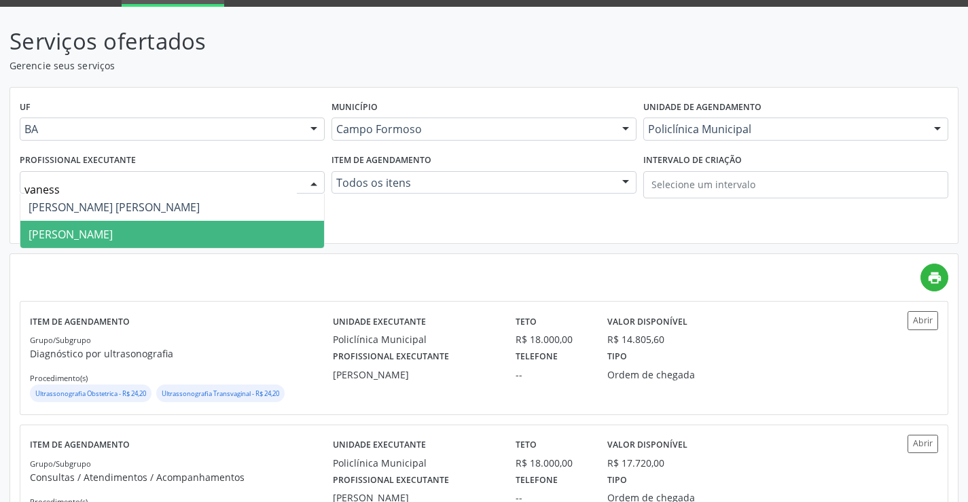
click at [113, 236] on span "Vanessa de Queiroz Lustiago Monteiro" at bounding box center [71, 234] width 84 height 15
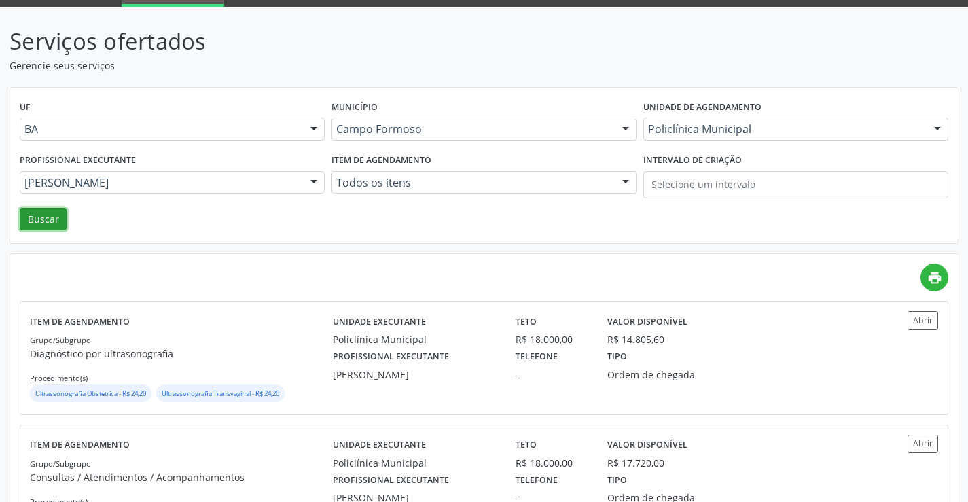
click at [40, 215] on button "Buscar" at bounding box center [43, 219] width 47 height 23
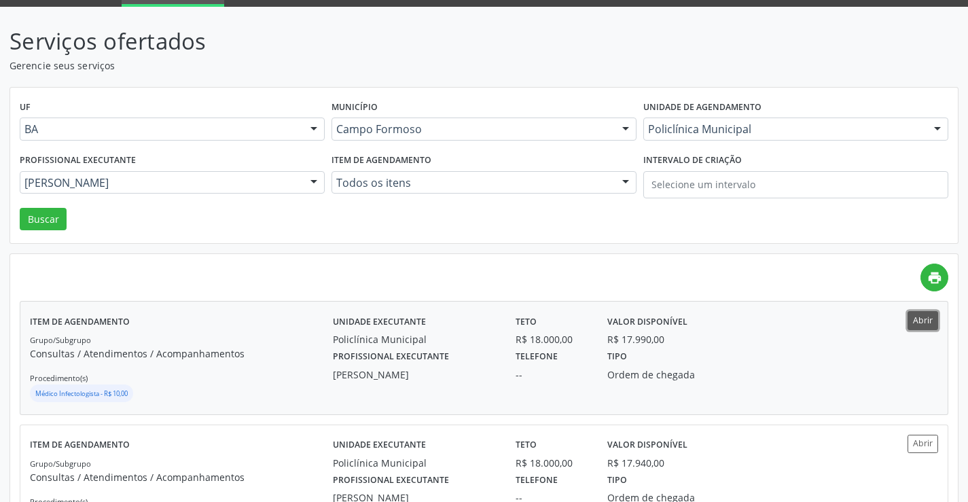
click at [920, 316] on button "Abrir" at bounding box center [923, 320] width 31 height 18
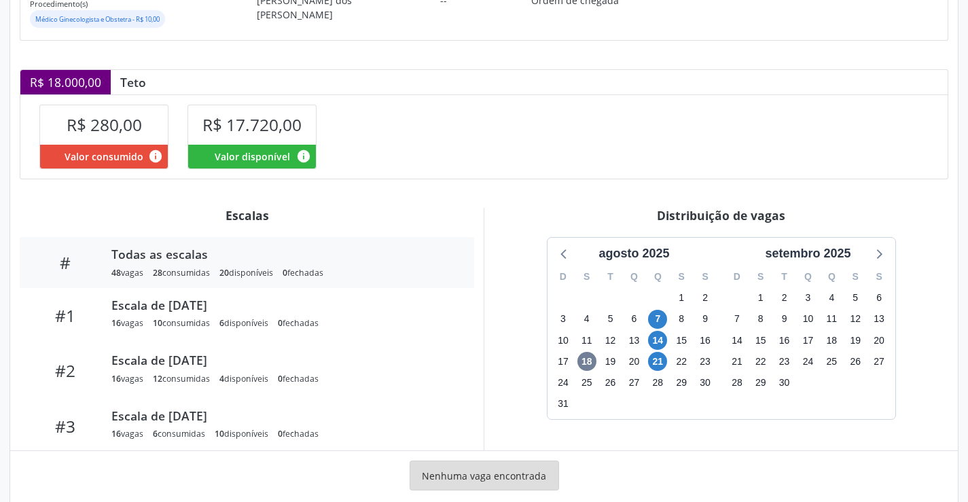
scroll to position [265, 0]
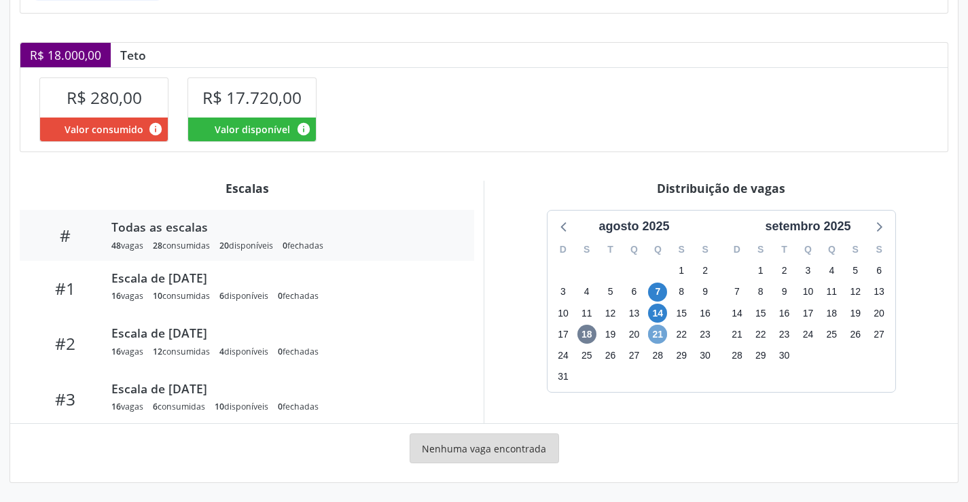
click at [660, 331] on span "21" at bounding box center [657, 334] width 19 height 19
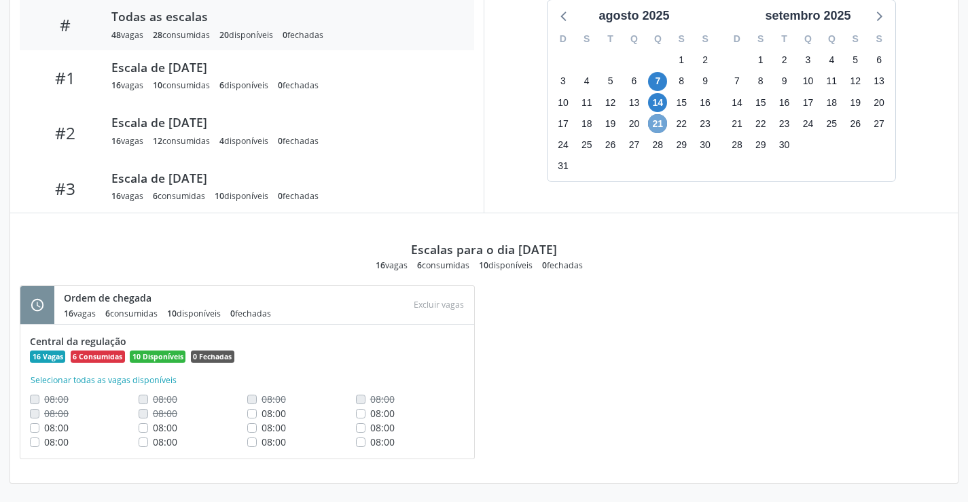
scroll to position [476, 0]
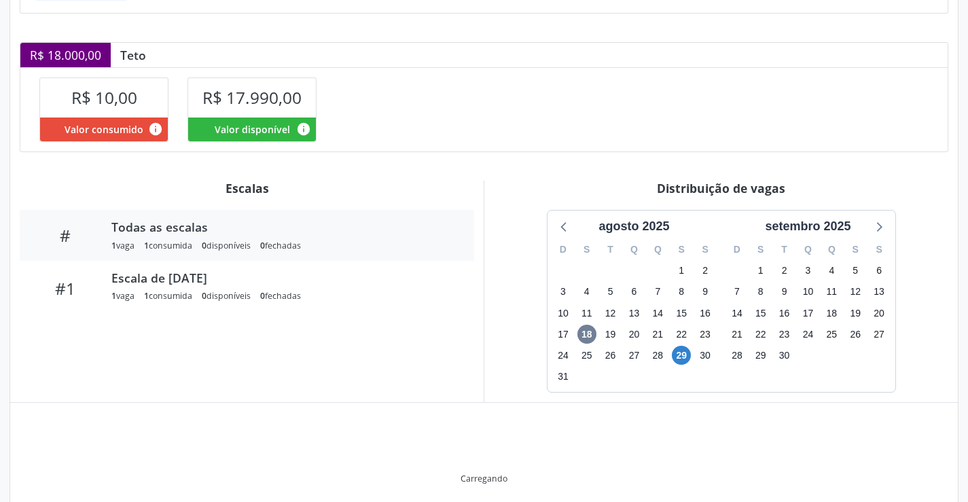
scroll to position [244, 0]
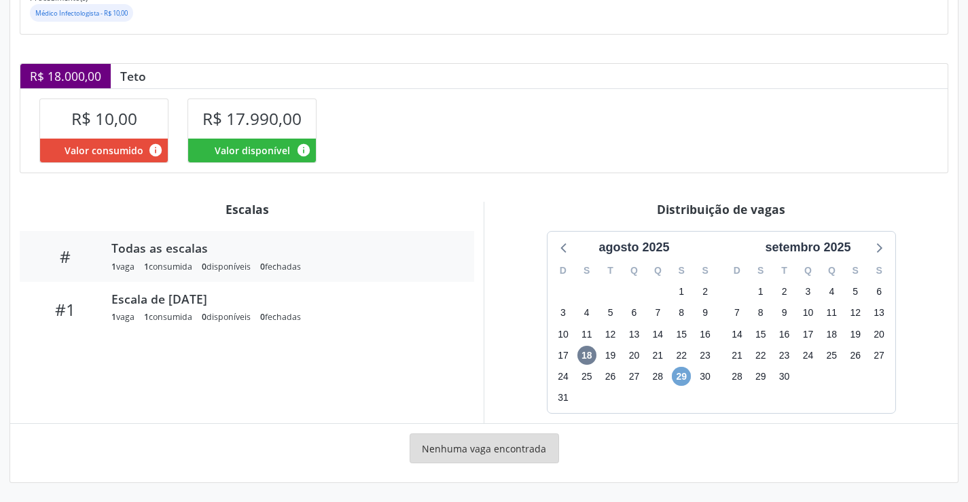
click at [682, 374] on span "29" at bounding box center [681, 376] width 19 height 19
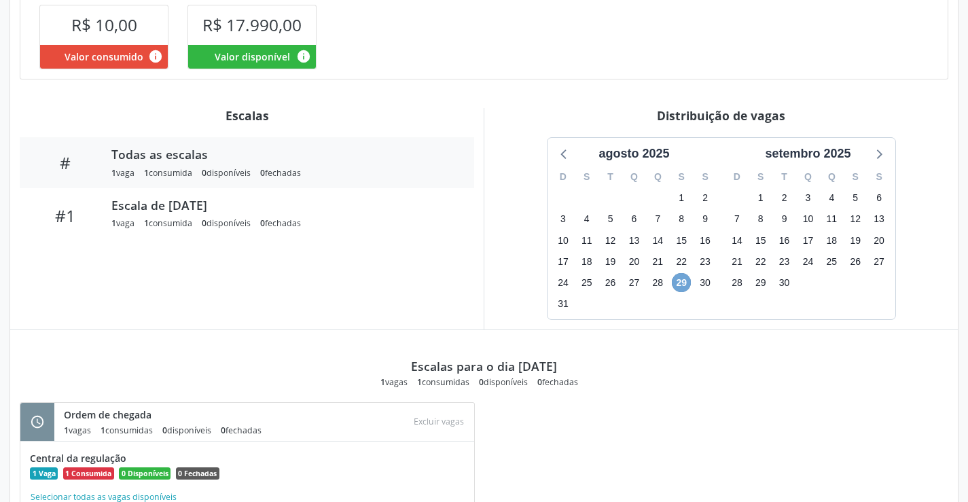
scroll to position [412, 0]
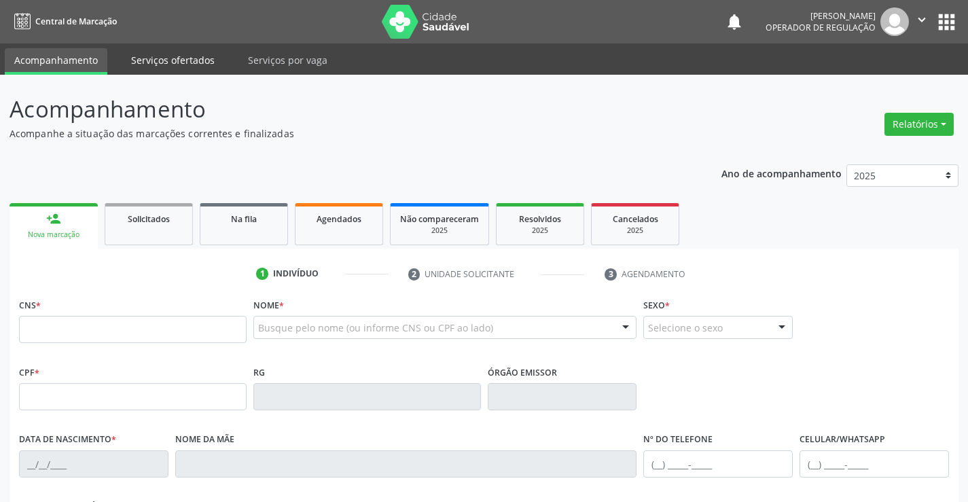
click at [171, 57] on link "Serviços ofertados" at bounding box center [173, 60] width 103 height 24
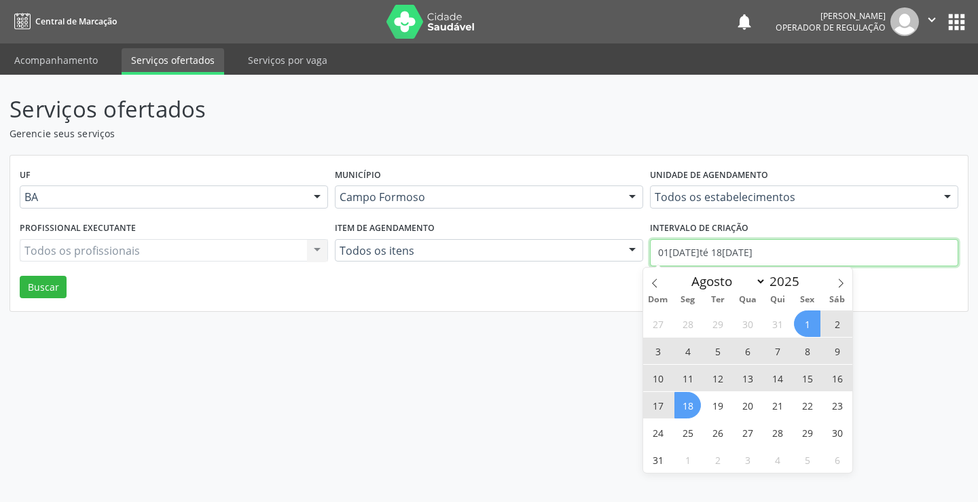
drag, startPoint x: 781, startPoint y: 251, endPoint x: 629, endPoint y: 256, distance: 152.3
click at [629, 256] on div "Profissional executante Todos os profissionais Todos os profissionais Nenhum re…" at bounding box center [489, 247] width 946 height 58
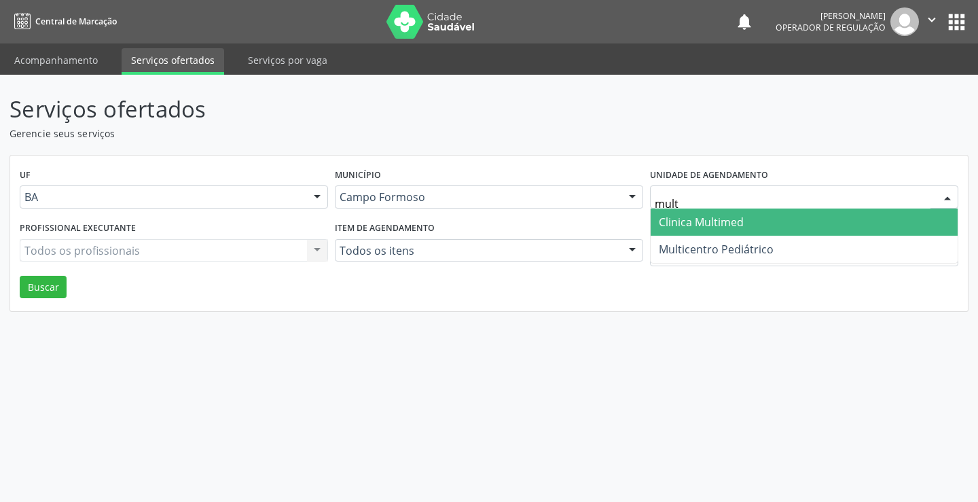
type input "multi"
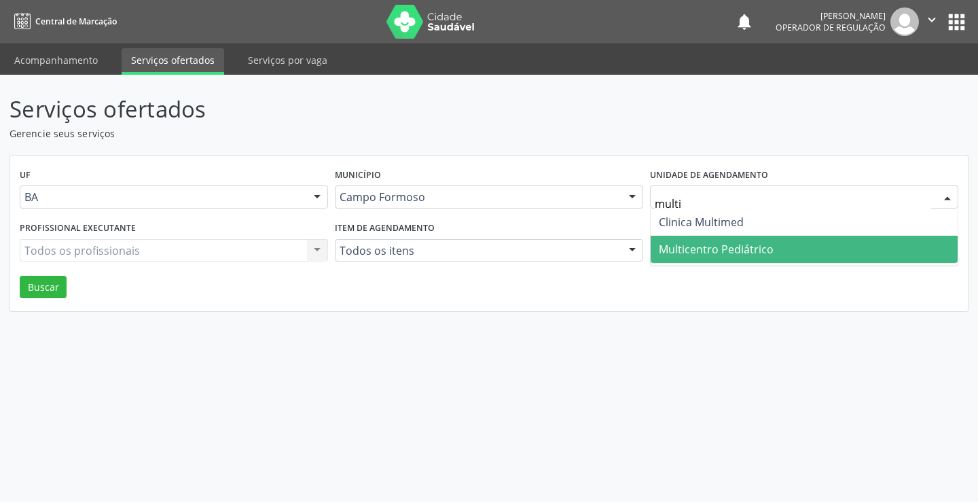
click at [724, 244] on span "Multicentro Pediátrico" at bounding box center [716, 249] width 115 height 15
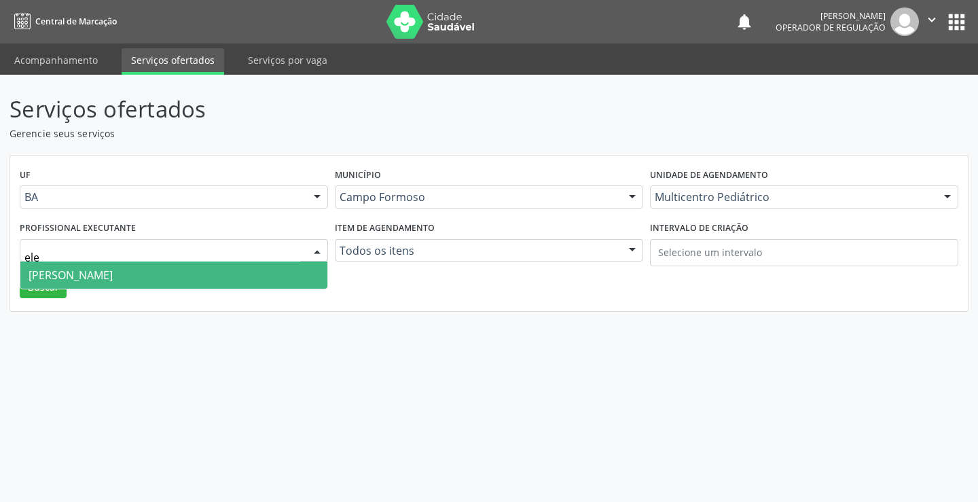
click at [113, 273] on span "Maria Eleny Goncalves de Oliveira Porto" at bounding box center [71, 275] width 84 height 15
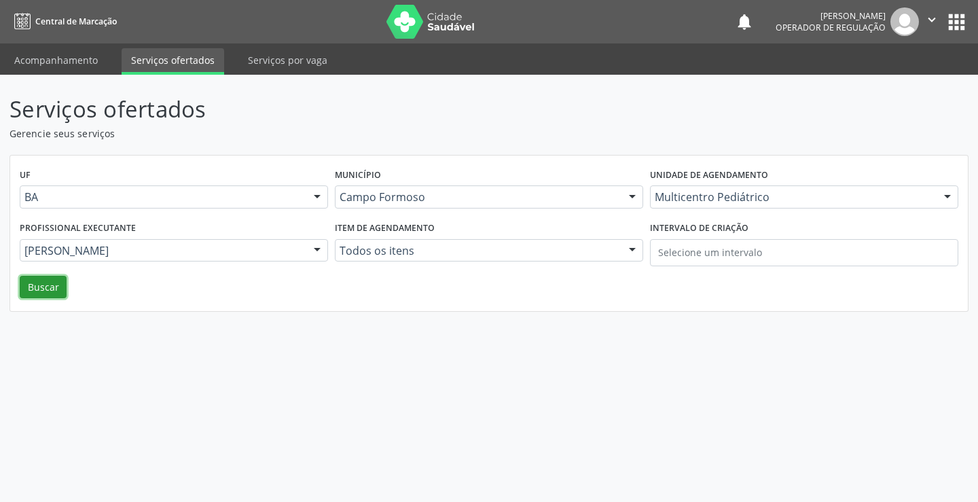
click at [38, 284] on button "Buscar" at bounding box center [43, 287] width 47 height 23
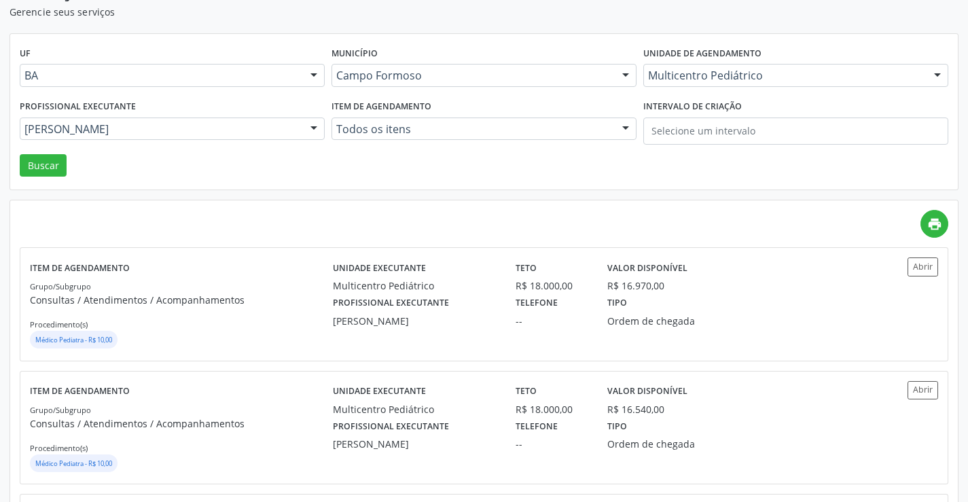
scroll to position [136, 0]
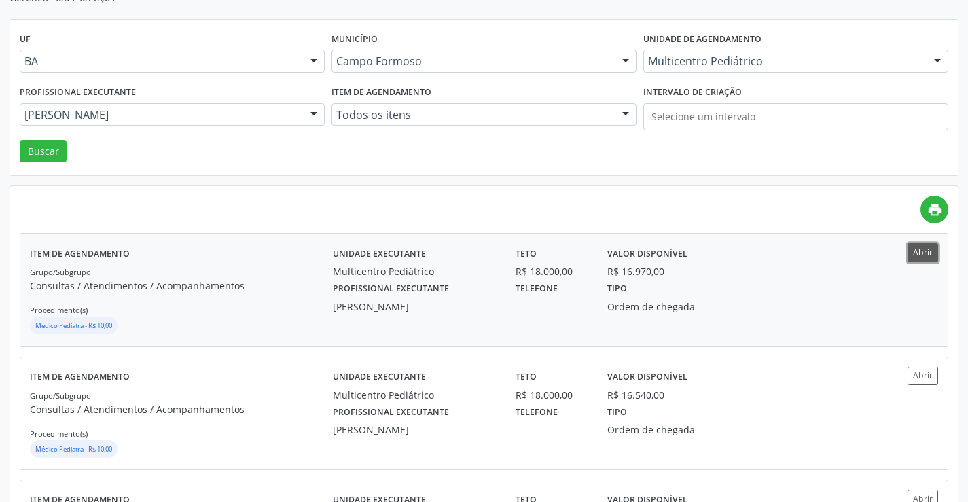
click at [925, 249] on button "Abrir" at bounding box center [923, 252] width 31 height 18
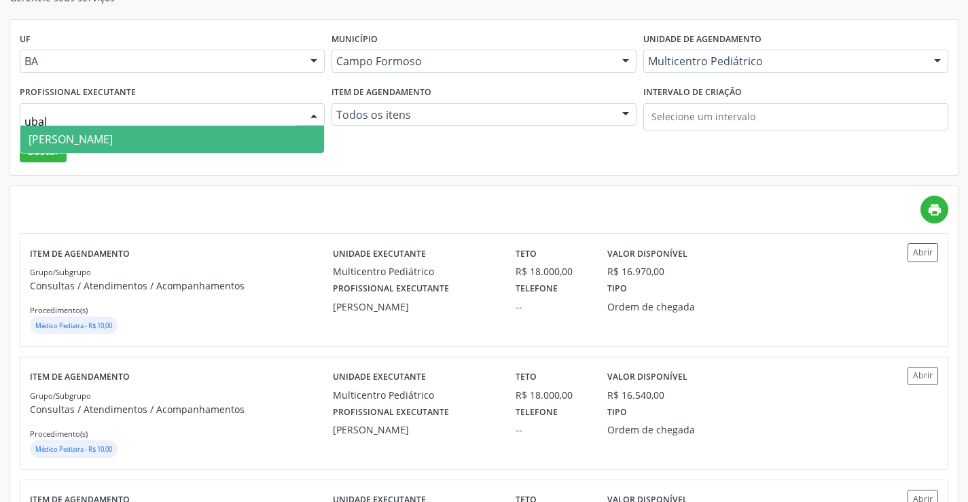
type input "ubald"
click at [111, 137] on span "Maria Ubaldina Silva Calixto Sobreira" at bounding box center [71, 139] width 84 height 15
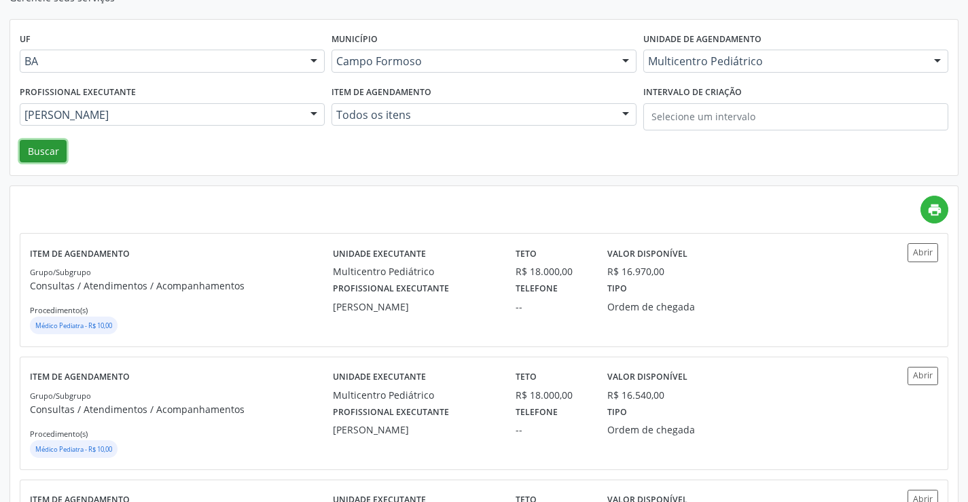
click at [38, 150] on button "Buscar" at bounding box center [43, 151] width 47 height 23
click at [921, 247] on button "Abrir" at bounding box center [923, 252] width 31 height 18
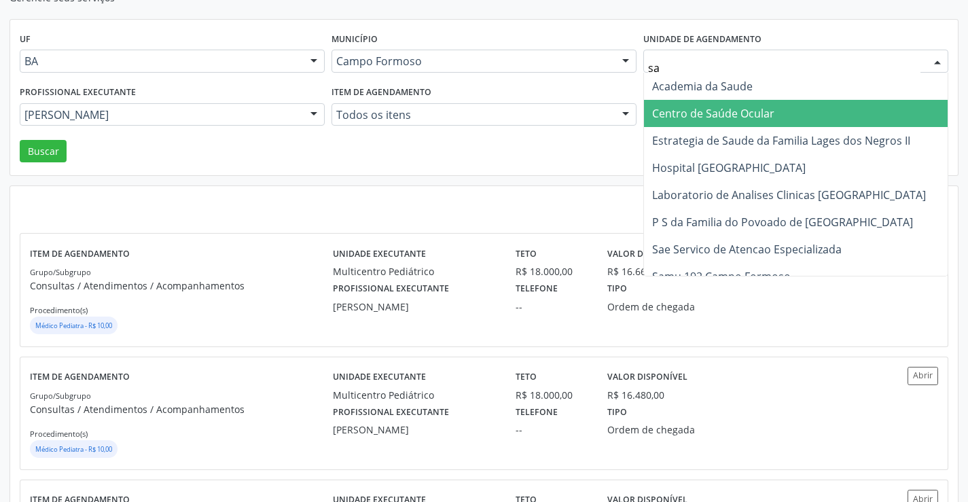
type input "sao"
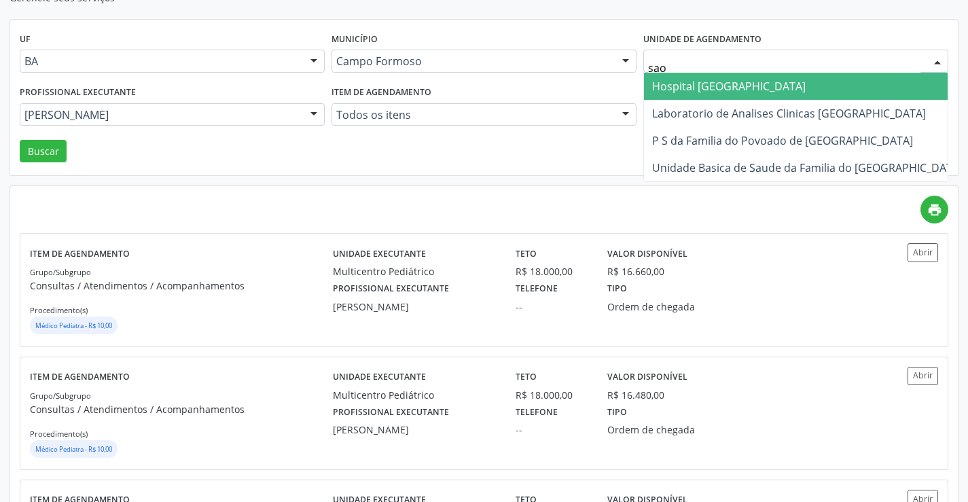
click at [777, 84] on span "Hospital Sao Francisco" at bounding box center [807, 86] width 327 height 27
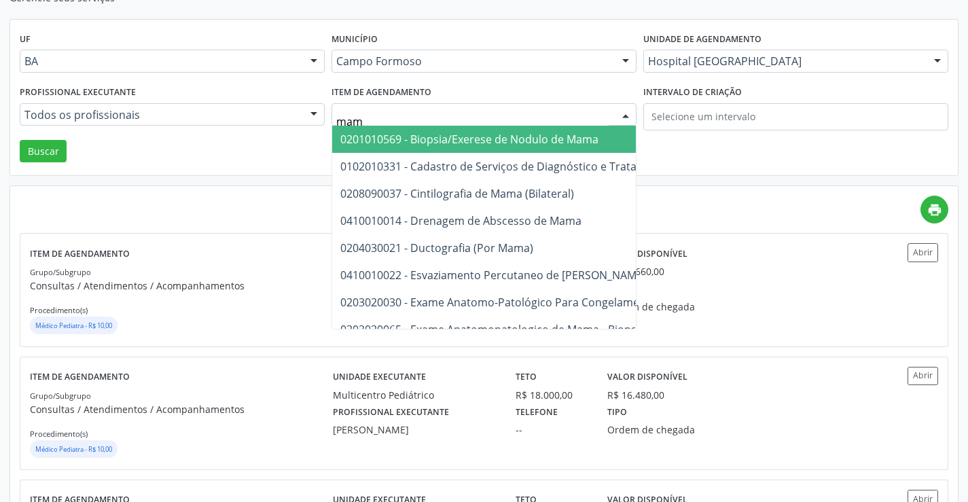
type input "mamo"
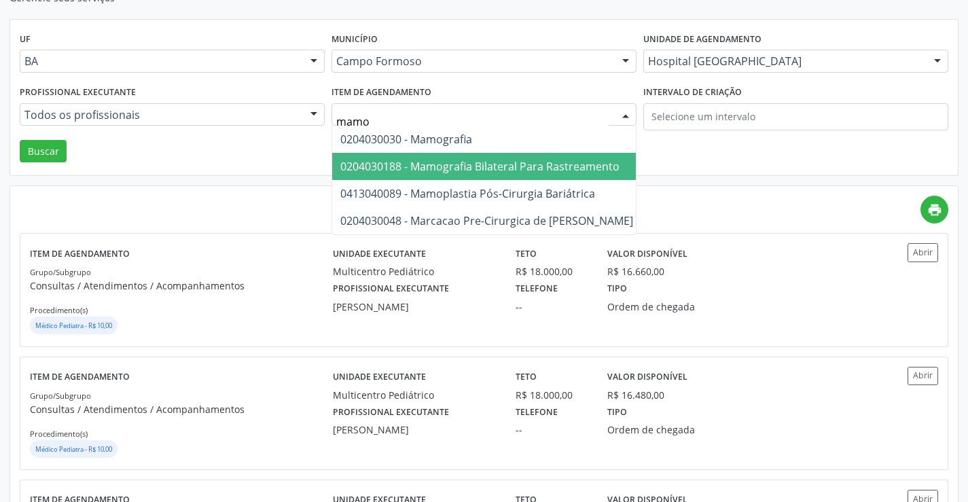
click at [472, 163] on span "0204030188 - Mamografia Bilateral Para Rastreamento" at bounding box center [479, 166] width 279 height 15
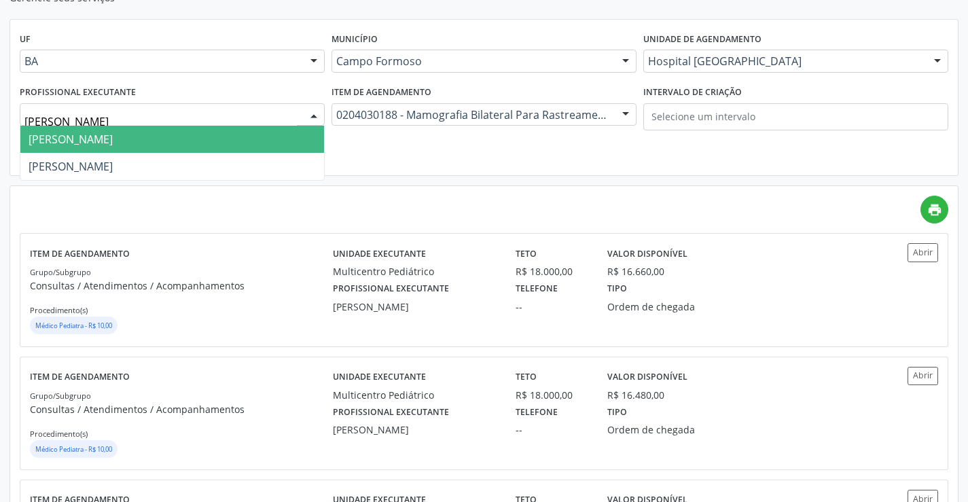
type input "joel"
click at [113, 137] on span "Joel da Rocha Almeida" at bounding box center [71, 139] width 84 height 15
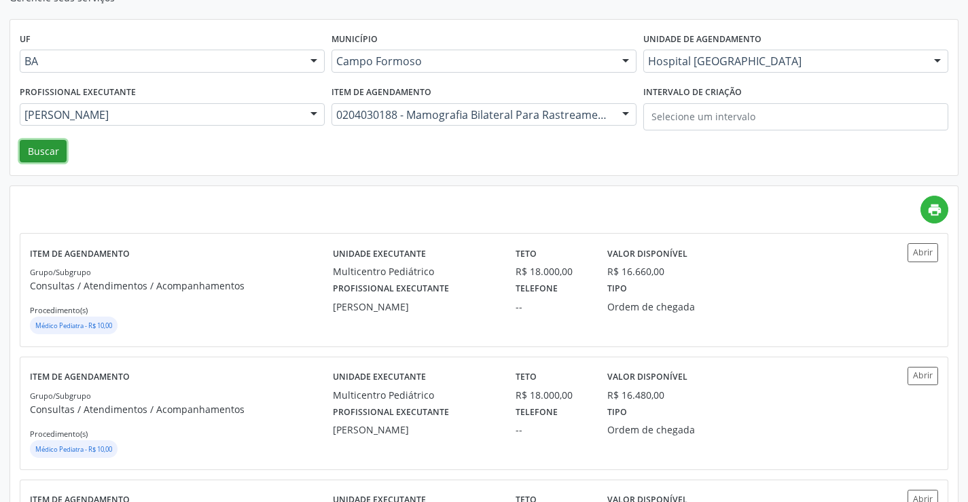
click at [41, 143] on button "Buscar" at bounding box center [43, 151] width 47 height 23
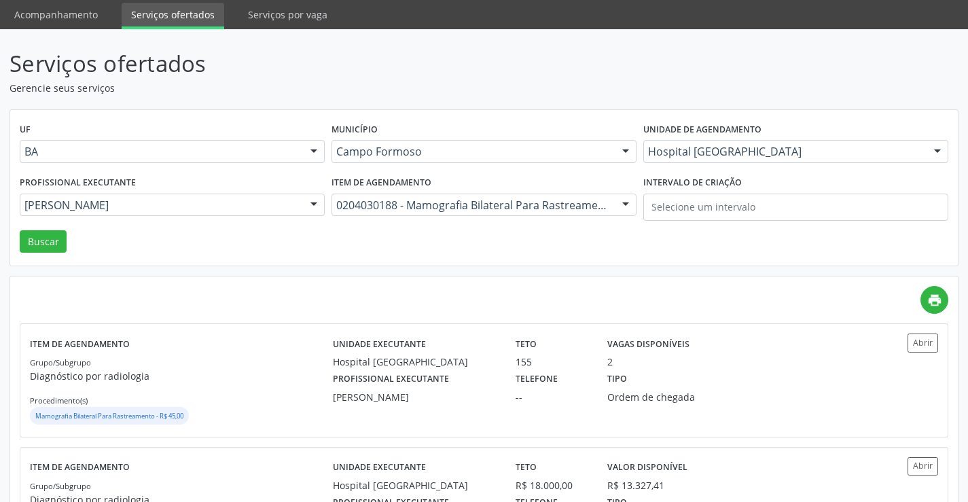
scroll to position [68, 0]
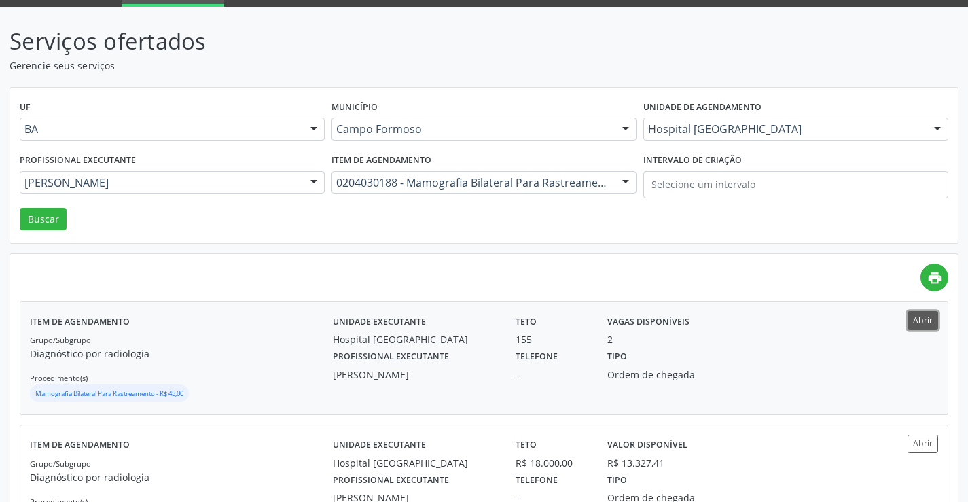
click at [921, 316] on button "Abrir" at bounding box center [923, 320] width 31 height 18
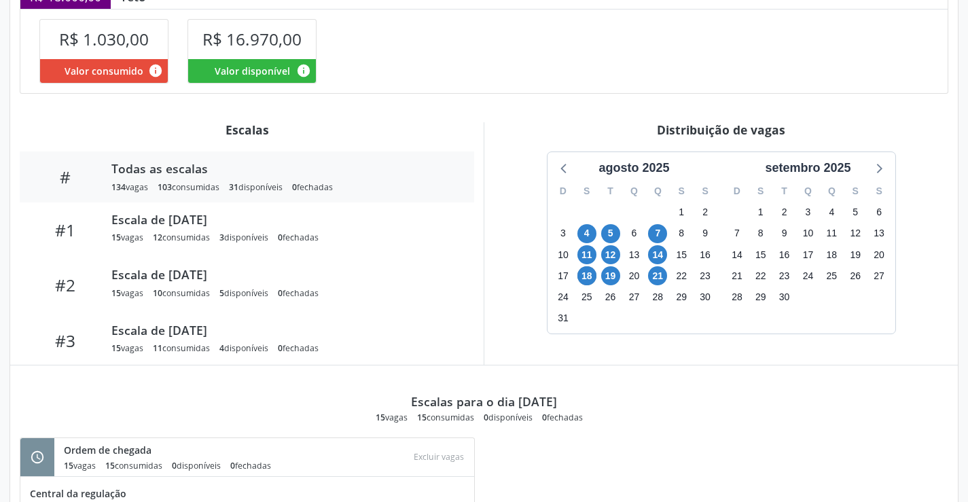
scroll to position [272, 0]
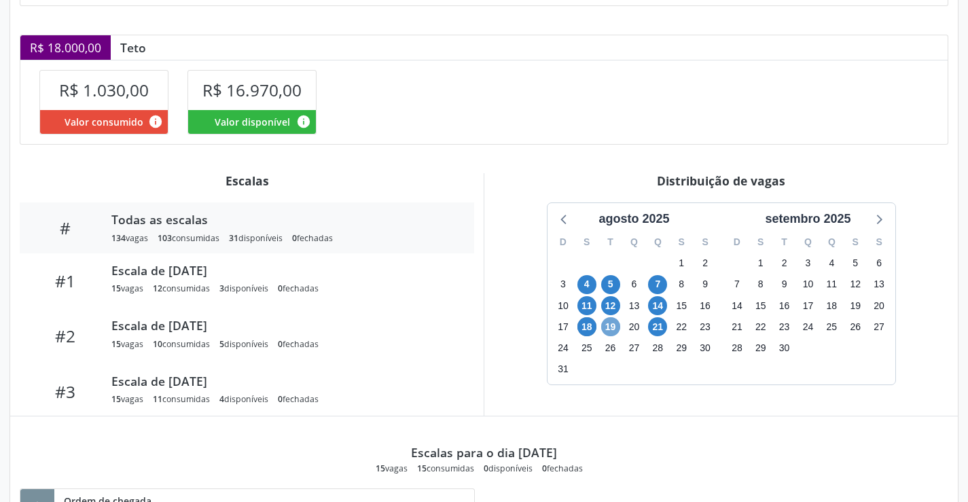
click at [613, 325] on span "19" at bounding box center [610, 326] width 19 height 19
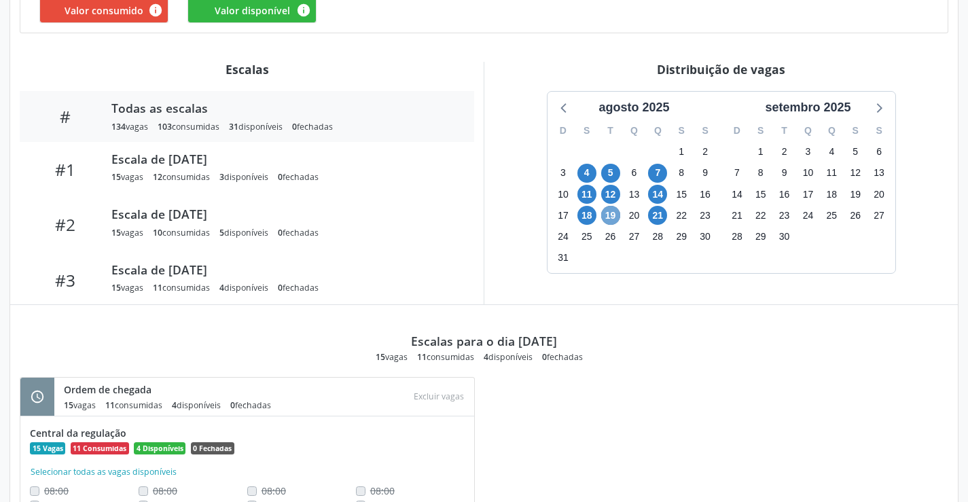
scroll to position [408, 0]
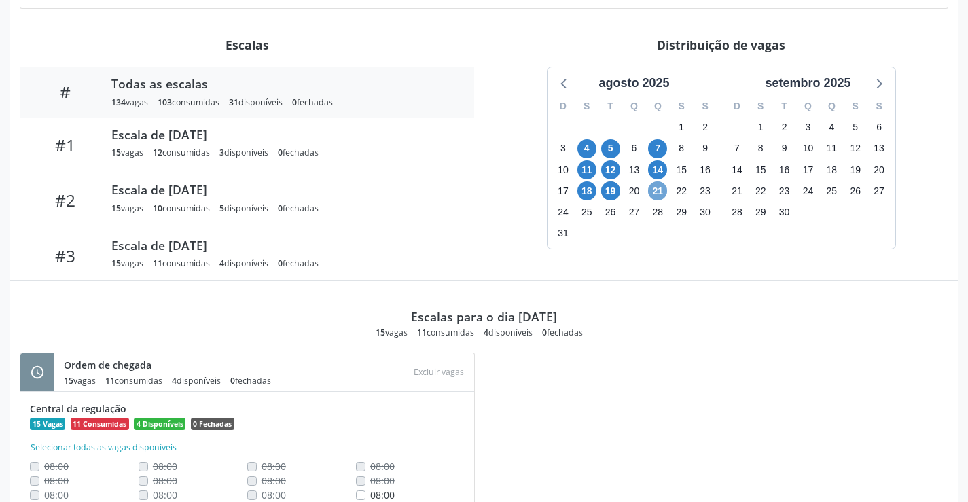
click at [659, 189] on span "21" at bounding box center [657, 190] width 19 height 19
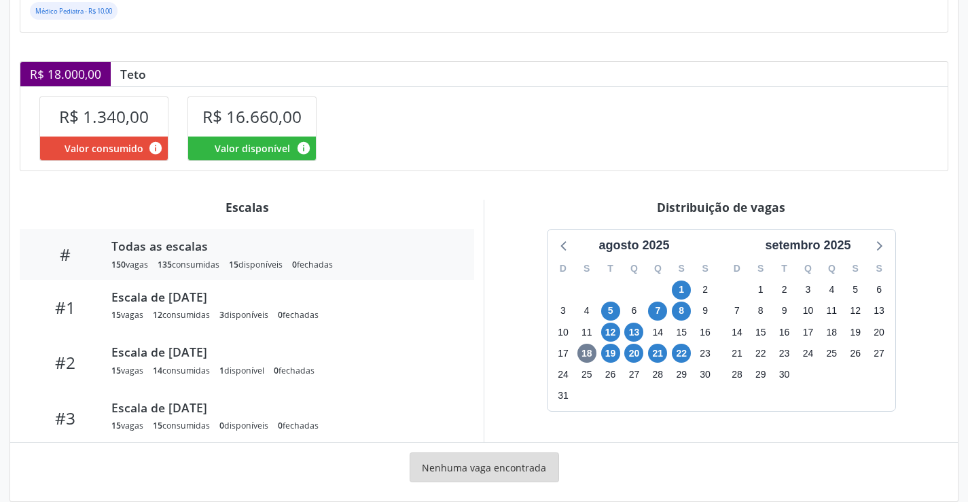
scroll to position [265, 0]
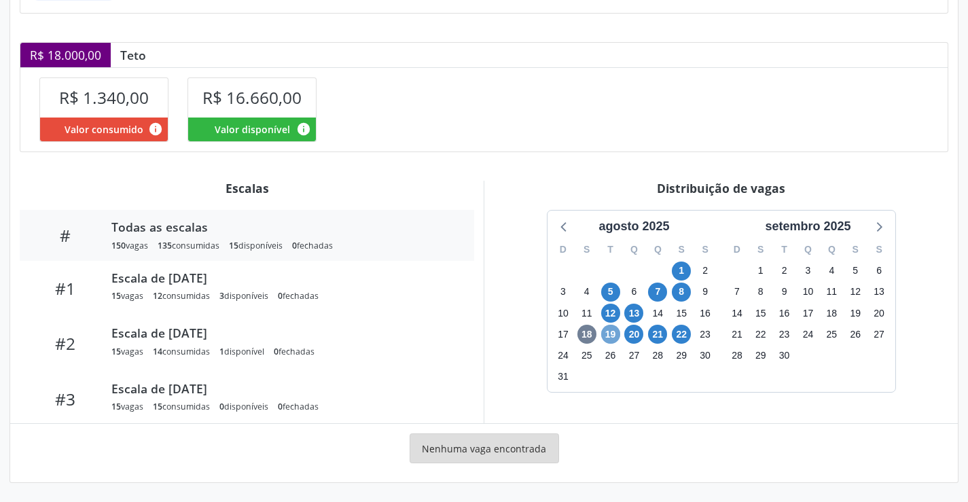
click at [612, 333] on span "19" at bounding box center [610, 334] width 19 height 19
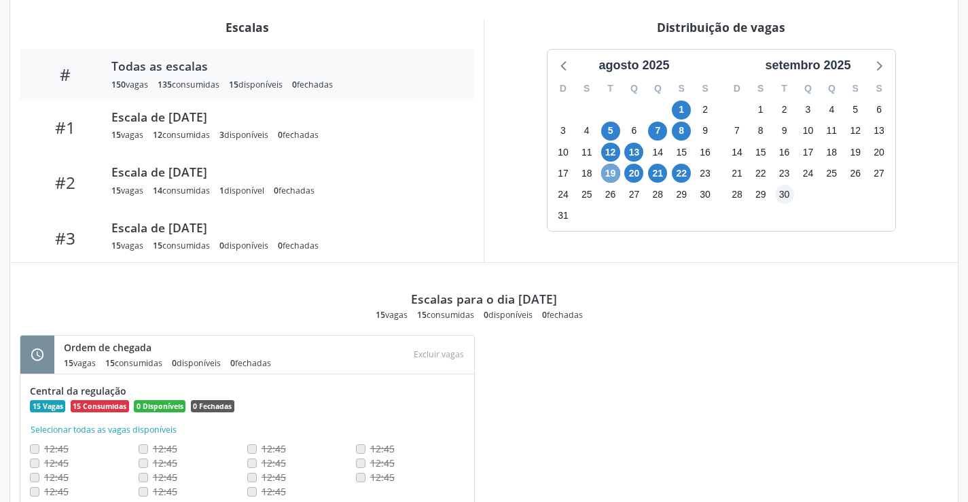
scroll to position [476, 0]
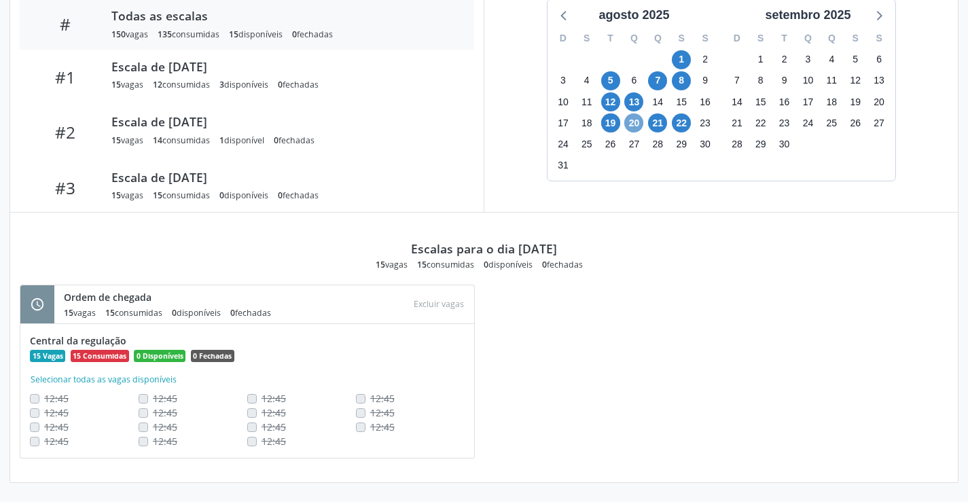
click at [633, 124] on span "20" at bounding box center [633, 122] width 19 height 19
click at [660, 120] on span "21" at bounding box center [657, 122] width 19 height 19
click at [684, 122] on span "22" at bounding box center [681, 122] width 19 height 19
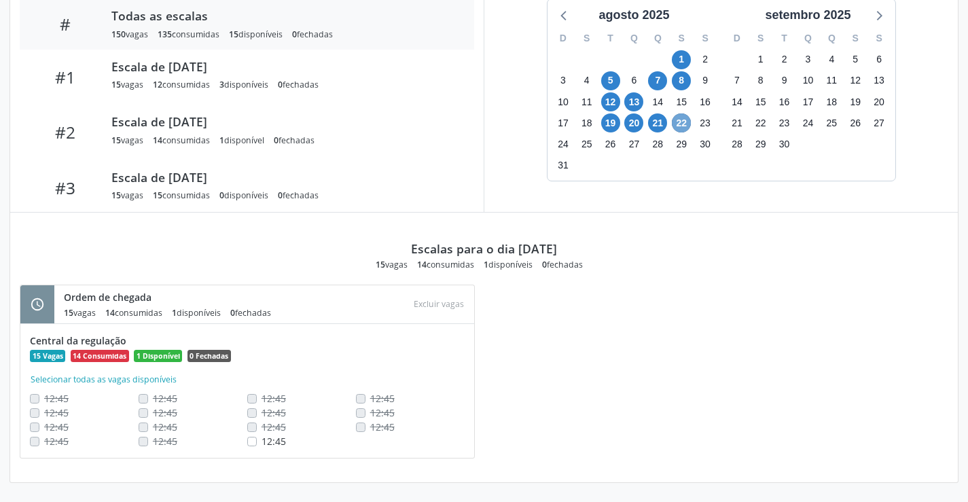
click at [684, 122] on span "22" at bounding box center [681, 122] width 19 height 19
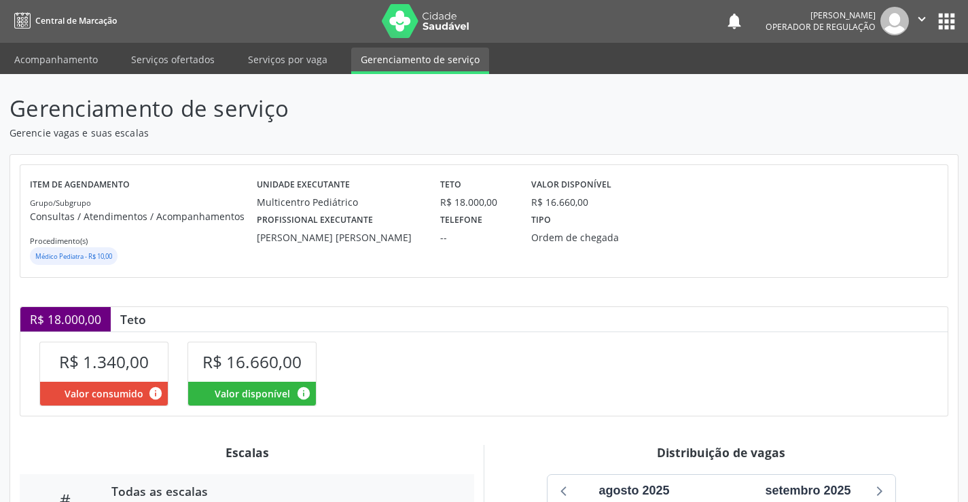
scroll to position [0, 0]
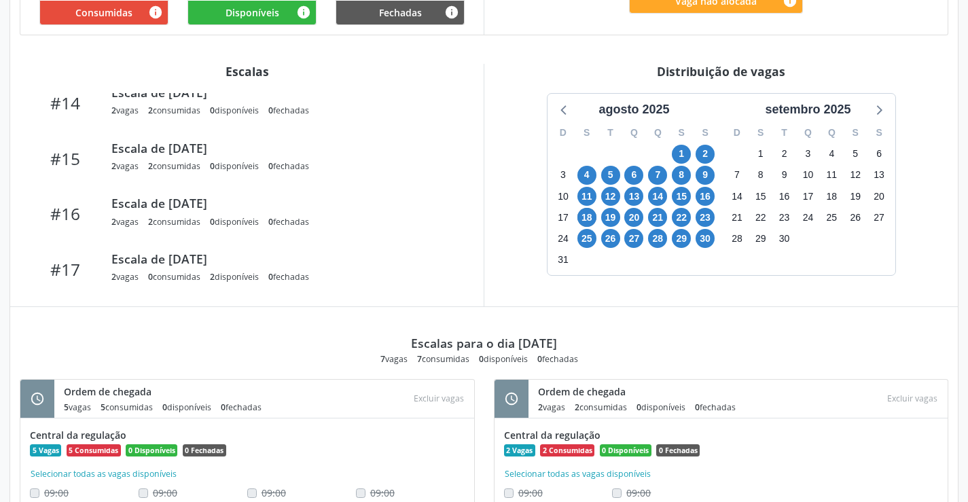
scroll to position [427, 0]
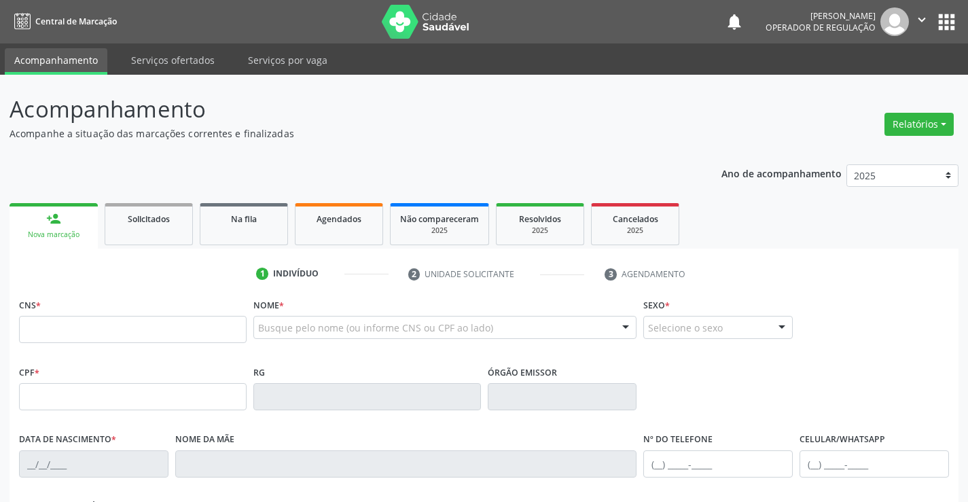
click at [921, 15] on icon "" at bounding box center [922, 19] width 15 height 15
click at [872, 86] on link "Sair" at bounding box center [887, 82] width 94 height 19
